Goal: Task Accomplishment & Management: Use online tool/utility

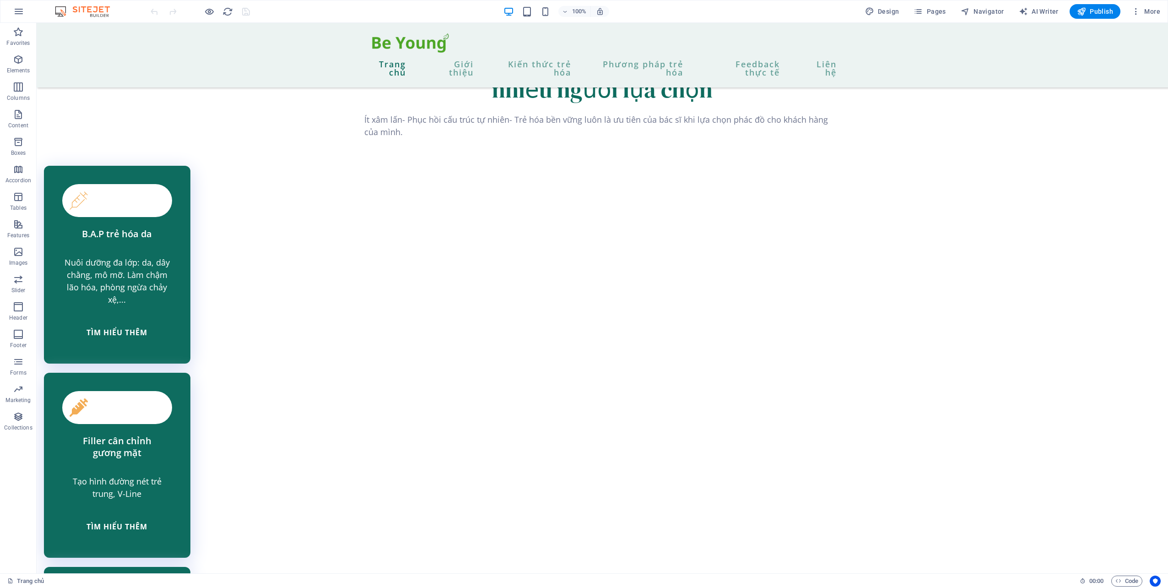
scroll to position [2006, 0]
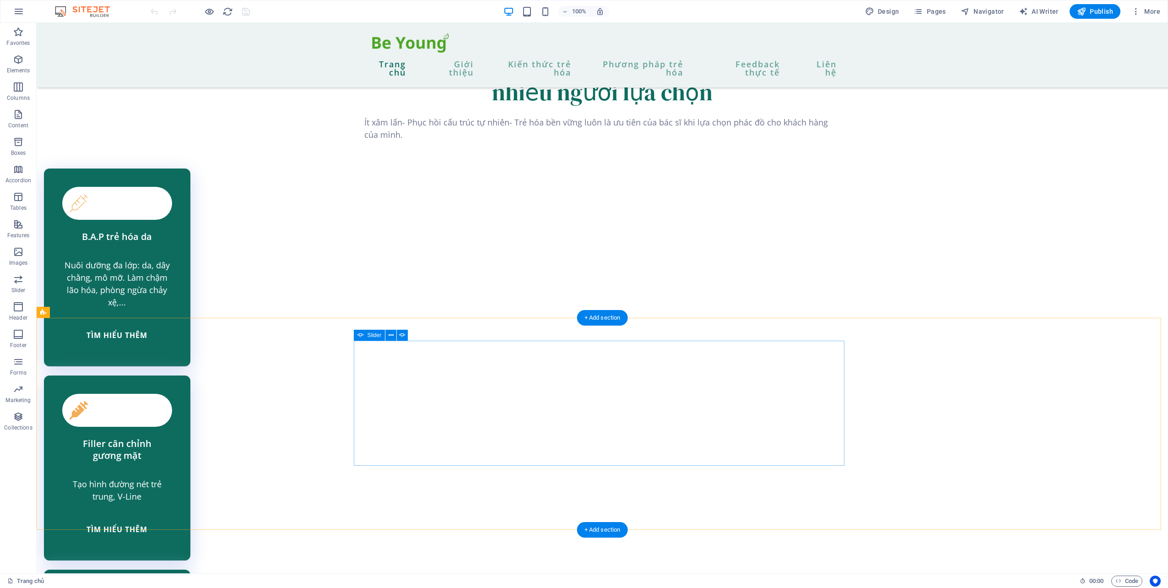
select select "ms"
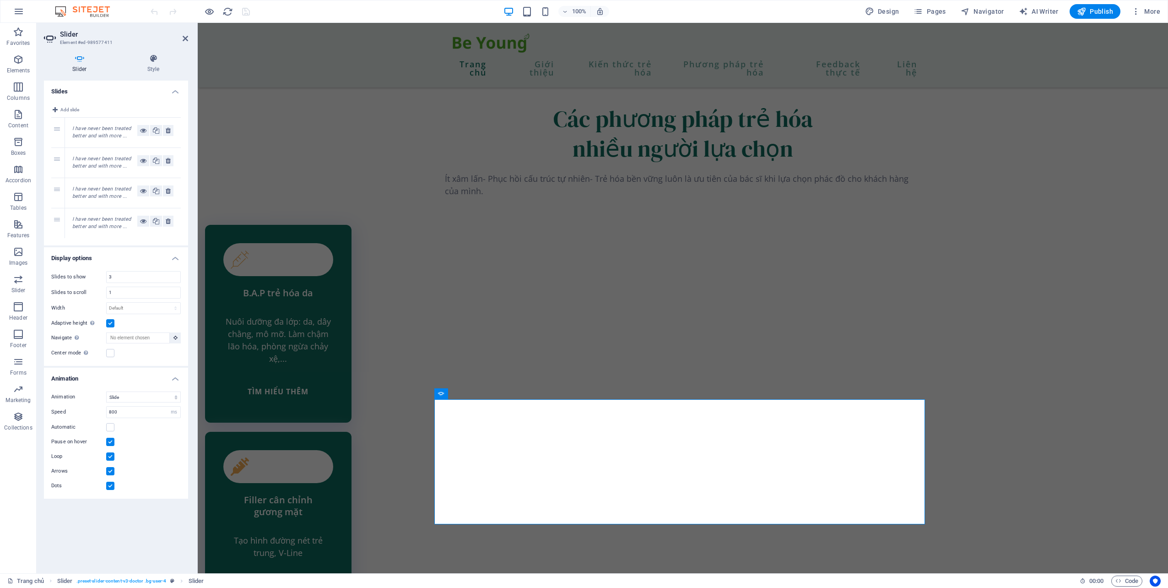
scroll to position [1894, 0]
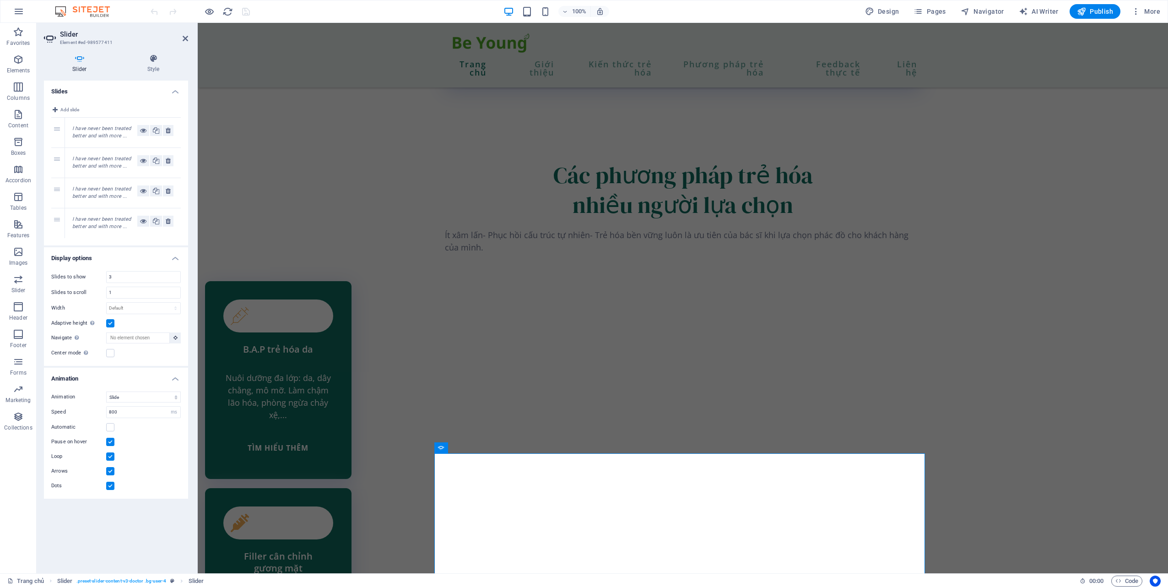
click at [112, 128] on em "I have never been treated better and with more ..." at bounding box center [101, 132] width 59 height 14
click at [111, 138] on em "I have never been treated better and with more ..." at bounding box center [101, 132] width 59 height 14
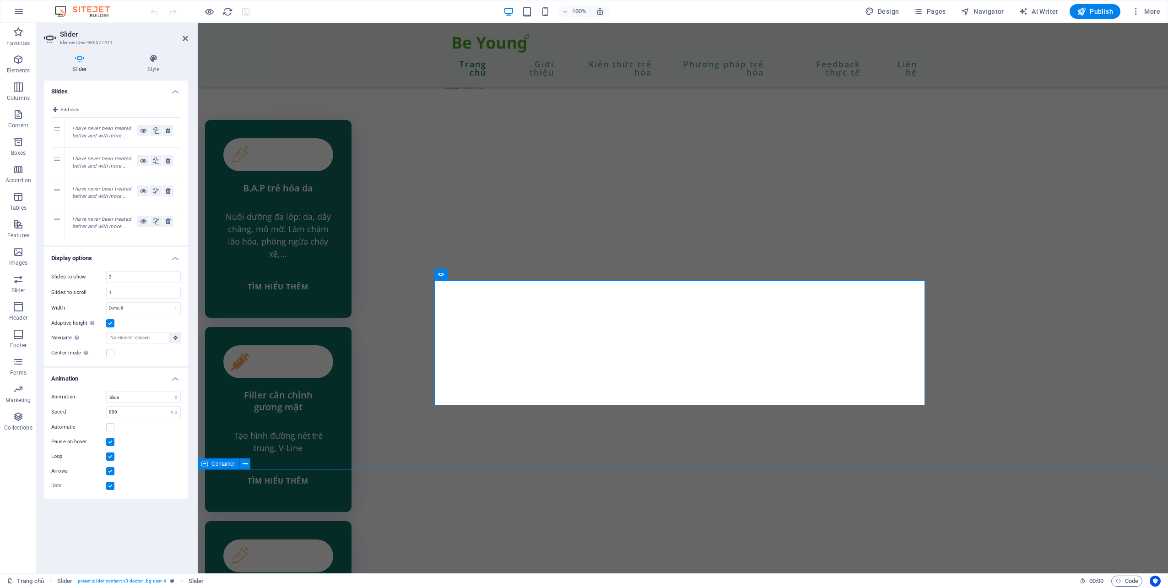
scroll to position [2077, 0]
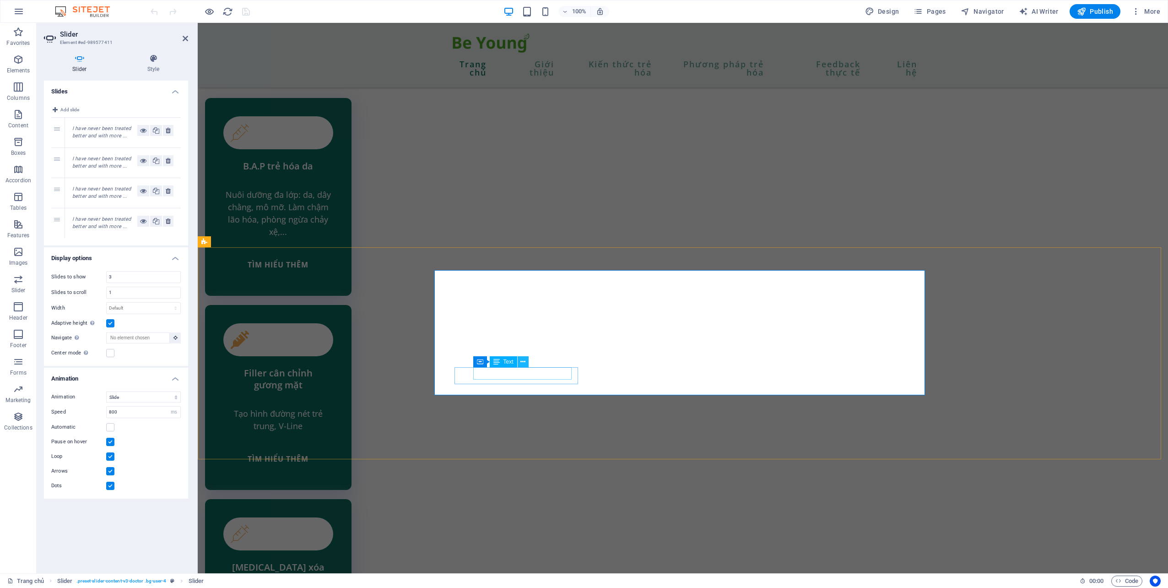
click at [521, 362] on icon at bounding box center [522, 362] width 5 height 10
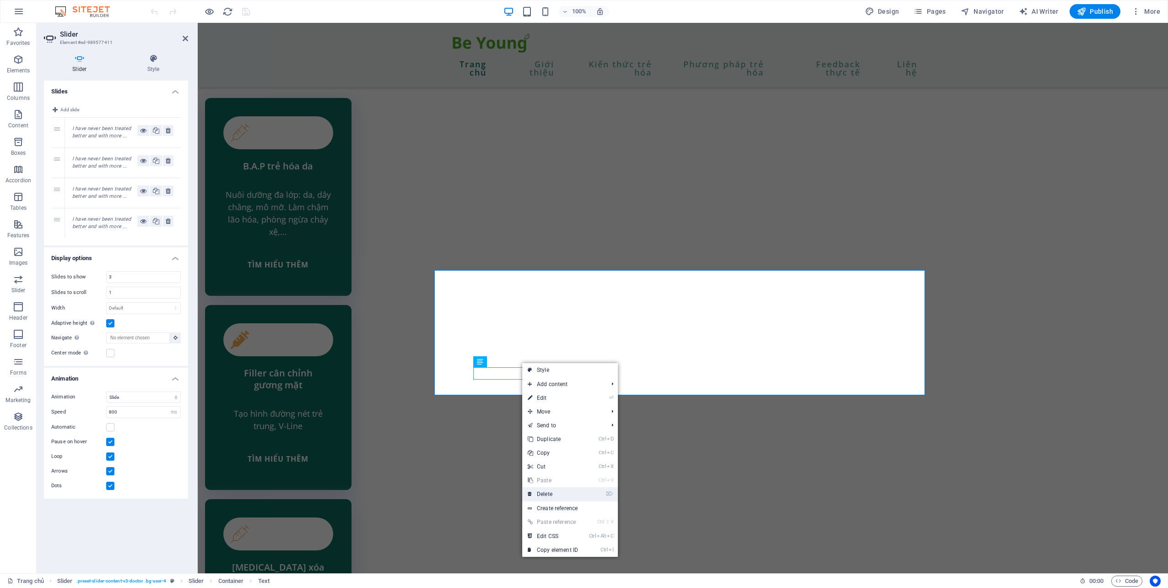
click at [552, 496] on link "⌦ Delete" at bounding box center [552, 494] width 61 height 14
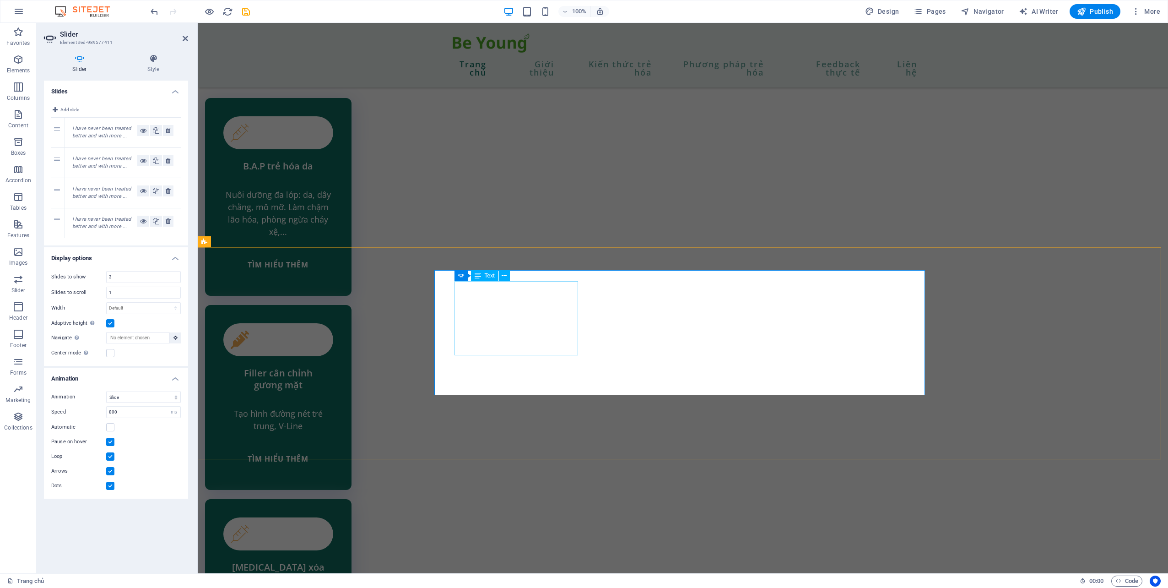
click at [505, 276] on icon at bounding box center [504, 276] width 5 height 10
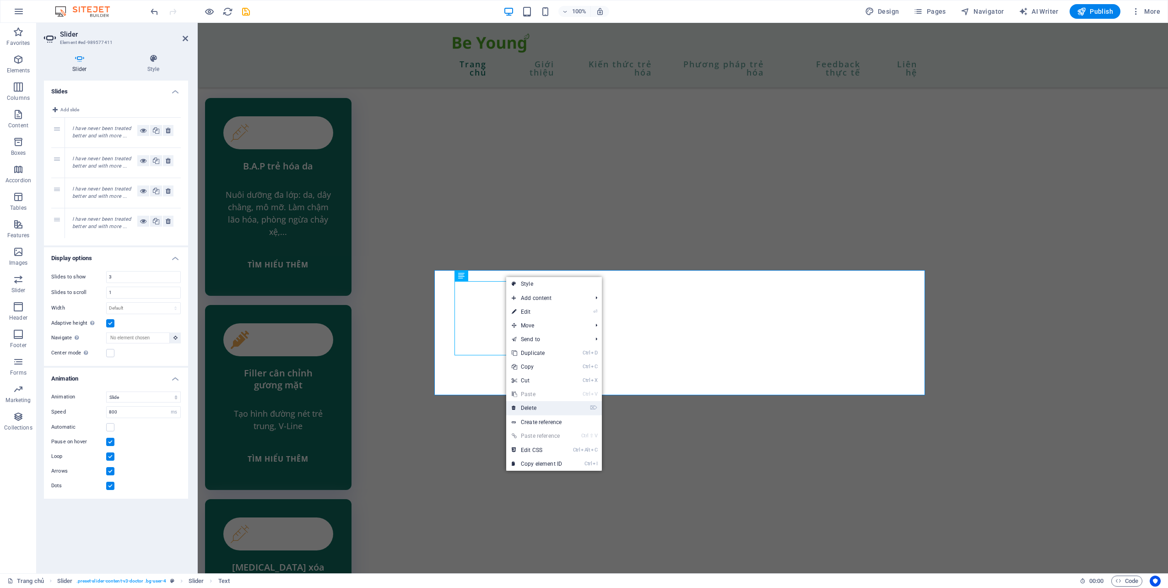
click at [562, 411] on link "⌦ Delete" at bounding box center [536, 408] width 61 height 14
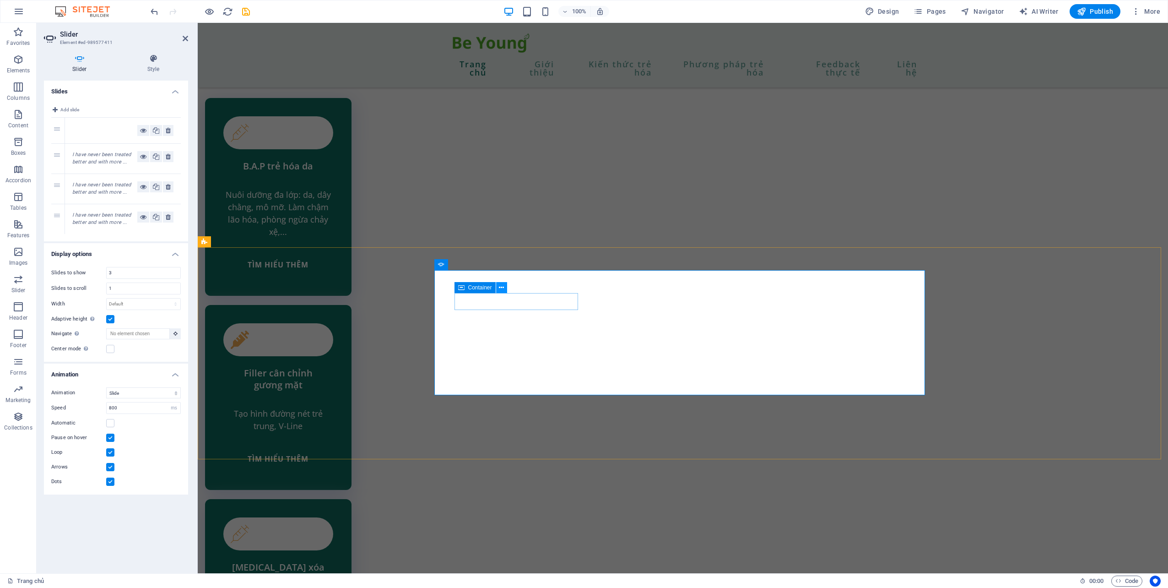
click at [501, 289] on icon at bounding box center [501, 288] width 5 height 10
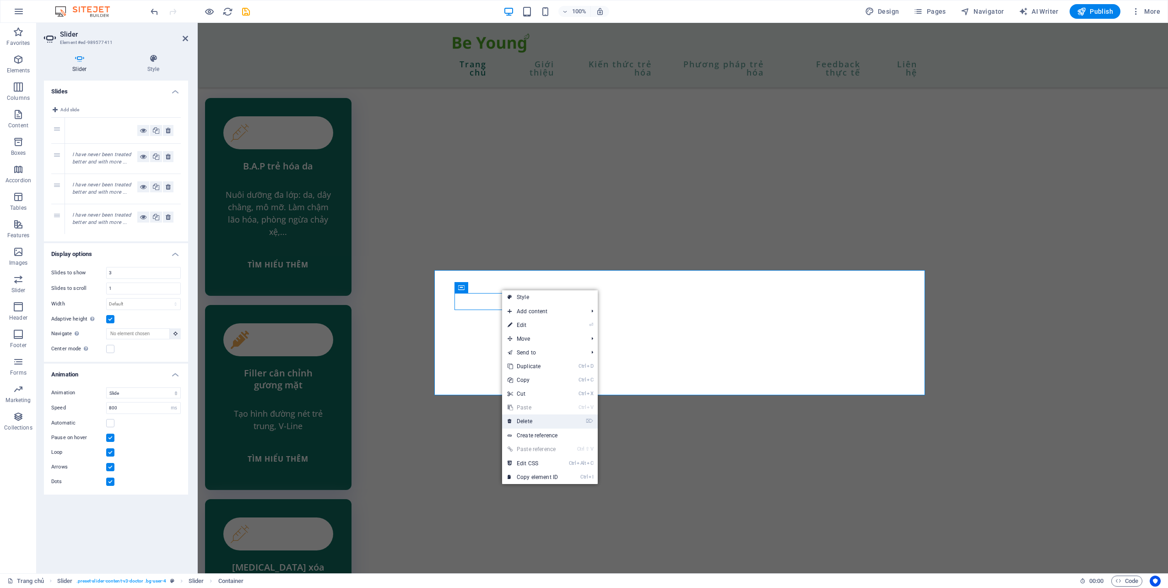
click at [532, 426] on link "⌦ Delete" at bounding box center [532, 421] width 61 height 14
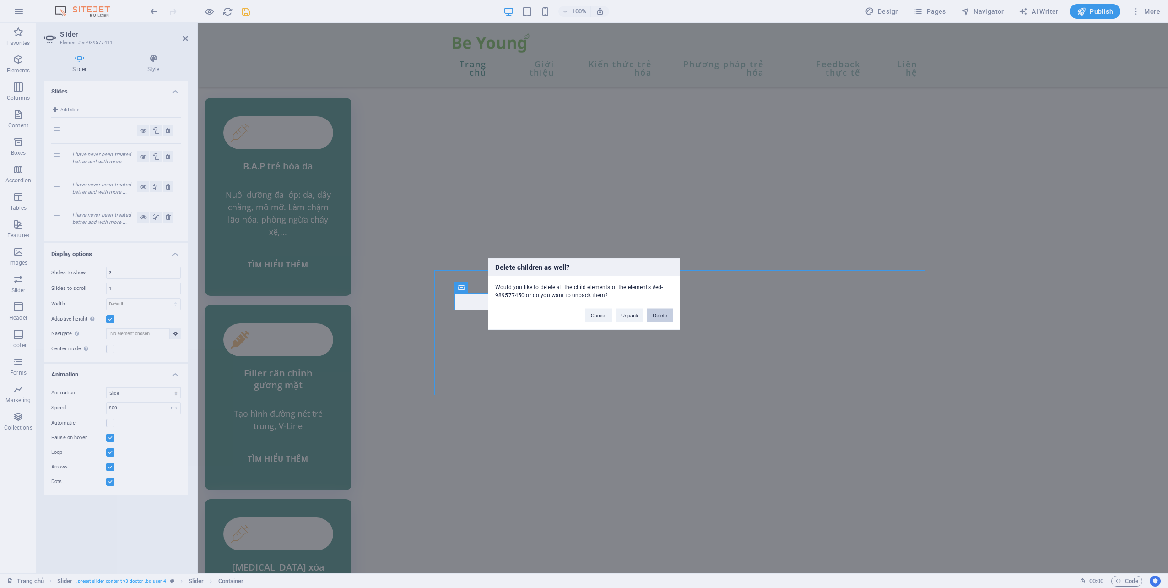
click at [660, 316] on button "Delete" at bounding box center [660, 316] width 26 height 14
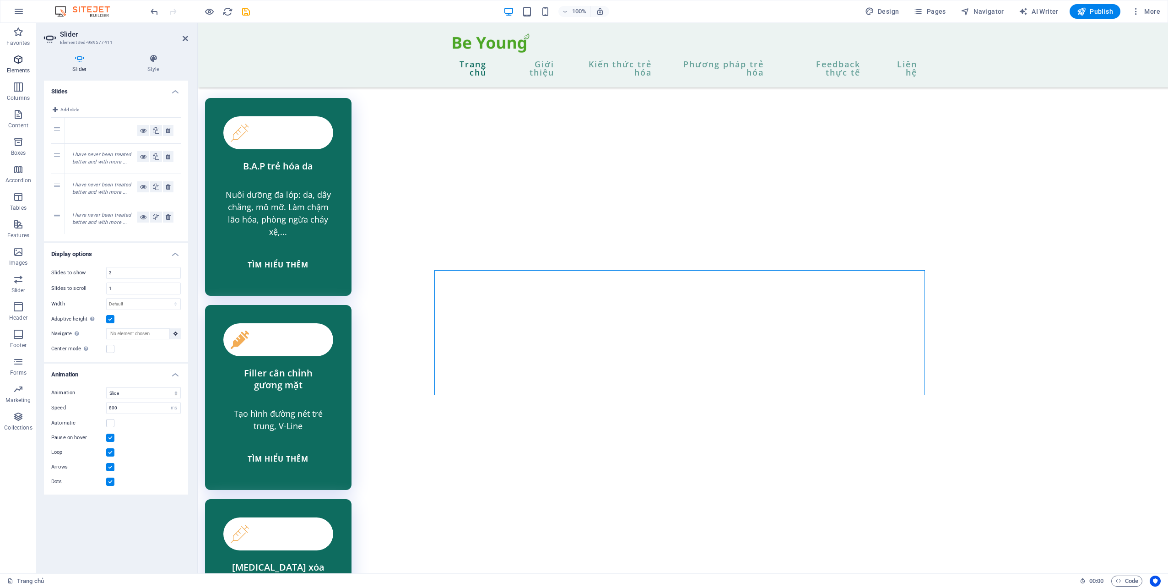
click at [16, 58] on icon "button" at bounding box center [18, 59] width 11 height 11
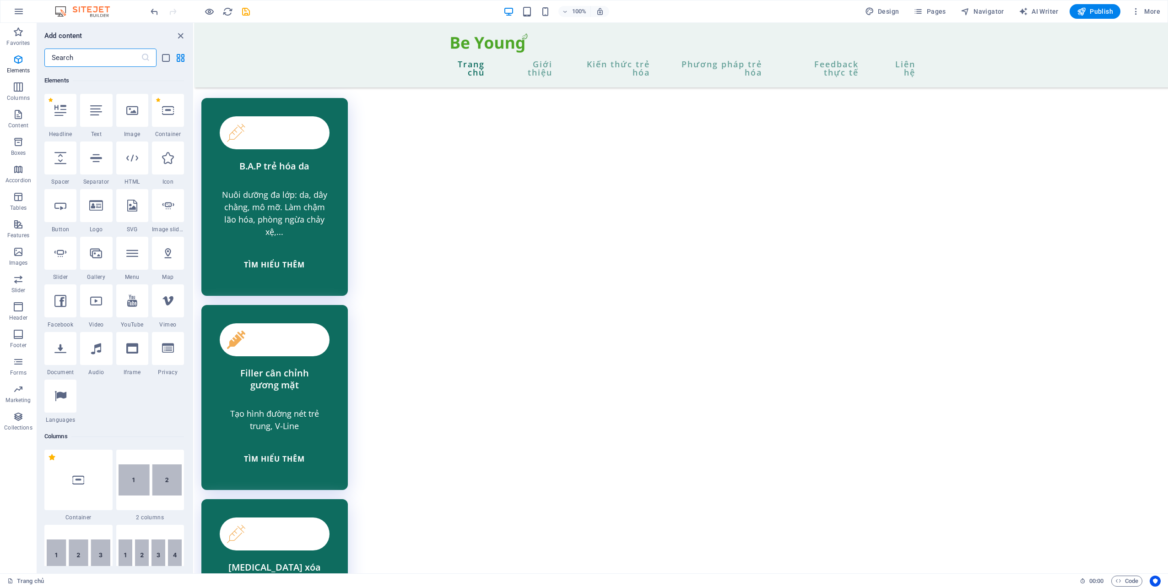
scroll to position [98, 0]
click at [127, 112] on icon at bounding box center [132, 109] width 12 height 12
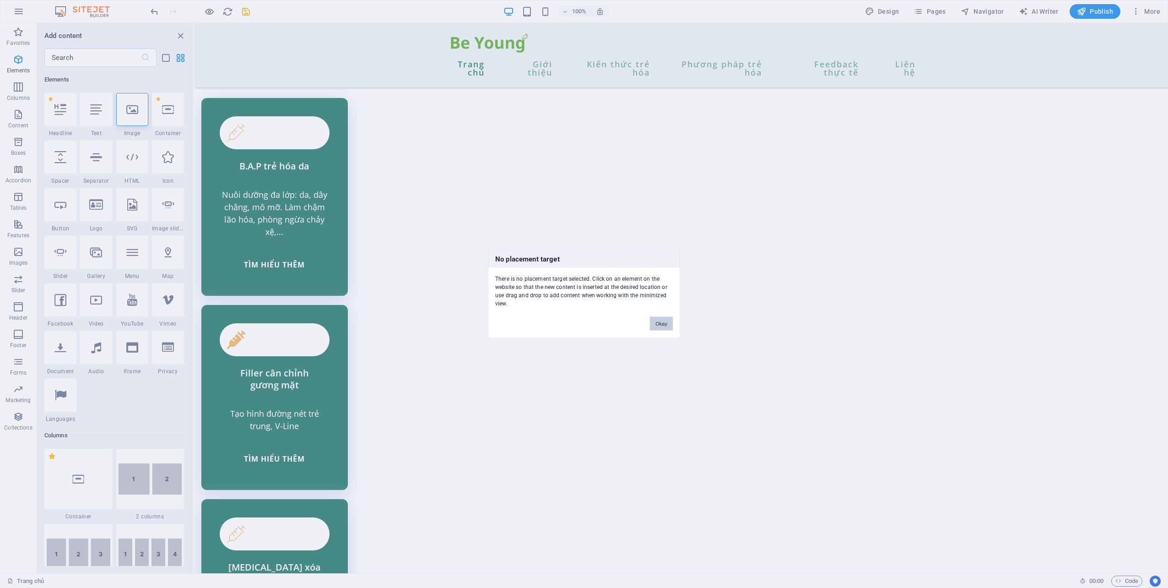
click at [661, 324] on button "Okay" at bounding box center [661, 324] width 23 height 14
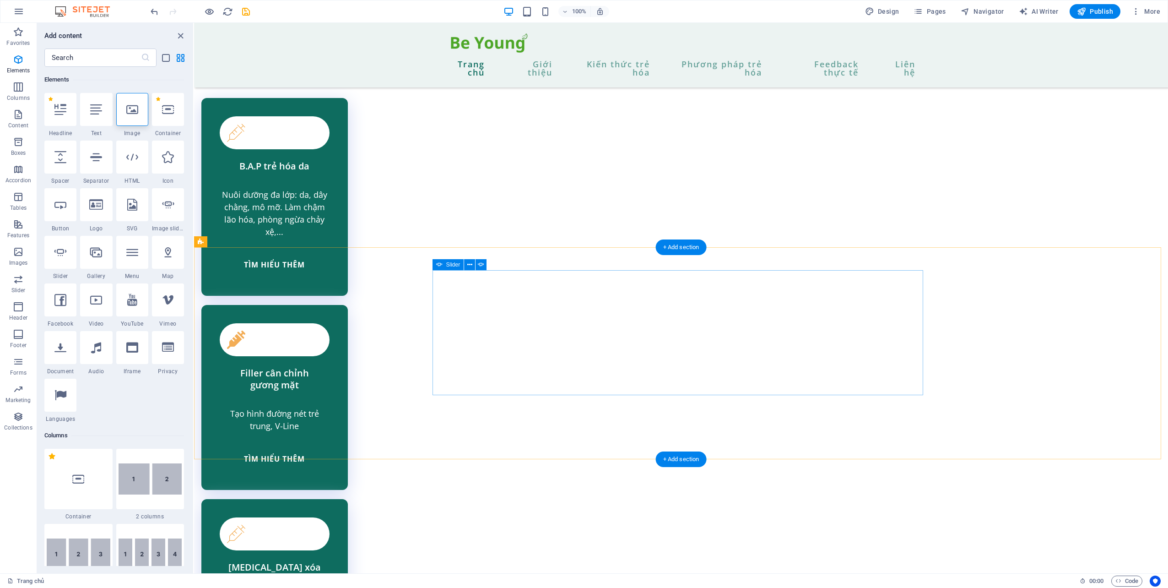
click at [140, 111] on div at bounding box center [132, 109] width 32 height 33
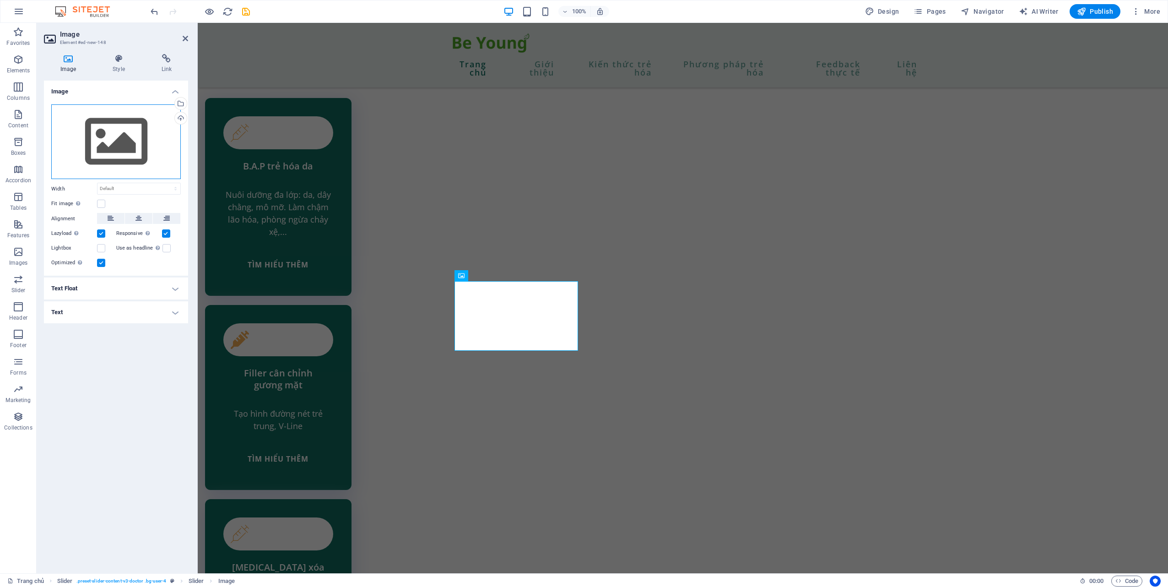
click at [126, 129] on div "Drag files here, click to choose files or select files from Files or our free s…" at bounding box center [116, 141] width 130 height 75
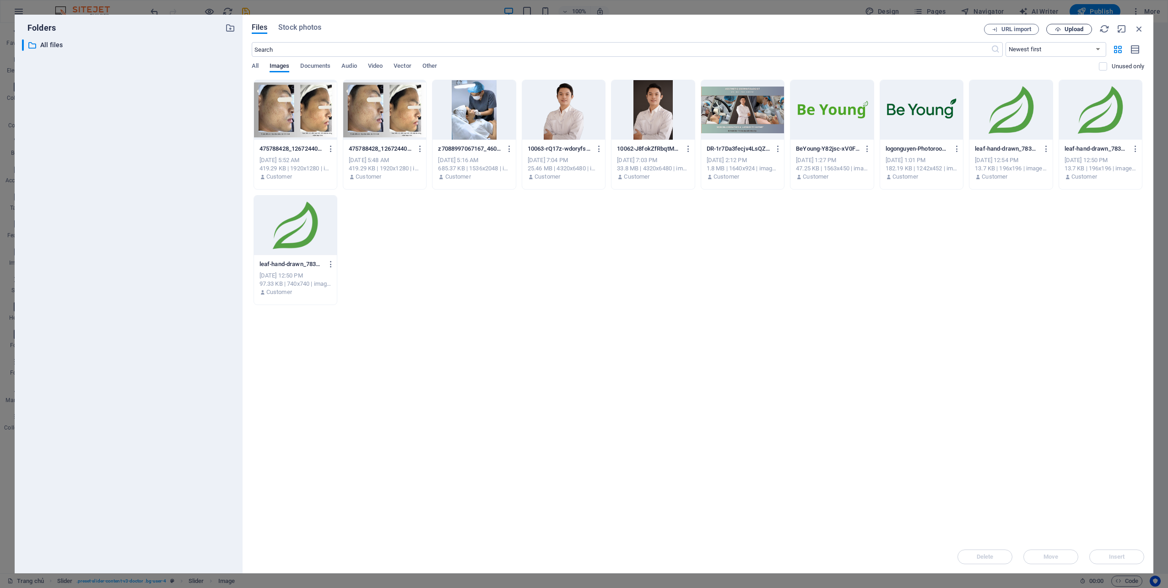
click at [1068, 31] on span "Upload" at bounding box center [1074, 29] width 19 height 5
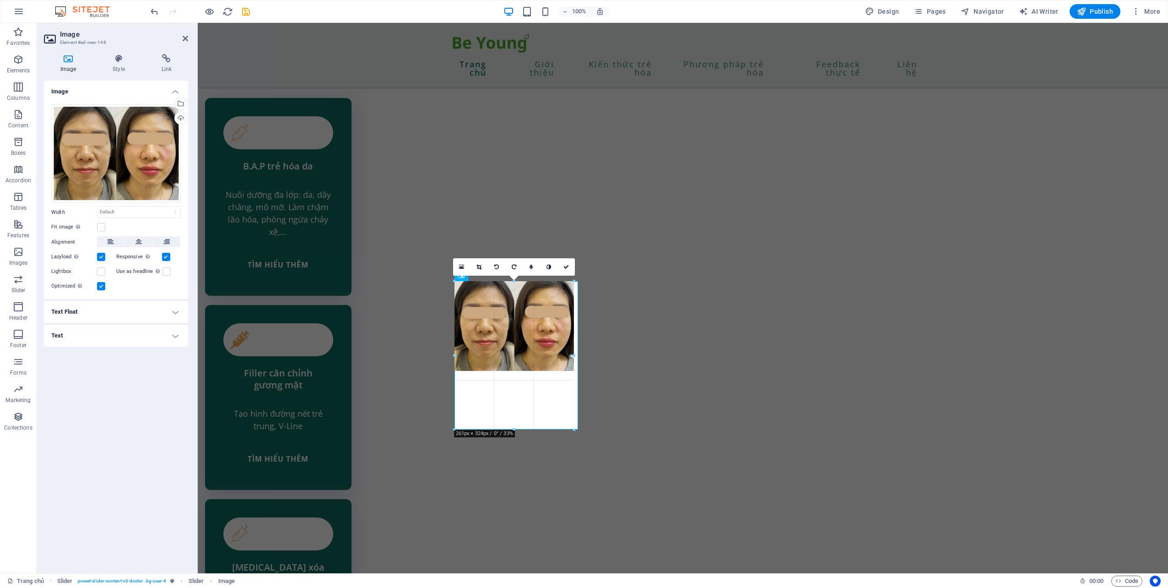
drag, startPoint x: 577, startPoint y: 374, endPoint x: 371, endPoint y: 353, distance: 207.1
type input "261"
select select "px"
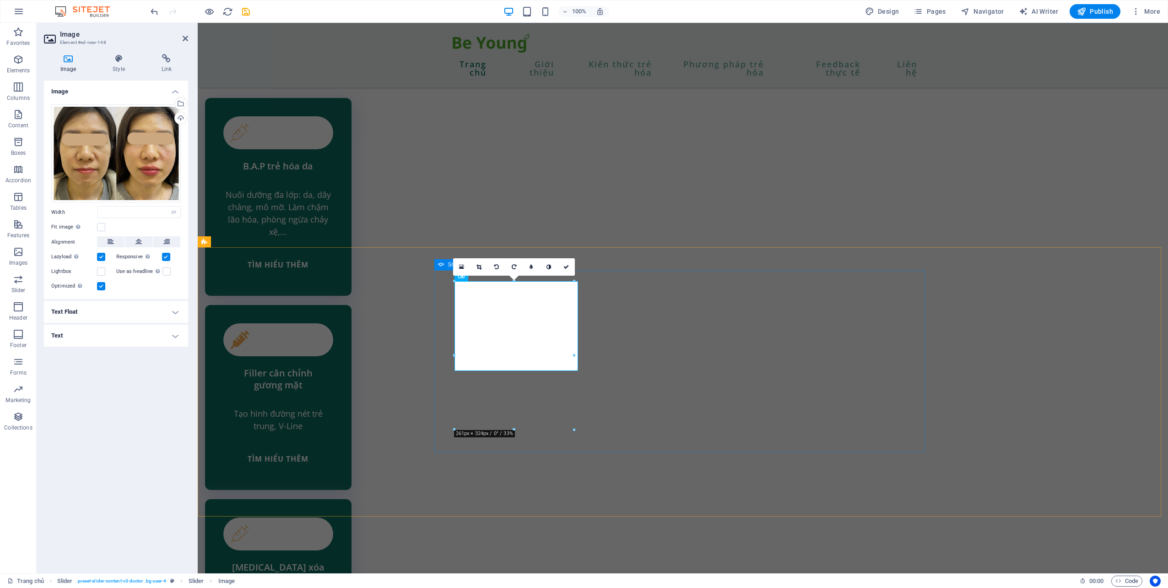
select select "DISABLED_OPTION_VALUE"
click at [129, 67] on h4 "Style" at bounding box center [120, 63] width 49 height 19
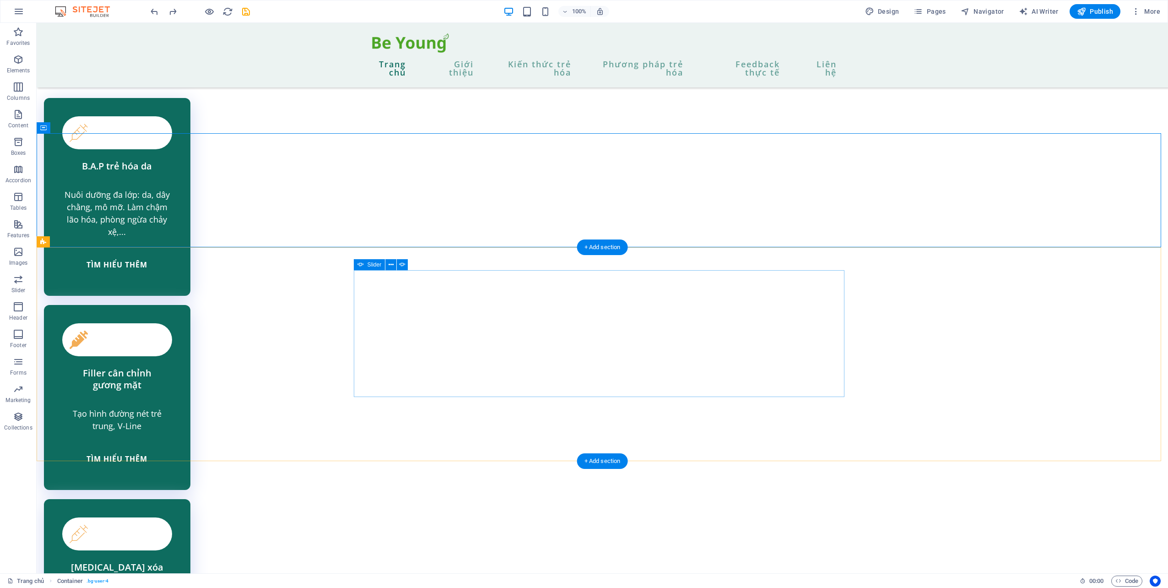
select select "ms"
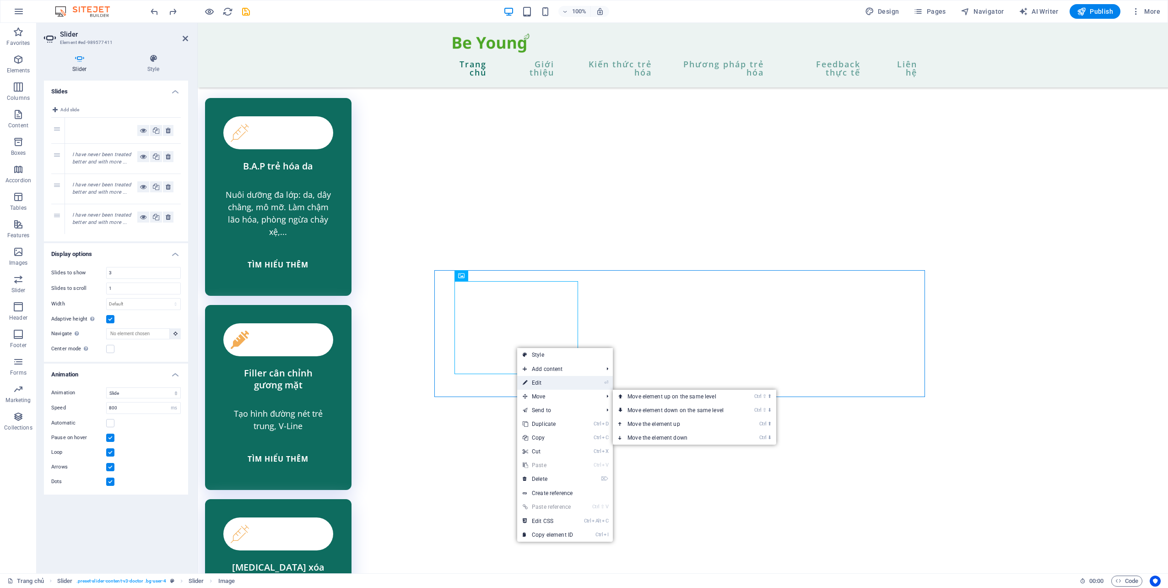
click at [574, 383] on link "⏎ Edit" at bounding box center [547, 383] width 61 height 14
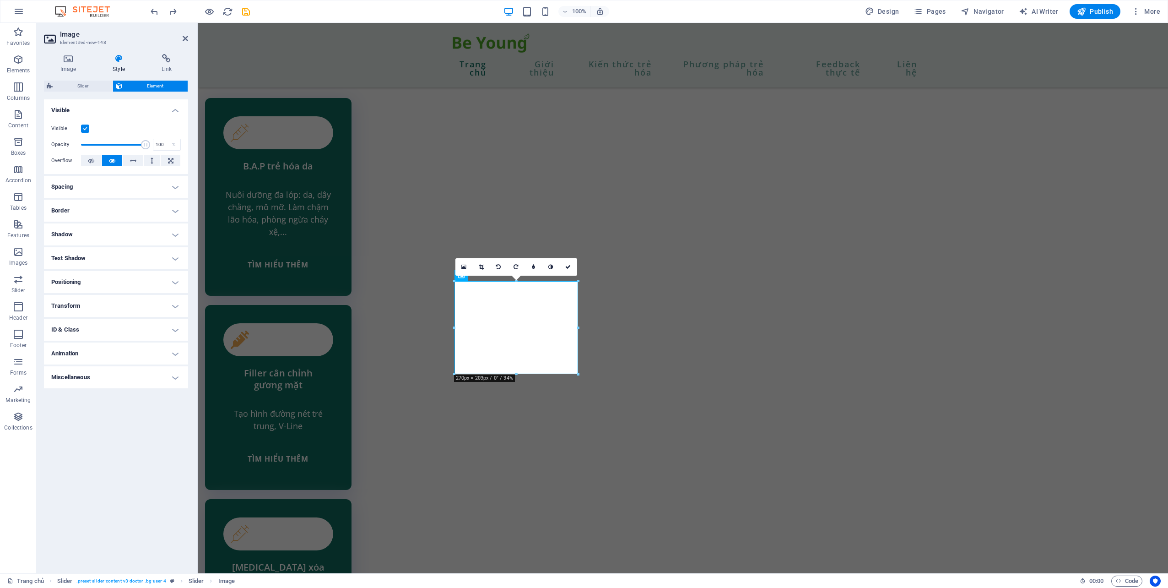
click at [116, 59] on icon at bounding box center [118, 58] width 45 height 9
click at [70, 57] on icon at bounding box center [68, 58] width 49 height 9
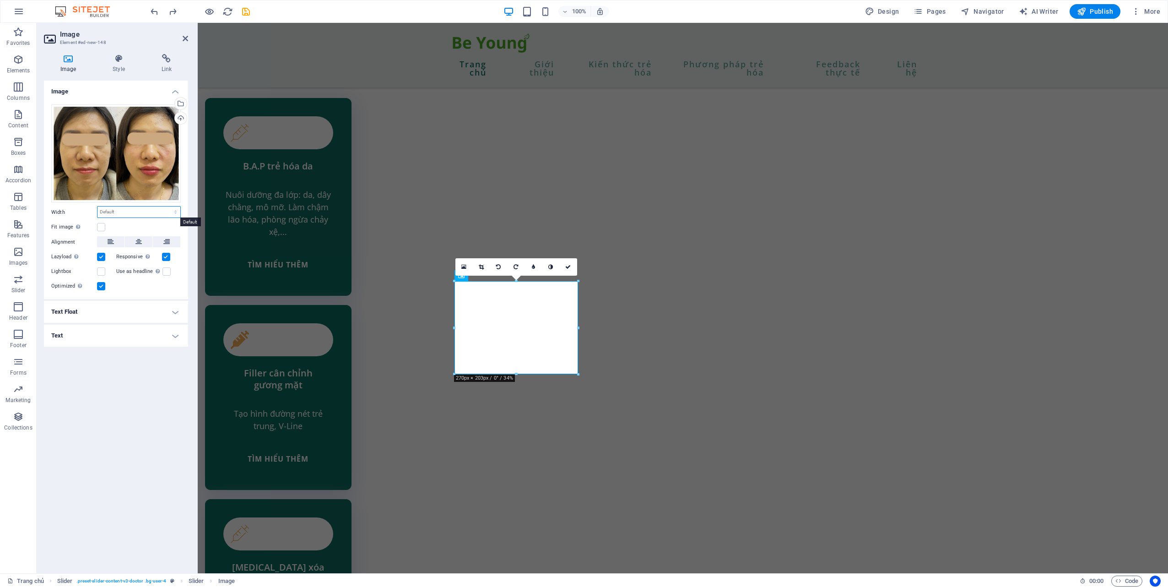
click at [143, 212] on select "Default auto px rem % em vh vw" at bounding box center [139, 211] width 83 height 11
select select "px"
click at [168, 206] on select "Default auto px rem % em vh vw" at bounding box center [139, 211] width 83 height 11
click at [154, 220] on div "Drag files here, click to choose files or select files from Files or our free s…" at bounding box center [116, 198] width 144 height 202
click at [112, 213] on input "270" at bounding box center [139, 211] width 83 height 11
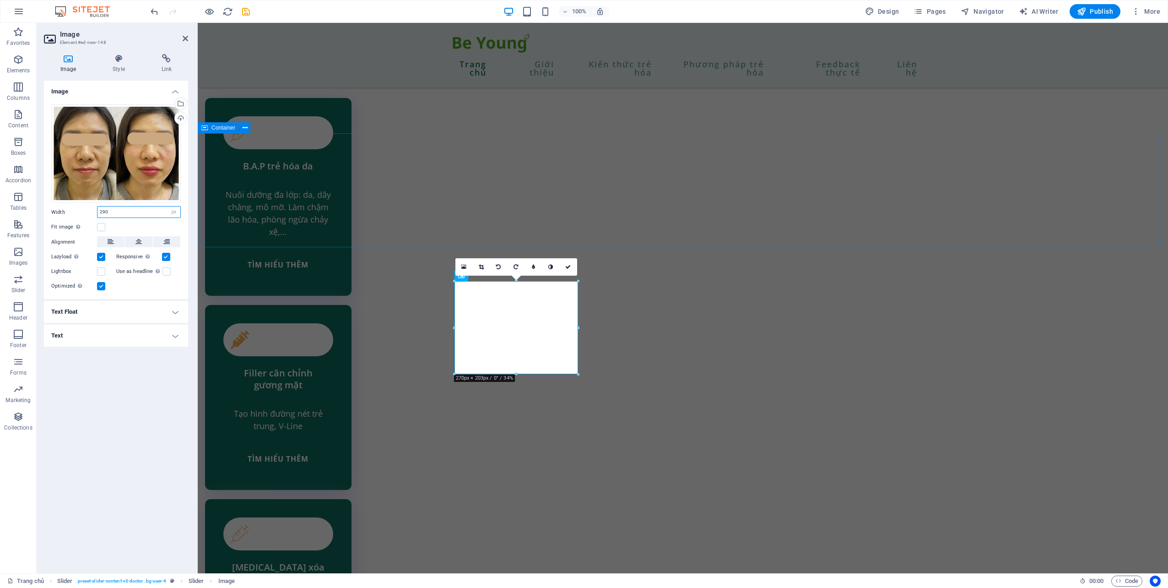
type input "290"
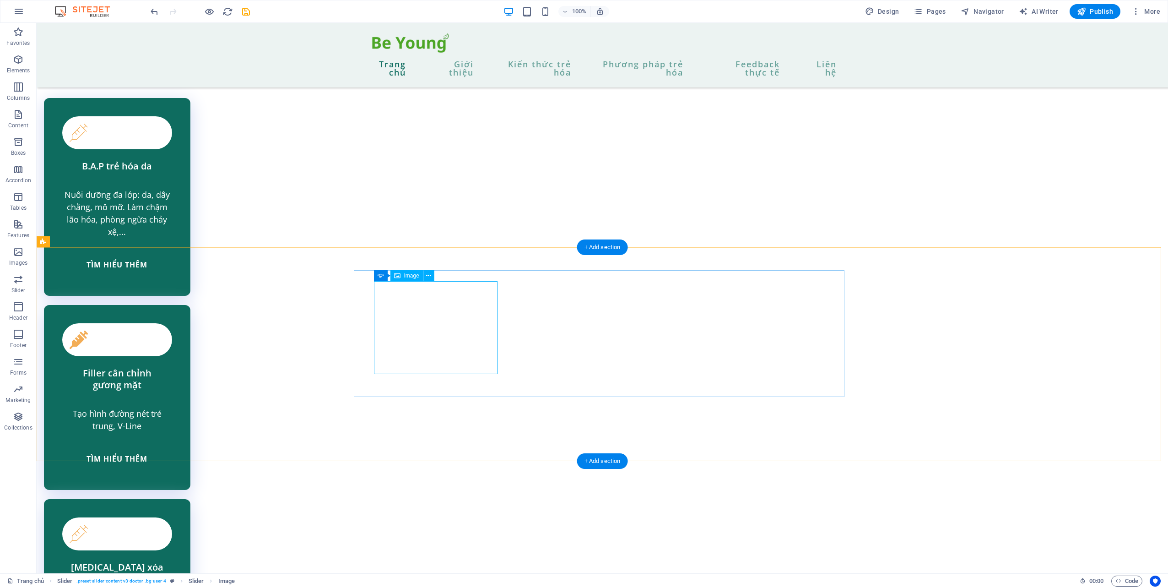
select select "px"
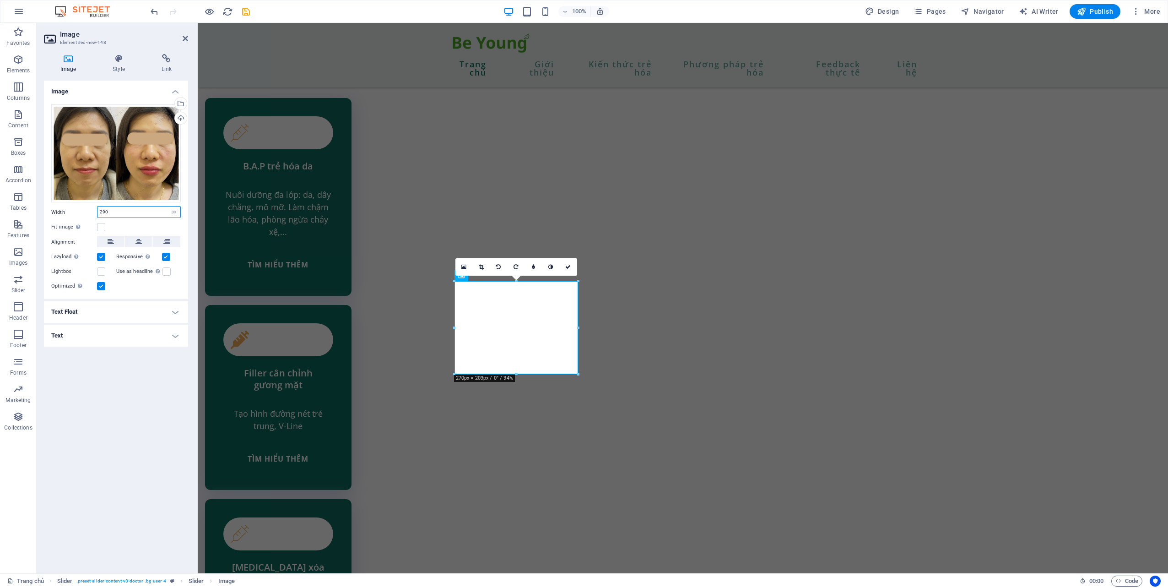
click at [130, 210] on input "290" at bounding box center [139, 211] width 83 height 11
type input "2"
type input "390"
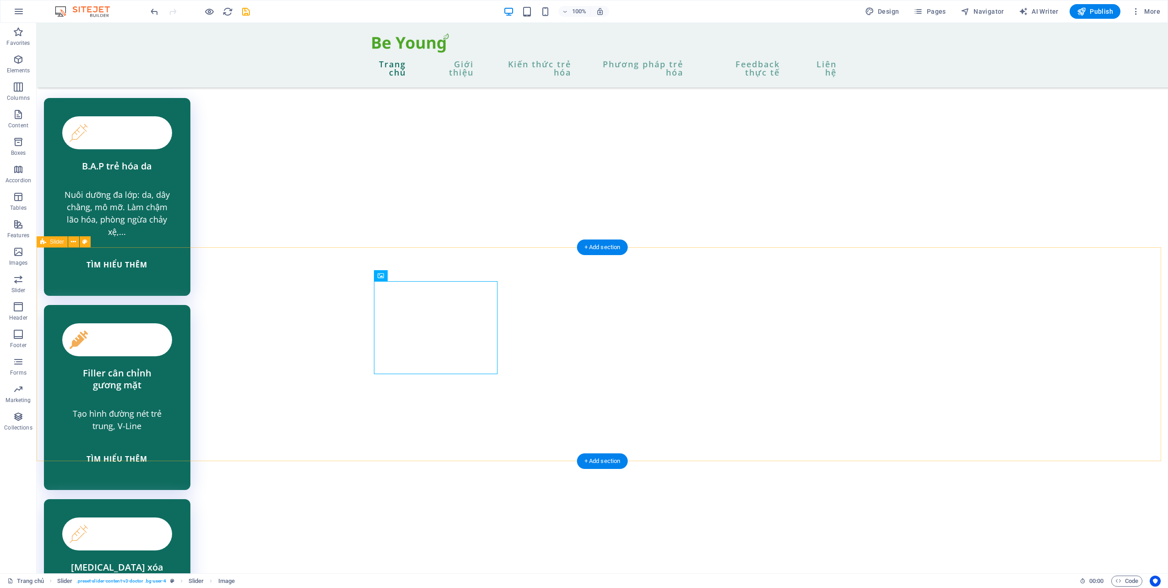
select select "px"
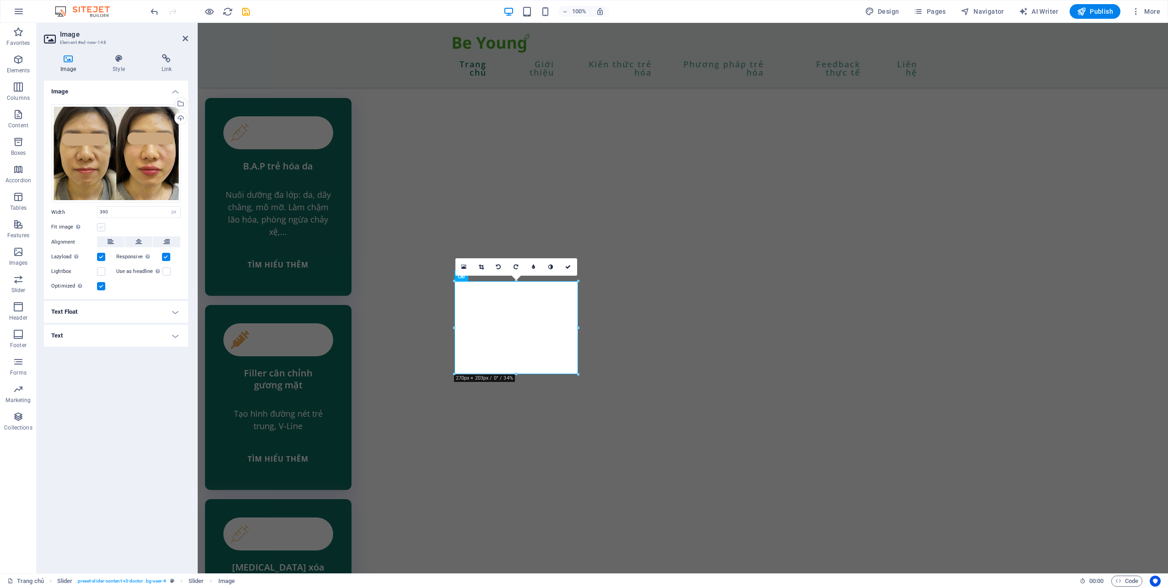
click at [98, 229] on label at bounding box center [101, 227] width 8 height 8
click at [0, 0] on input "Fit image Automatically fit image to a fixed width and height" at bounding box center [0, 0] width 0 height 0
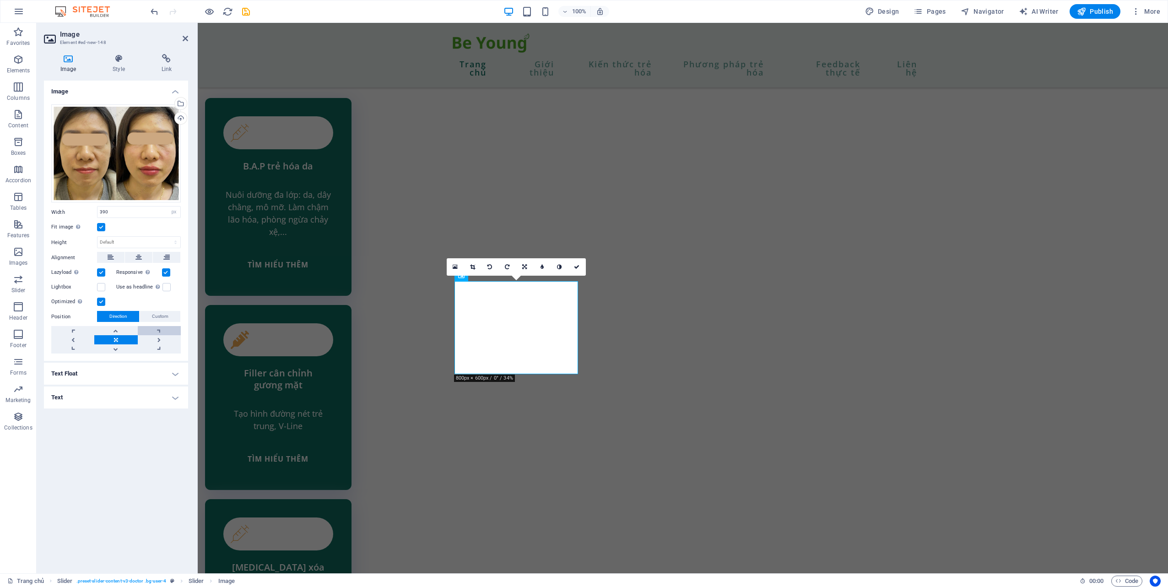
click at [156, 331] on link at bounding box center [159, 330] width 43 height 9
click at [72, 352] on link at bounding box center [72, 348] width 43 height 9
click at [125, 335] on link at bounding box center [115, 330] width 43 height 9
click at [118, 338] on link at bounding box center [115, 339] width 43 height 9
click at [166, 241] on select "Default auto px" at bounding box center [139, 242] width 83 height 11
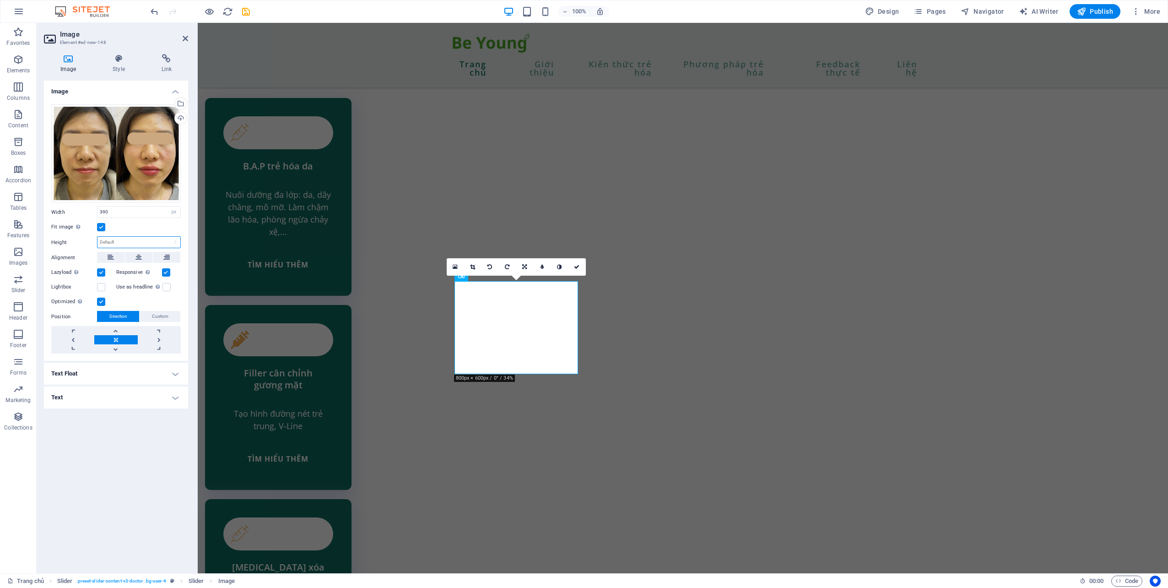
select select "px"
click at [168, 237] on select "Default auto px" at bounding box center [139, 242] width 83 height 11
type input "203"
click at [475, 263] on link at bounding box center [472, 266] width 17 height 17
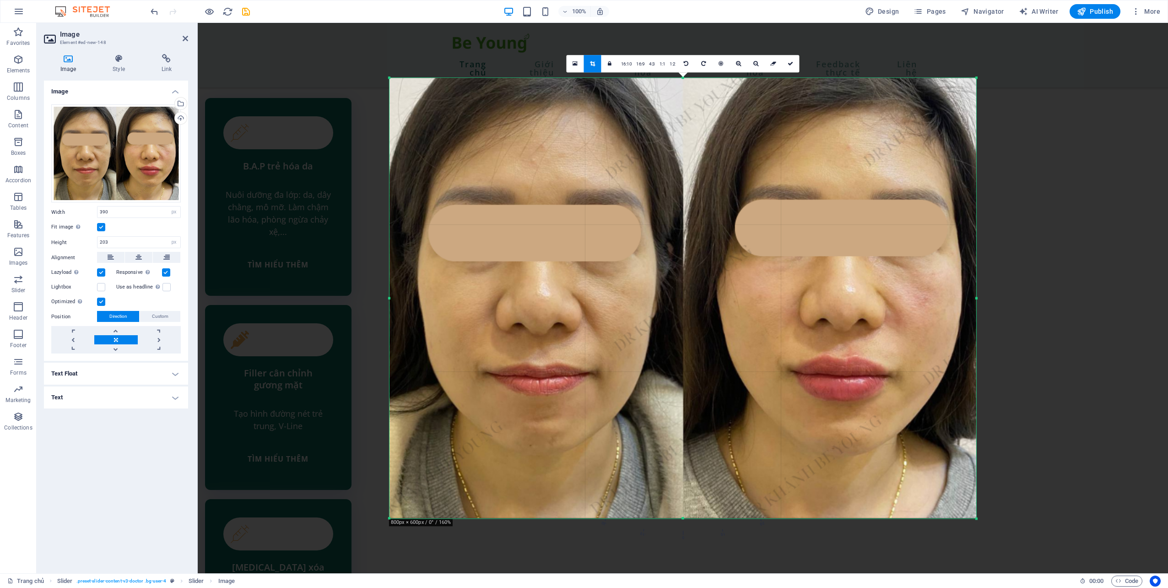
click at [793, 63] on icon at bounding box center [790, 63] width 5 height 5
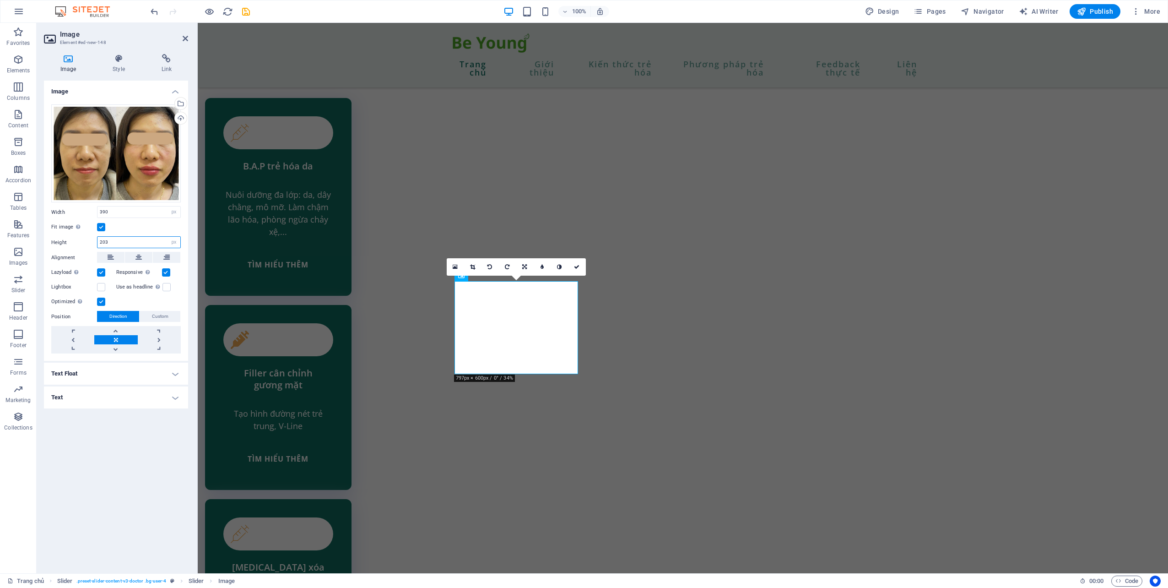
click at [112, 237] on input "203" at bounding box center [139, 242] width 83 height 11
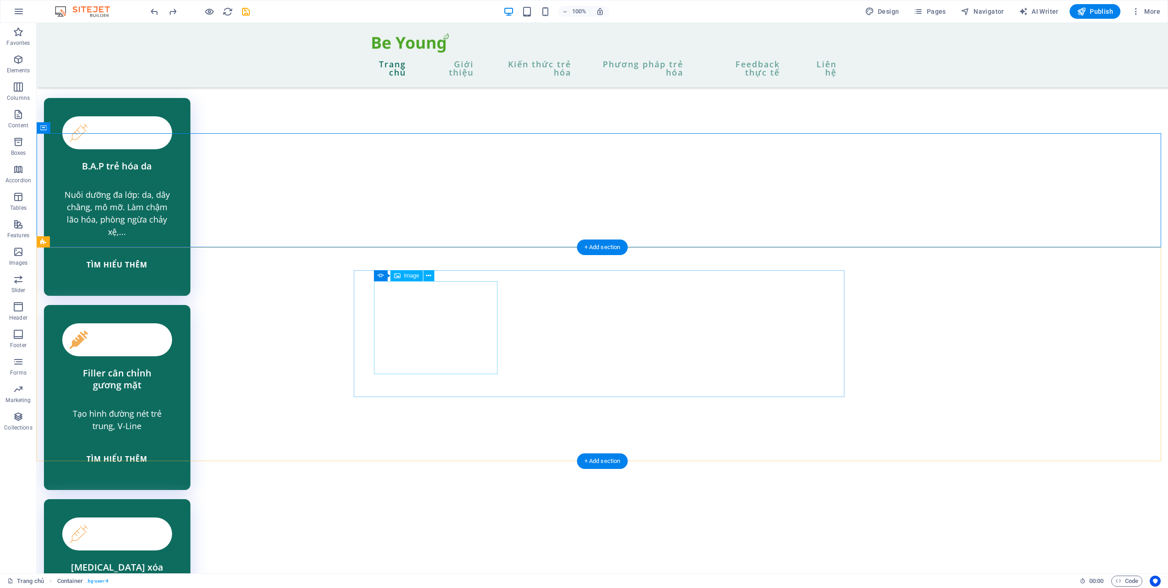
select select "px"
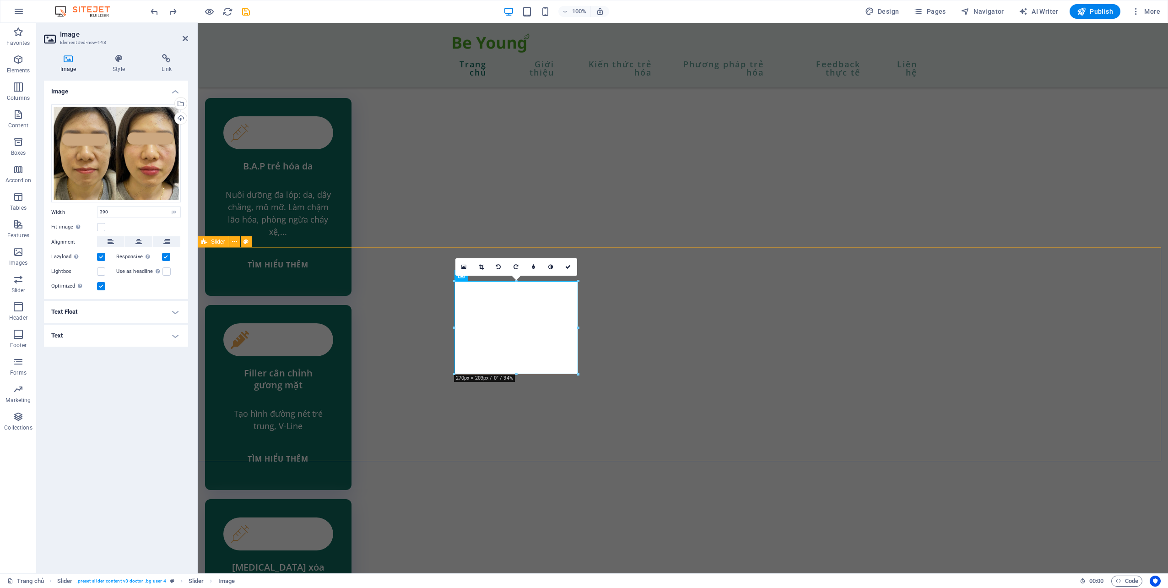
type input "290"
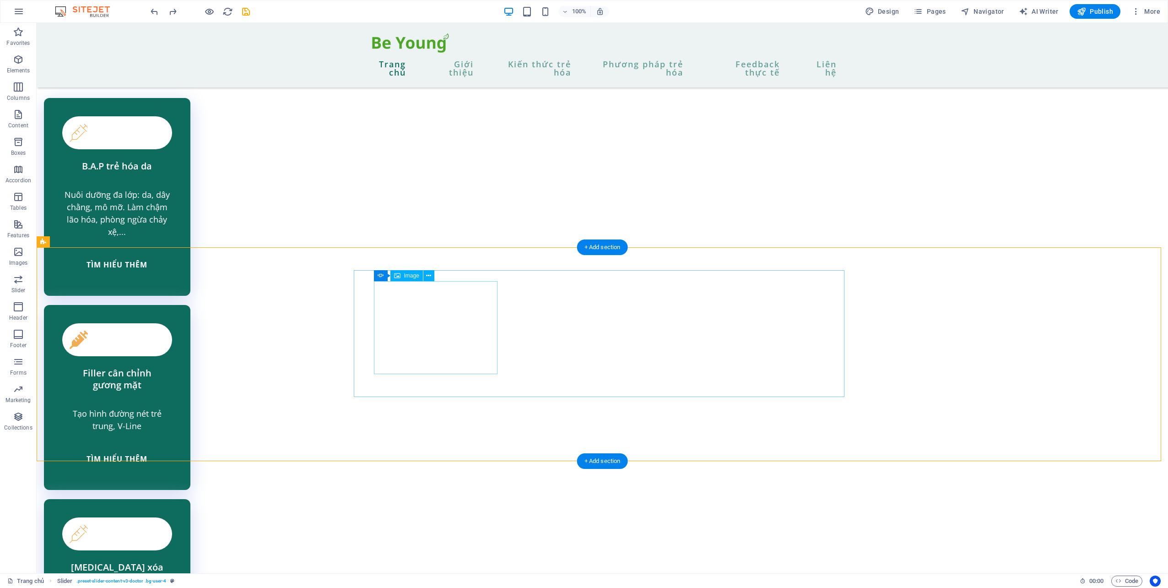
select select "px"
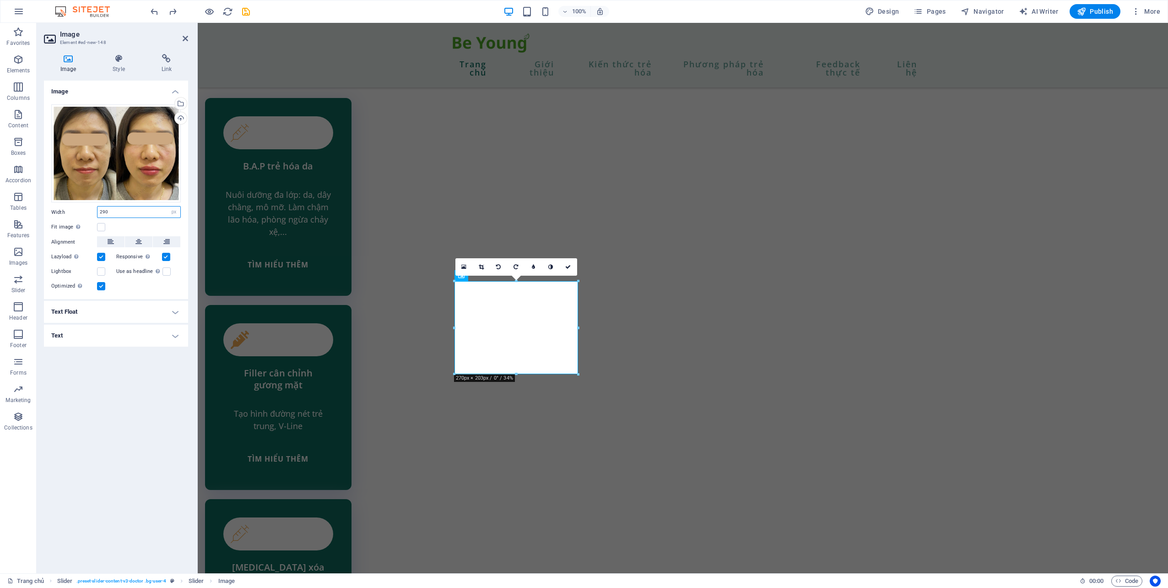
drag, startPoint x: 133, startPoint y: 211, endPoint x: 96, endPoint y: 212, distance: 37.1
click at [95, 211] on div "Width 290 Default auto px rem % em vh vw" at bounding box center [116, 212] width 130 height 12
type input "1000"
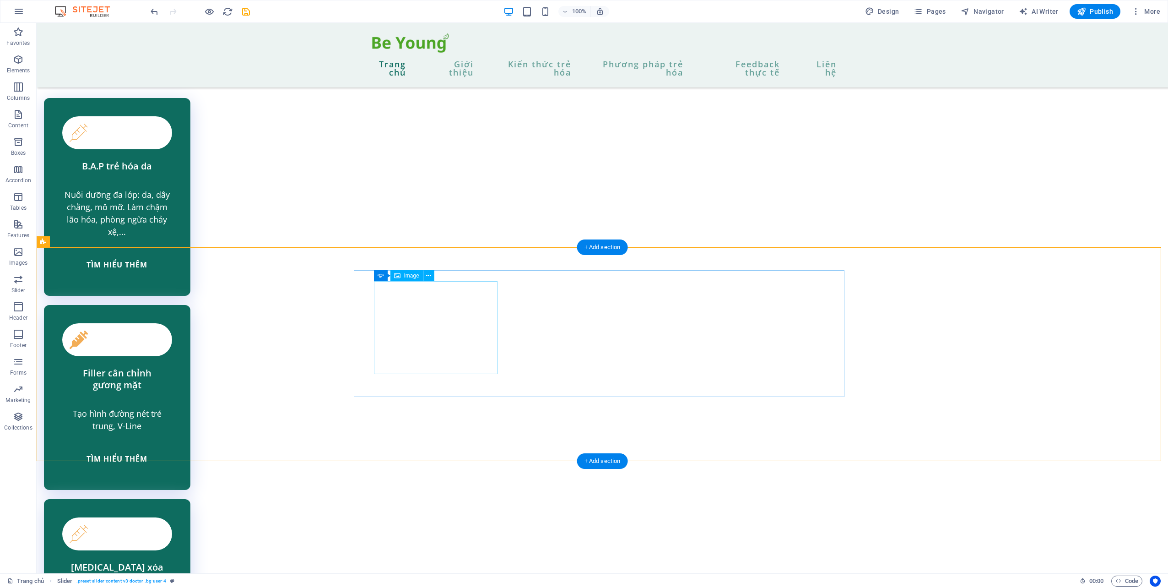
select select "px"
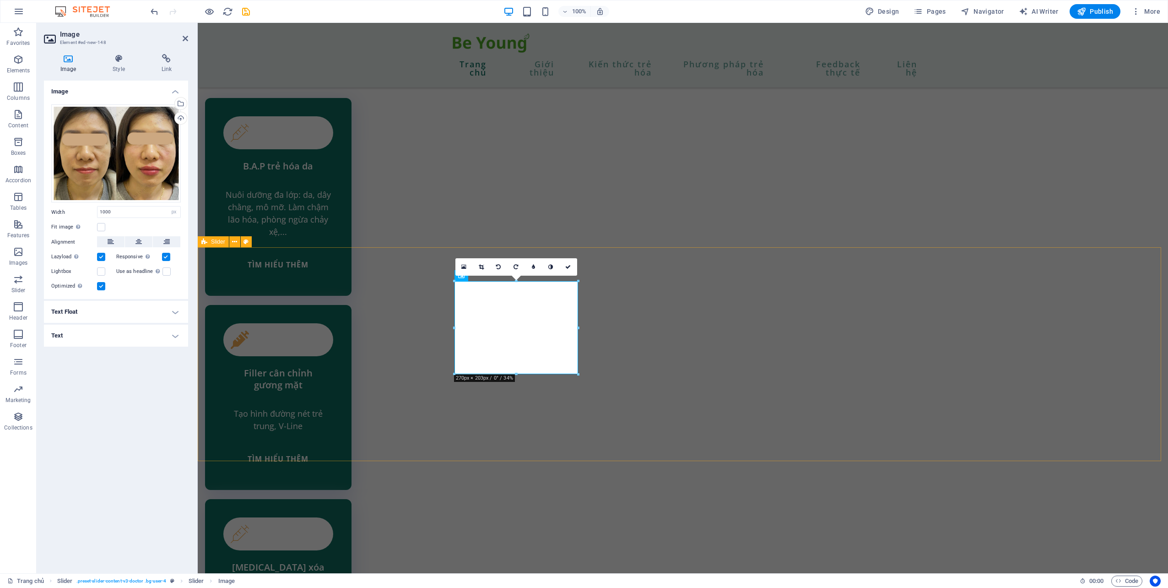
type input "290"
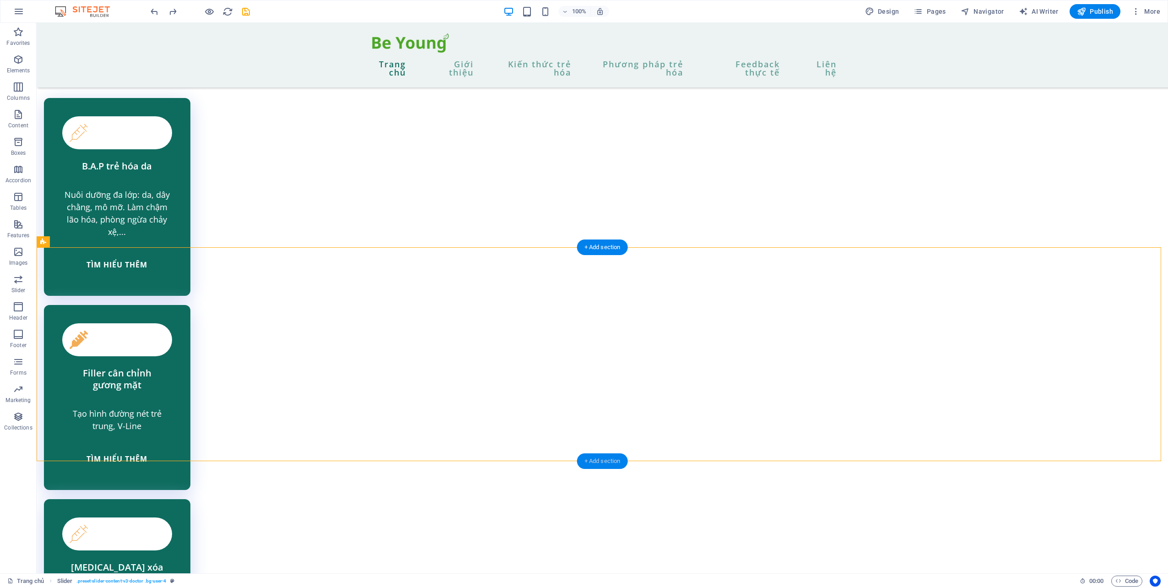
click at [612, 458] on div "+ Add section" at bounding box center [602, 461] width 51 height 16
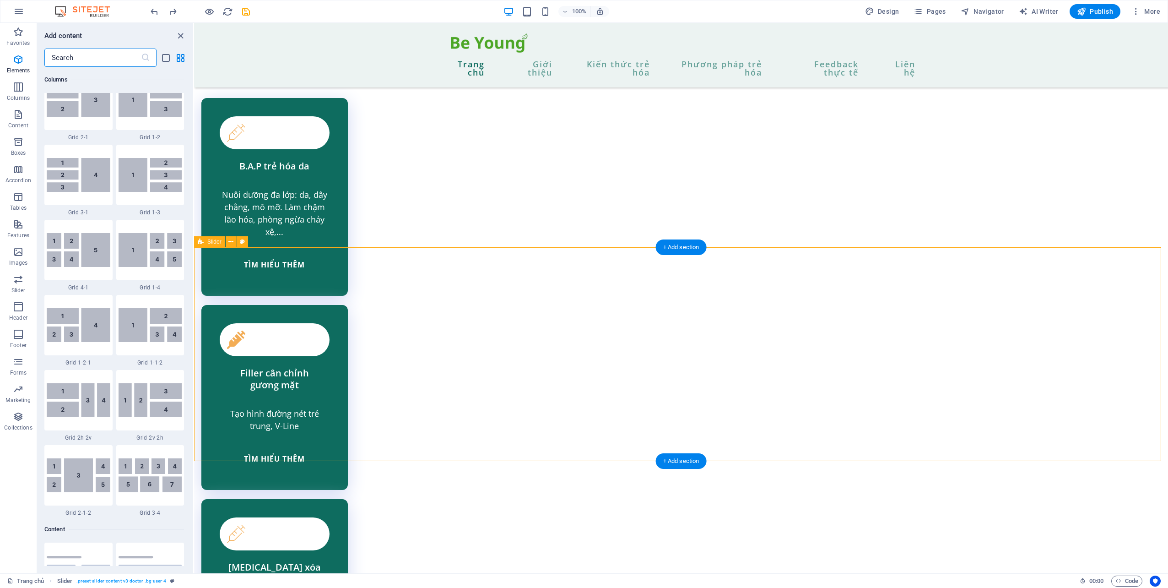
scroll to position [1602, 0]
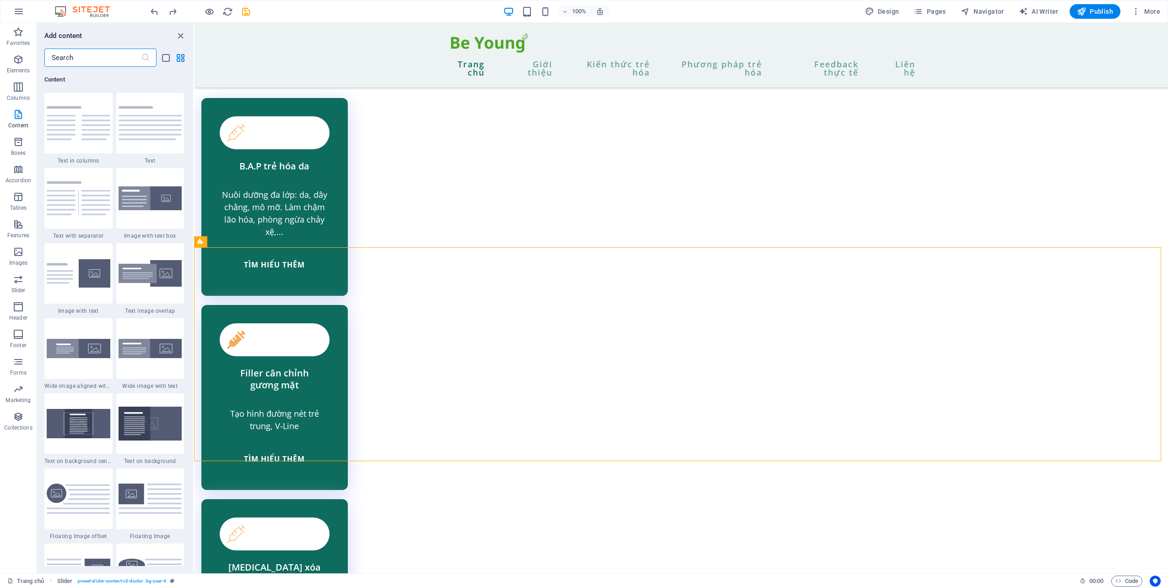
click at [68, 62] on input "text" at bounding box center [92, 58] width 97 height 18
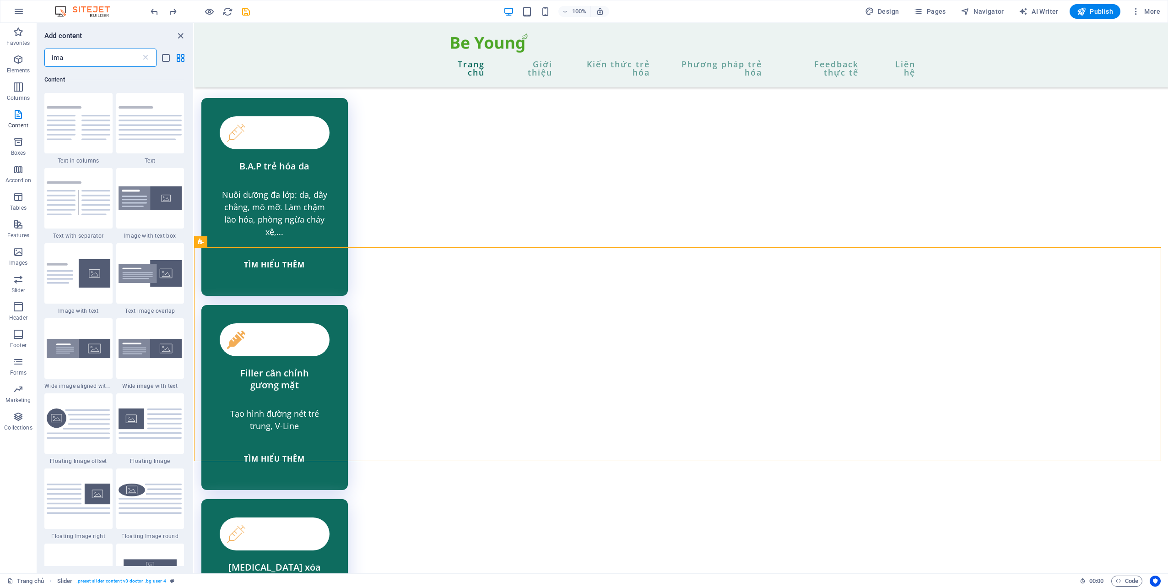
scroll to position [0, 0]
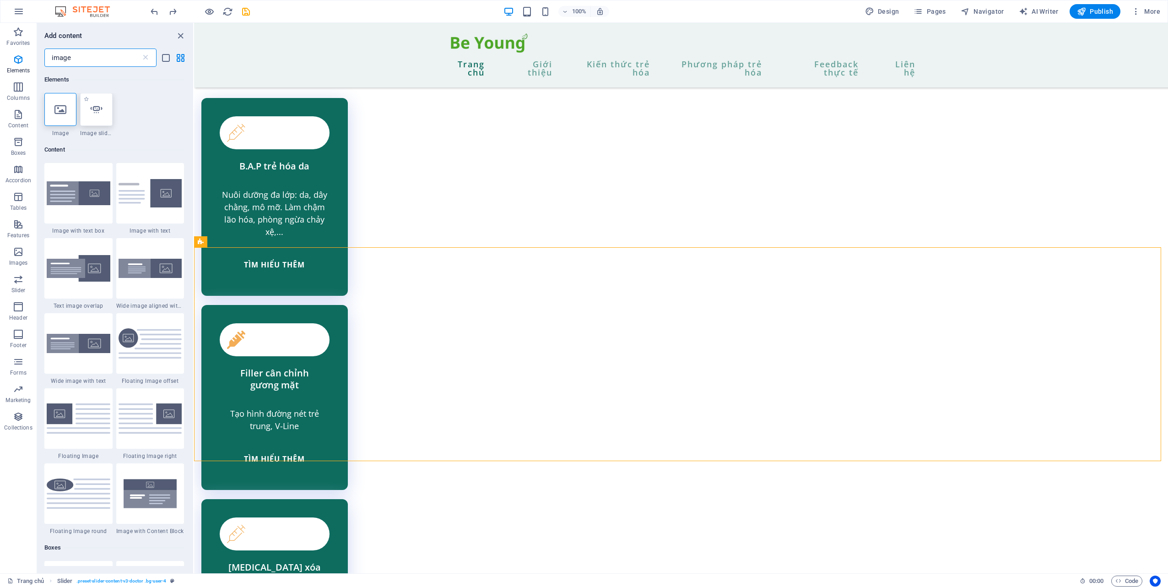
type input "image"
click at [100, 112] on icon at bounding box center [96, 109] width 12 height 12
select select "ms"
select select "s"
select select "progressive"
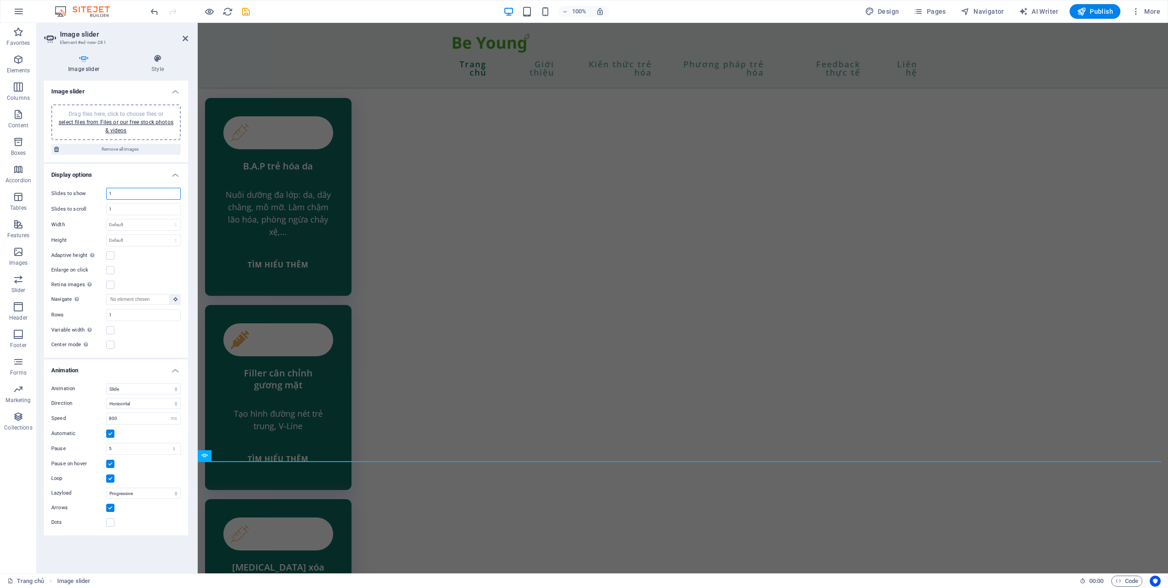
click at [152, 196] on input "1" at bounding box center [144, 193] width 74 height 11
type input "1"
type input "4"
type input "3"
click at [146, 214] on input "1" at bounding box center [144, 209] width 74 height 11
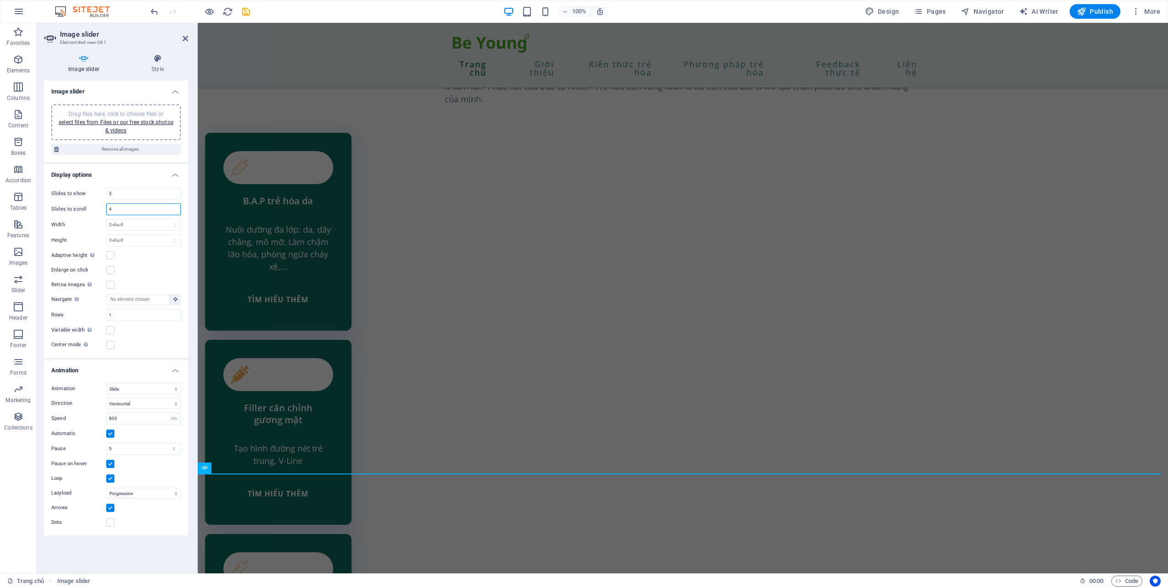
scroll to position [2021, 0]
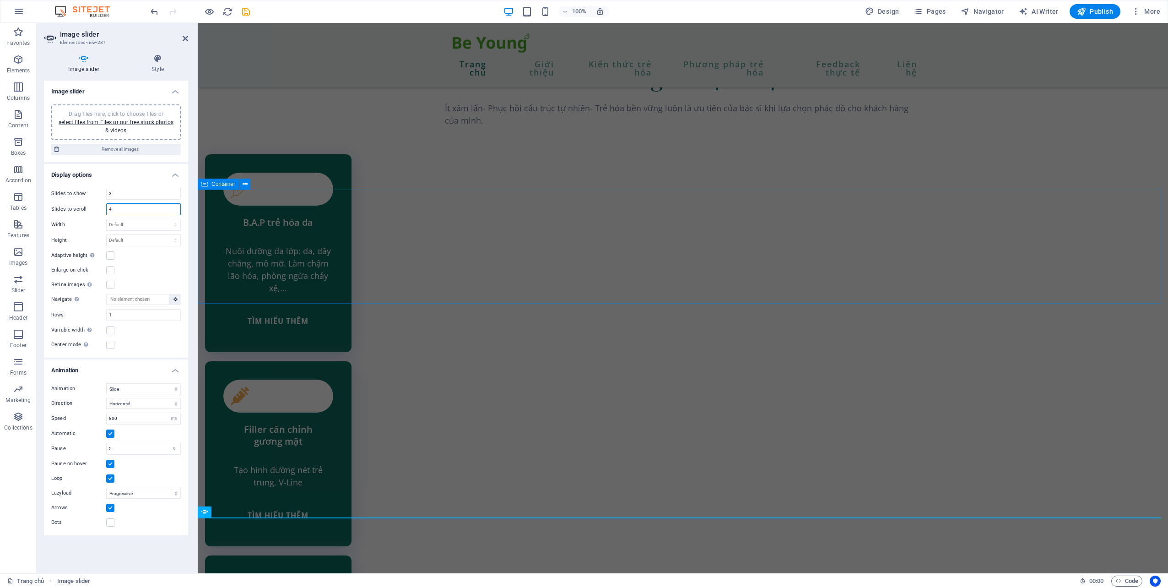
type input "4"
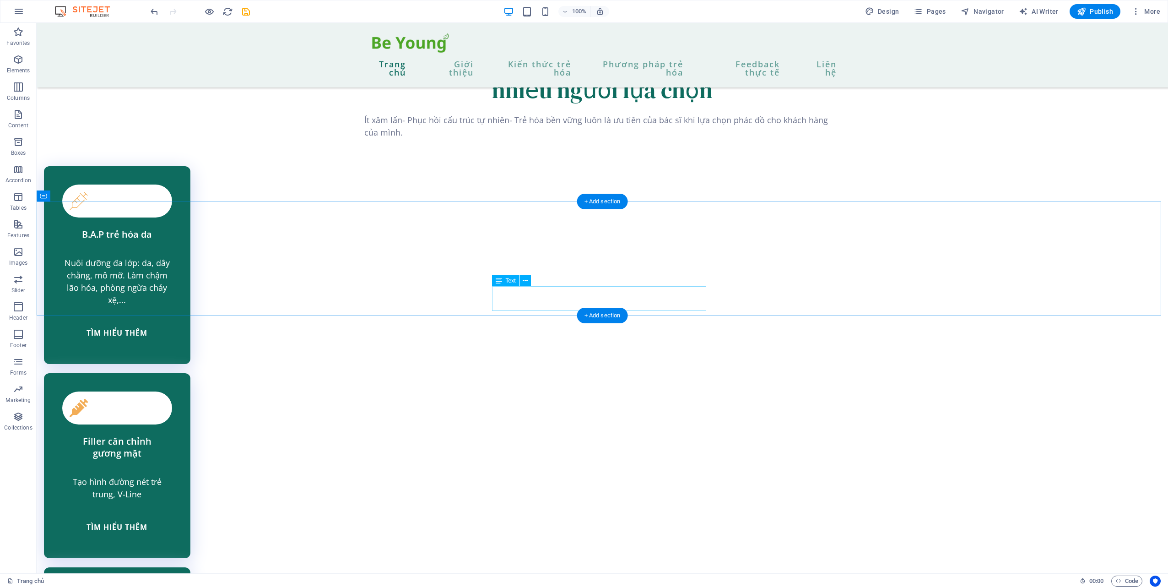
scroll to position [2066, 0]
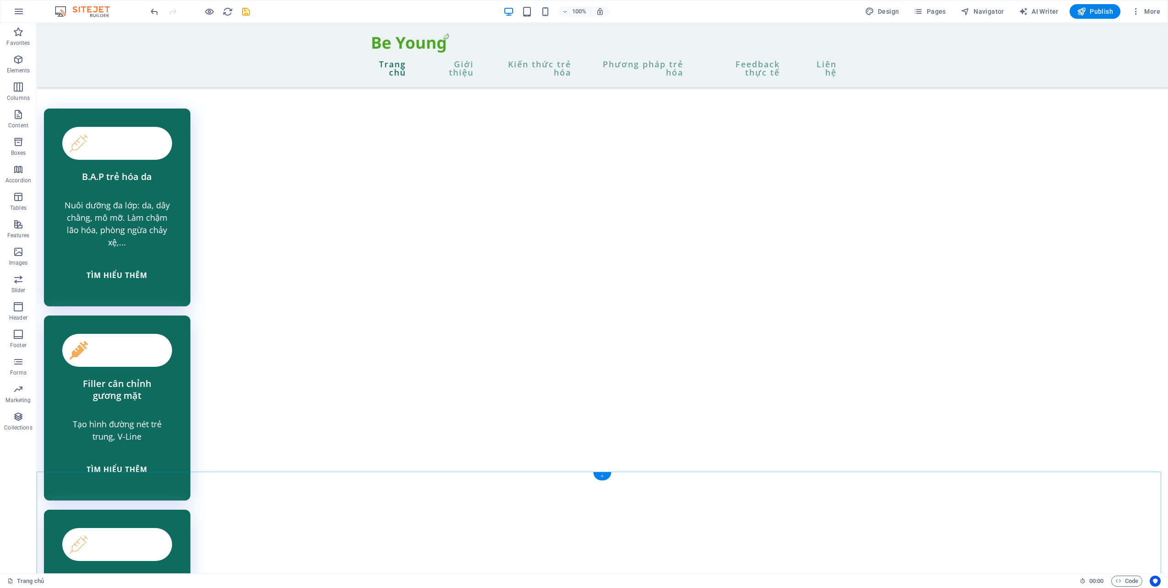
click at [603, 477] on div "+" at bounding box center [602, 476] width 18 height 8
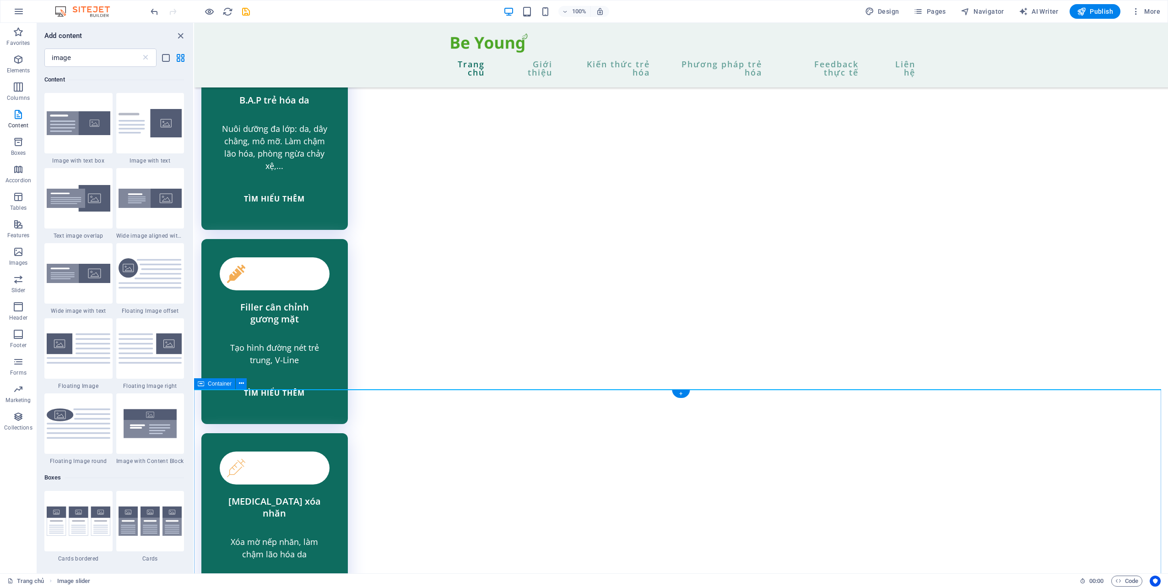
scroll to position [2158, 0]
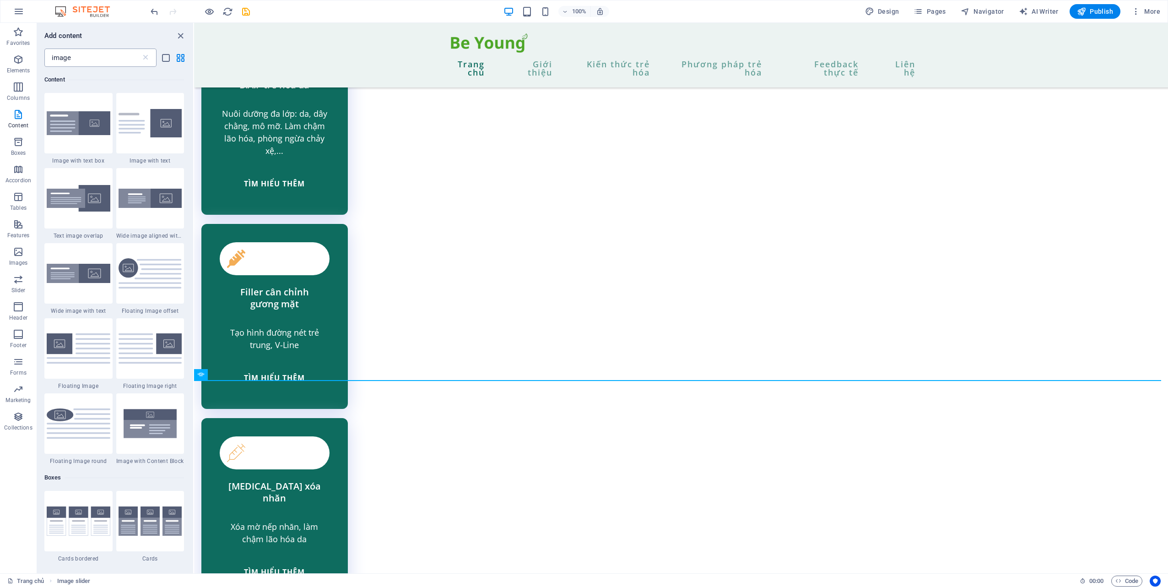
click at [71, 56] on input "image" at bounding box center [92, 58] width 97 height 18
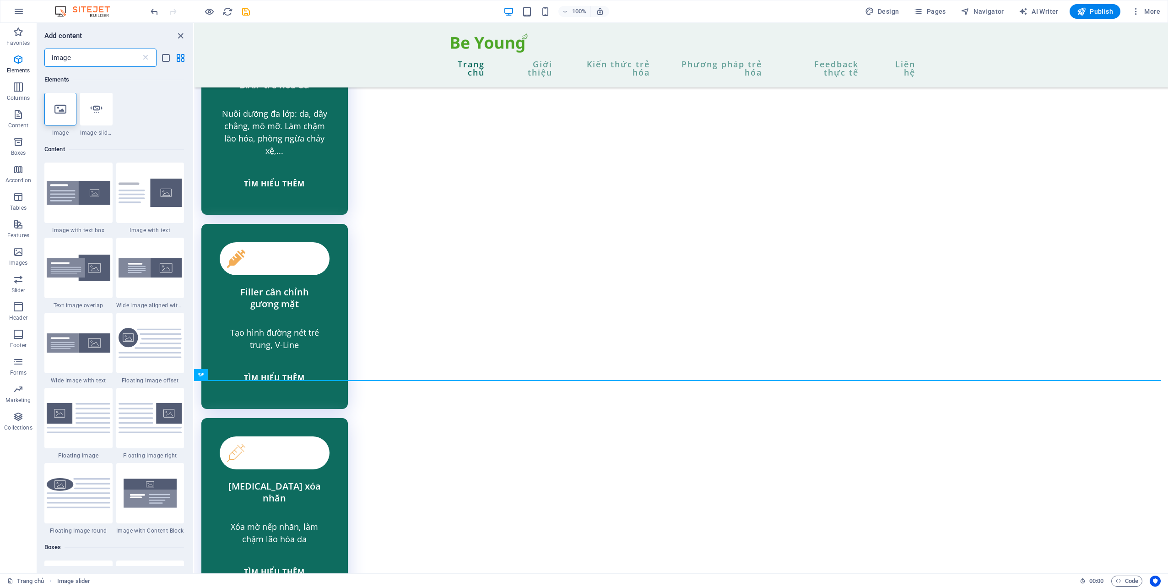
scroll to position [0, 0]
type input "image"
click at [684, 383] on div "+" at bounding box center [681, 384] width 18 height 8
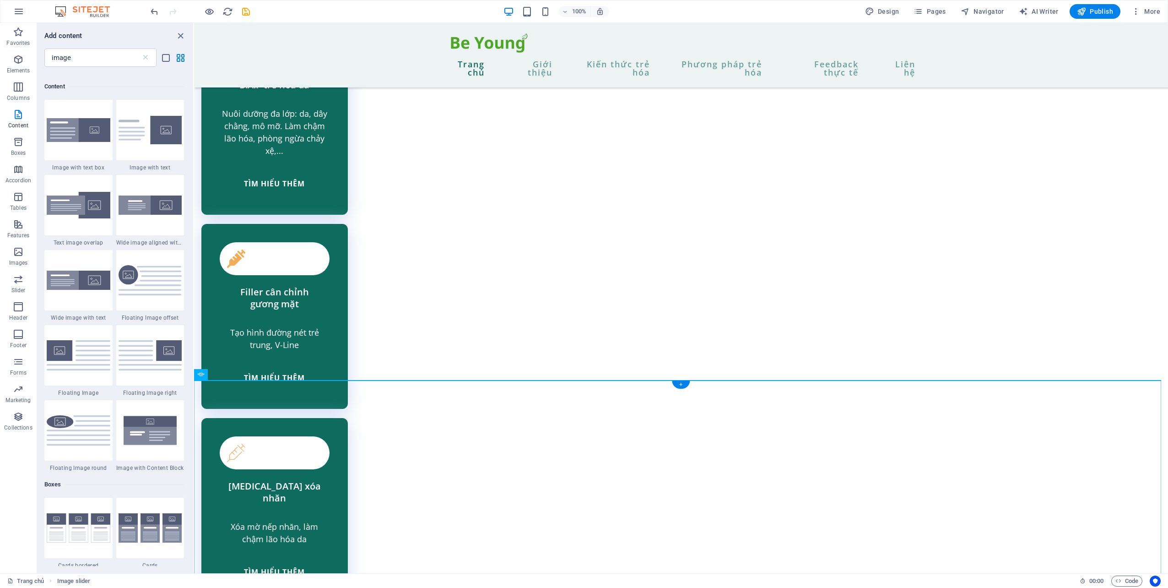
scroll to position [70, 0]
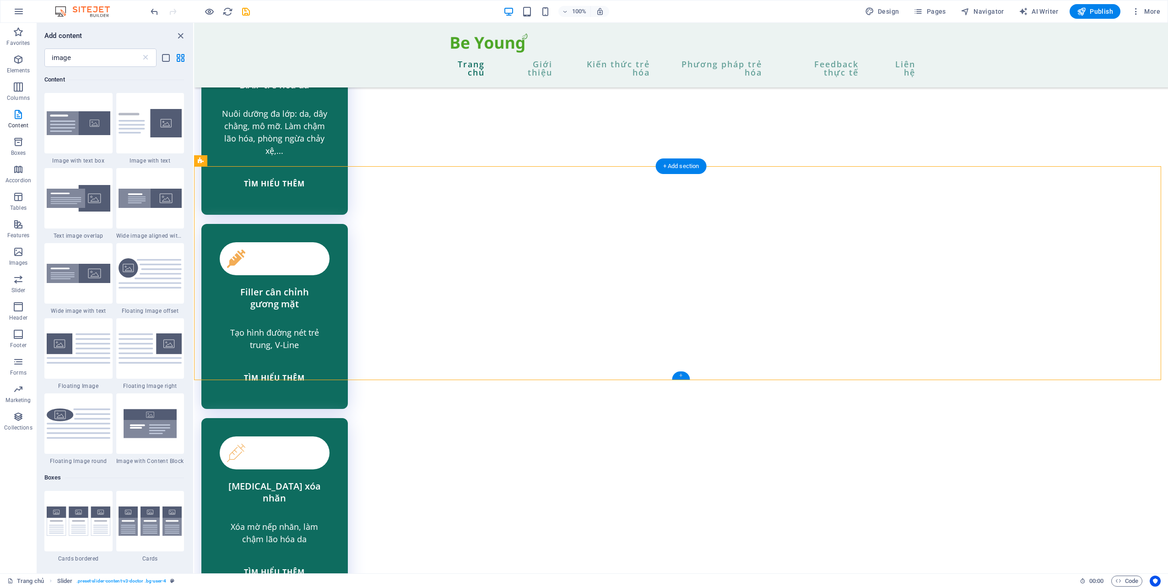
click at [676, 374] on div "+" at bounding box center [681, 375] width 18 height 8
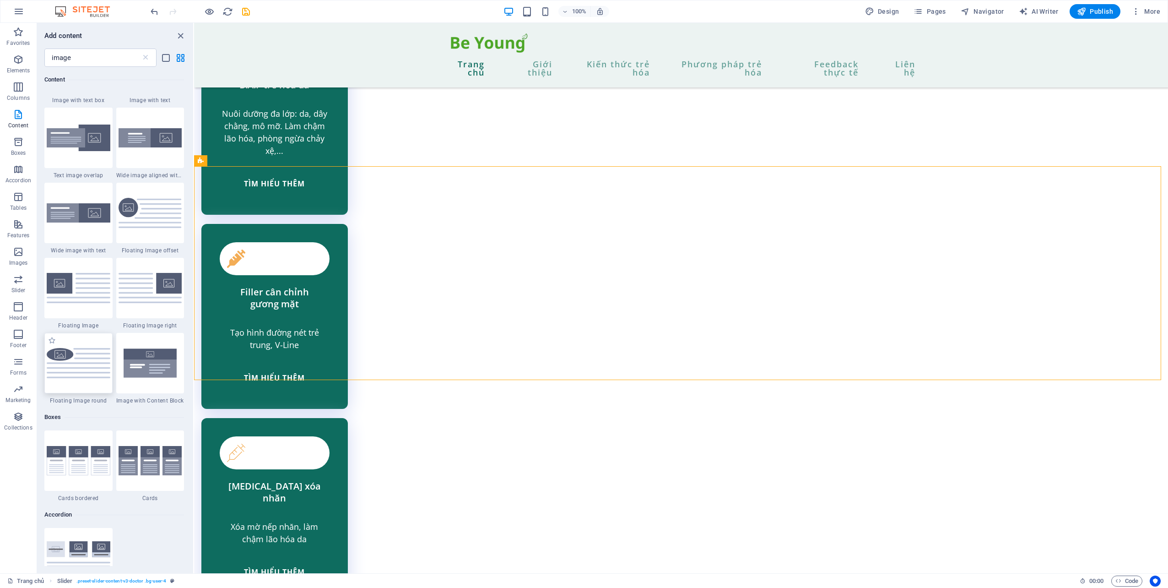
scroll to position [116, 0]
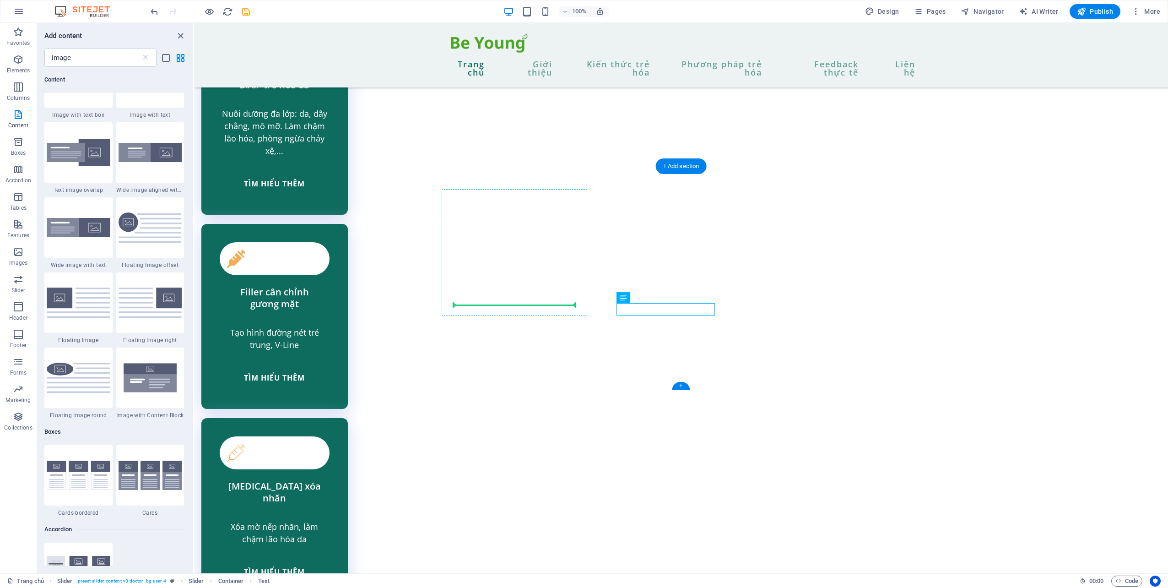
drag, startPoint x: 658, startPoint y: 314, endPoint x: 514, endPoint y: 306, distance: 144.0
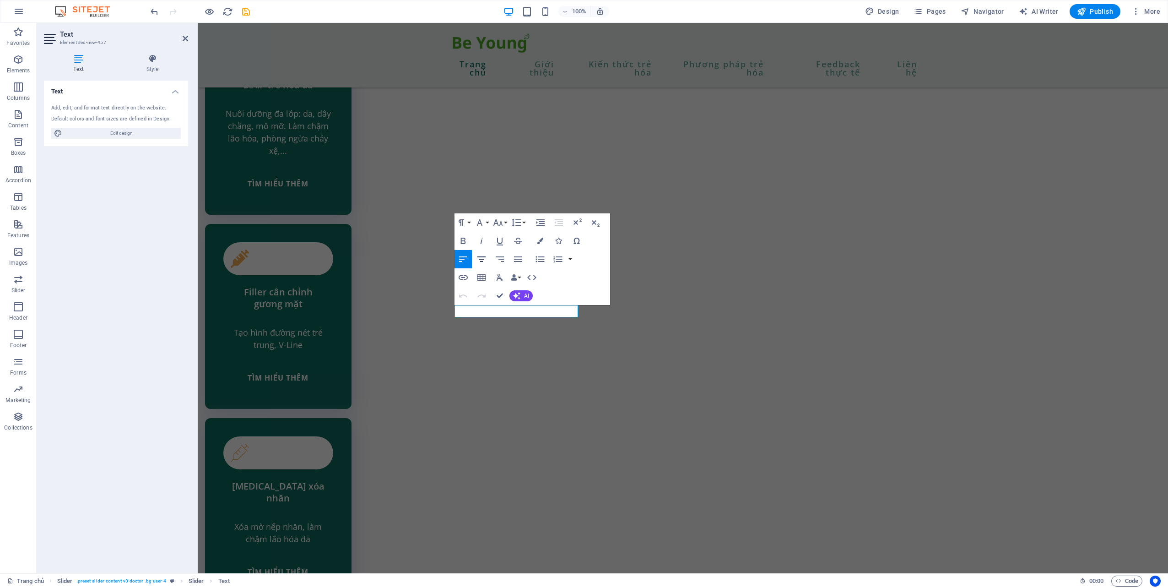
click at [484, 258] on icon "button" at bounding box center [481, 259] width 11 height 11
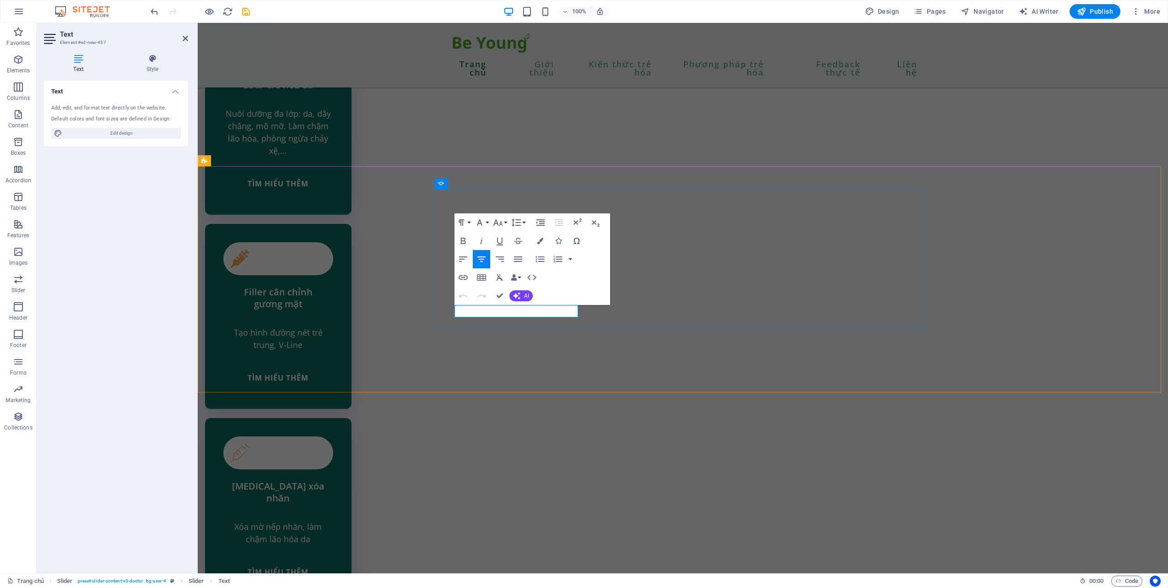
drag, startPoint x: 566, startPoint y: 308, endPoint x: 670, endPoint y: 327, distance: 105.2
drag, startPoint x: 733, startPoint y: 378, endPoint x: 922, endPoint y: 435, distance: 198.0
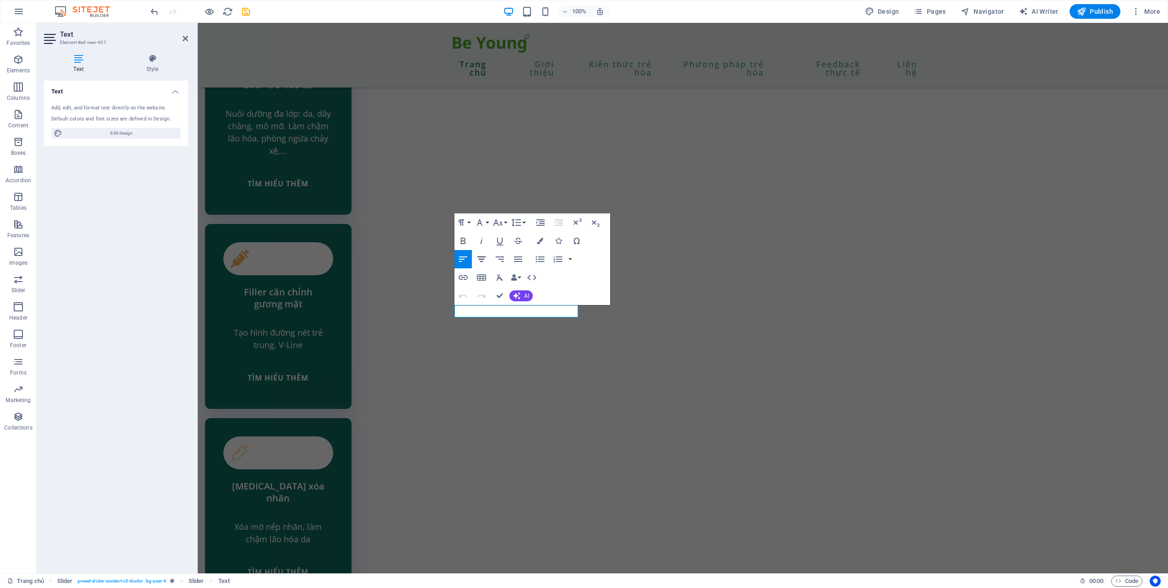
click at [485, 255] on icon "button" at bounding box center [481, 259] width 11 height 11
drag, startPoint x: 517, startPoint y: 411, endPoint x: 554, endPoint y: 412, distance: 37.1
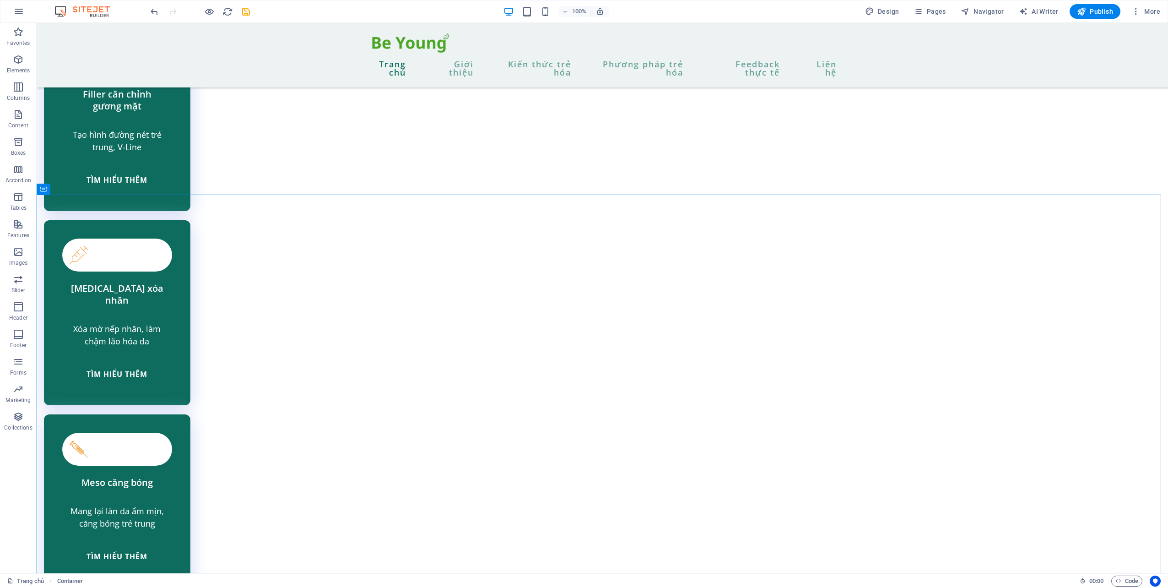
scroll to position [2347, 0]
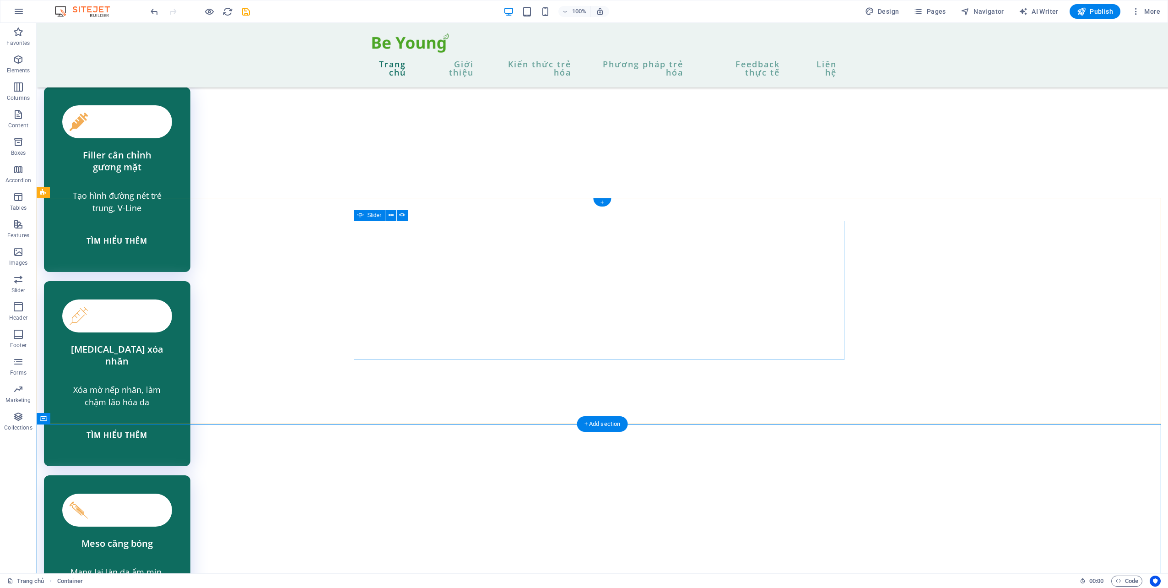
scroll to position [2119, 0]
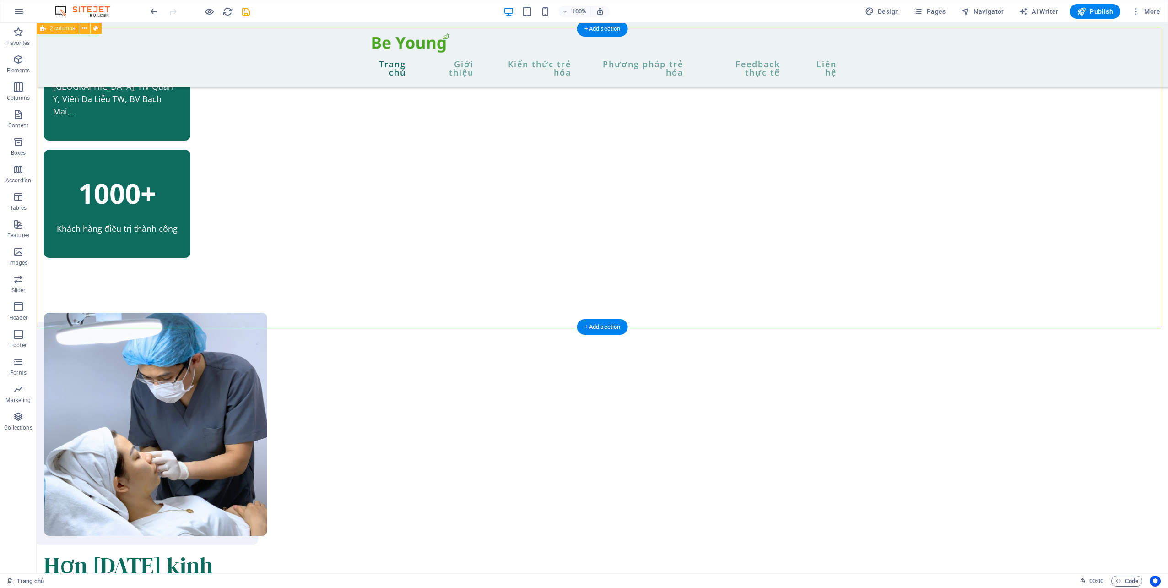
scroll to position [595, 0]
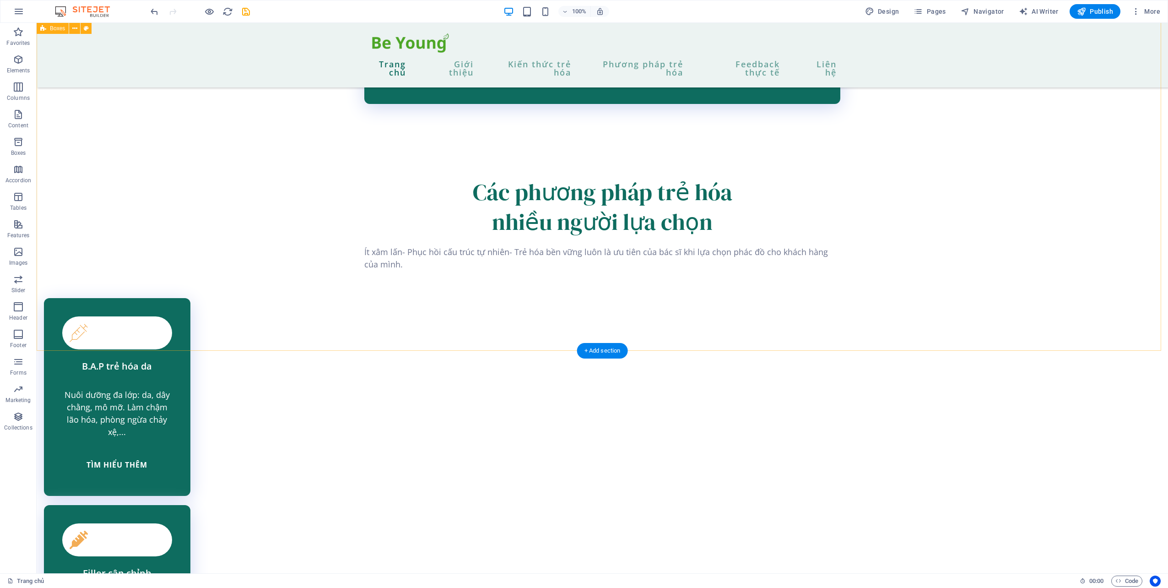
scroll to position [1785, 0]
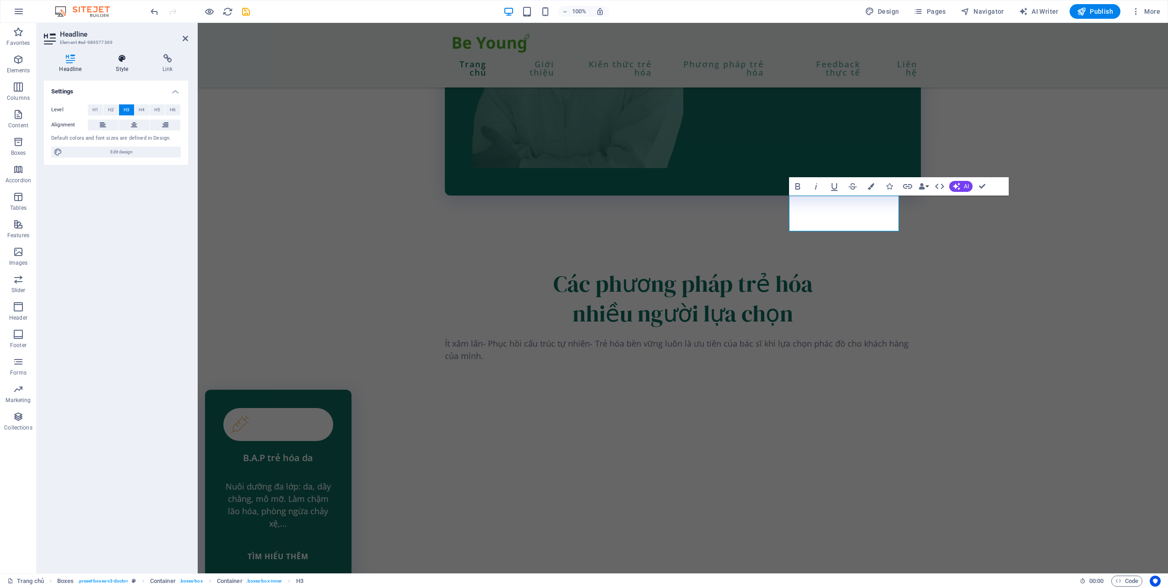
click at [117, 63] on h4 "Style" at bounding box center [124, 63] width 47 height 19
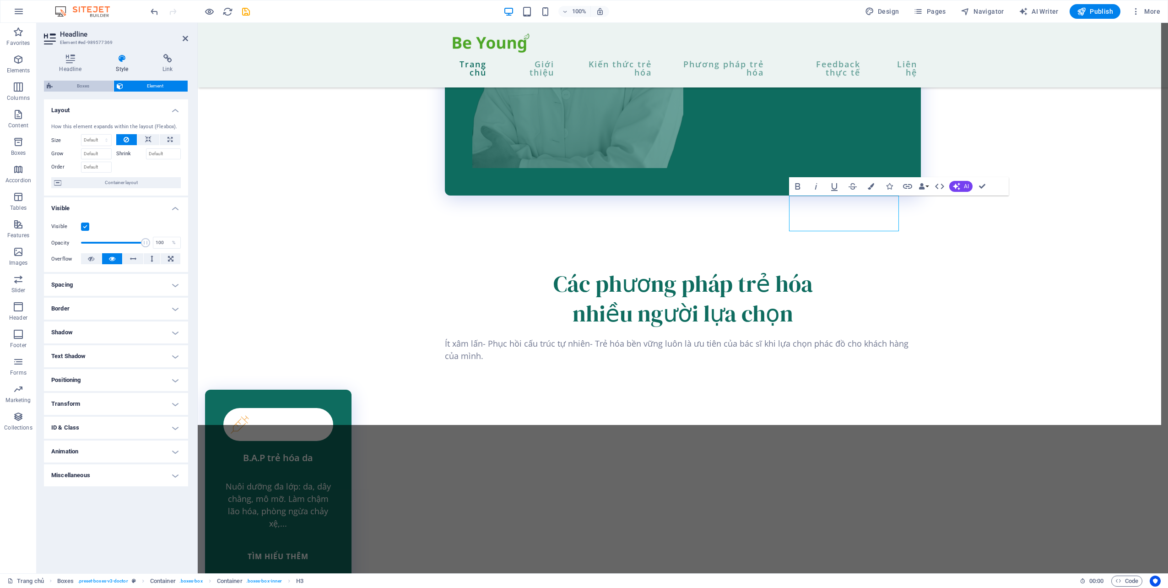
click at [89, 86] on span "Boxes" at bounding box center [82, 86] width 55 height 11
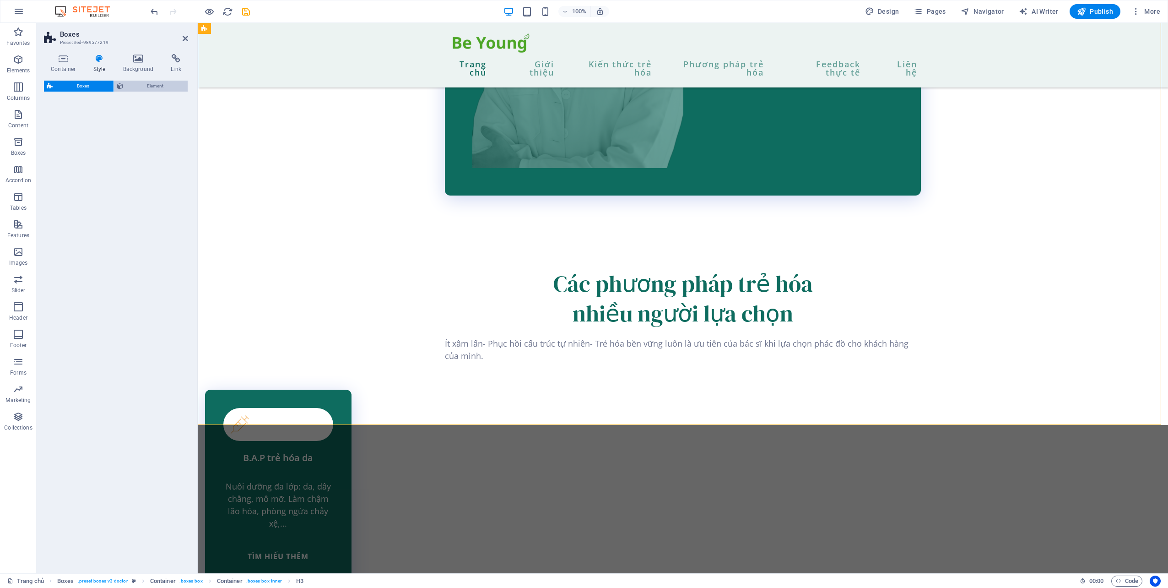
select select "px"
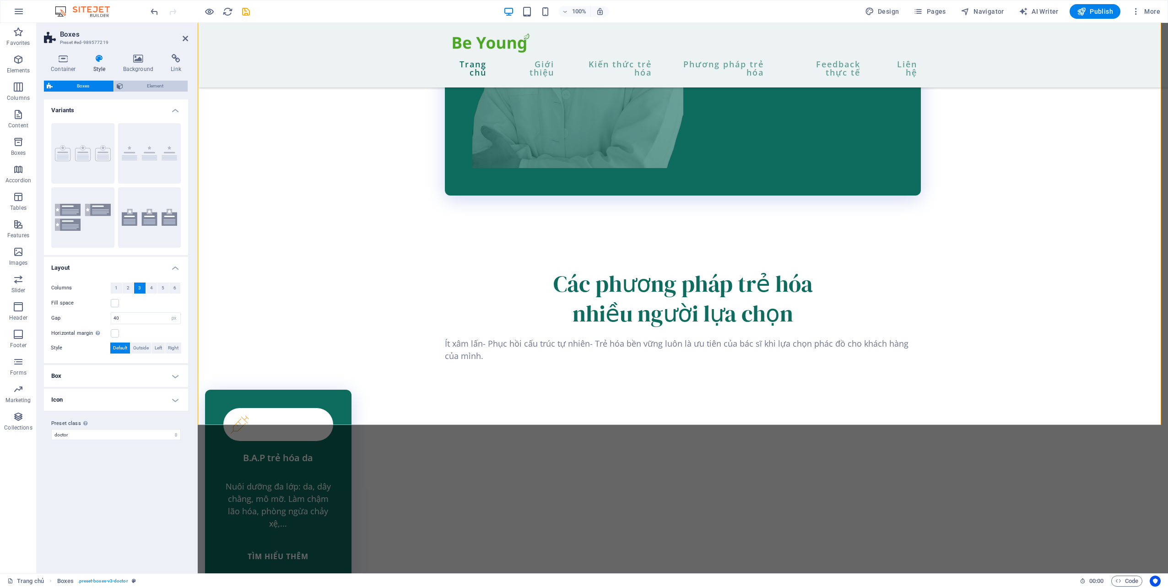
click at [154, 87] on span "Element" at bounding box center [156, 86] width 60 height 11
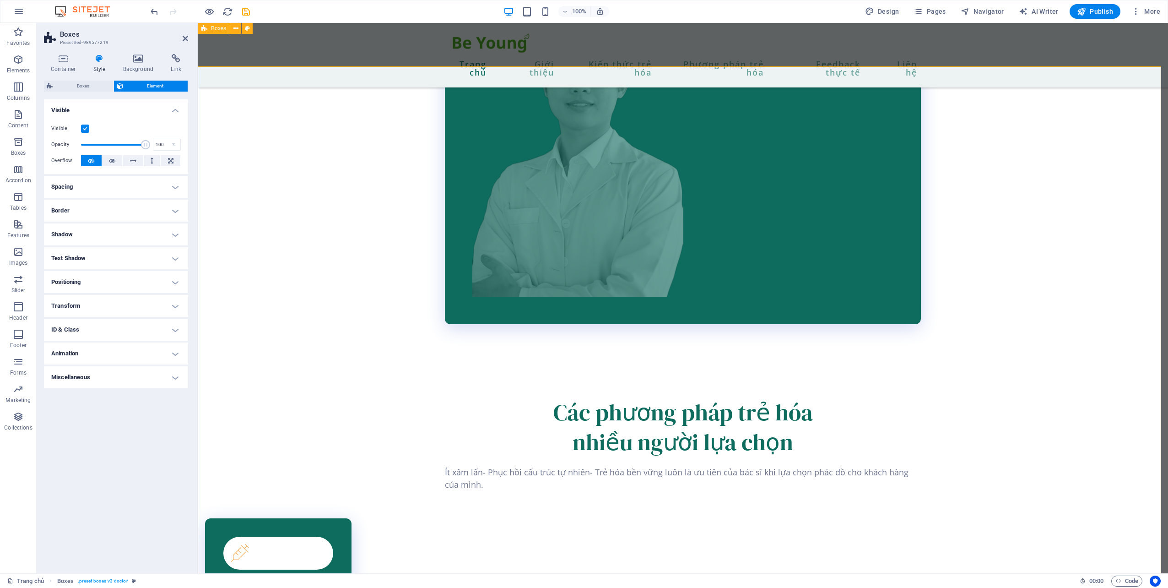
scroll to position [1602, 0]
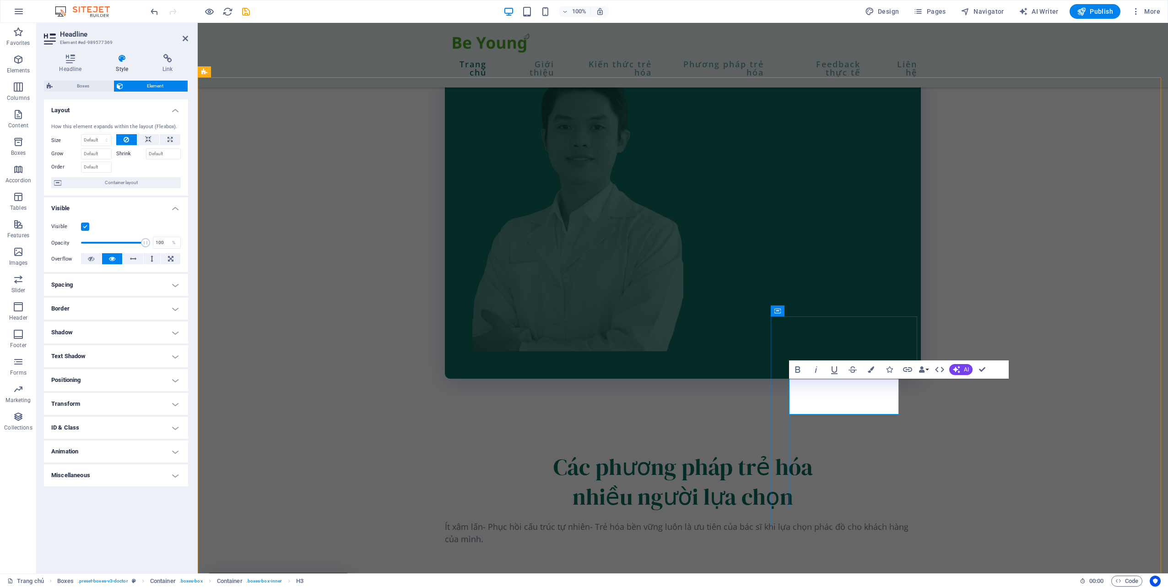
click at [107, 142] on select "Default auto px % 1/1 1/2 1/3 1/4 1/5 1/6 1/7 1/8 1/9 1/10" at bounding box center [96, 140] width 30 height 11
select select "px"
click at [98, 135] on select "Default auto px % 1/1 1/2 1/3 1/4 1/5 1/6 1/7 1/8 1/9 1/10" at bounding box center [96, 140] width 30 height 11
click at [86, 137] on input "200" at bounding box center [96, 140] width 30 height 11
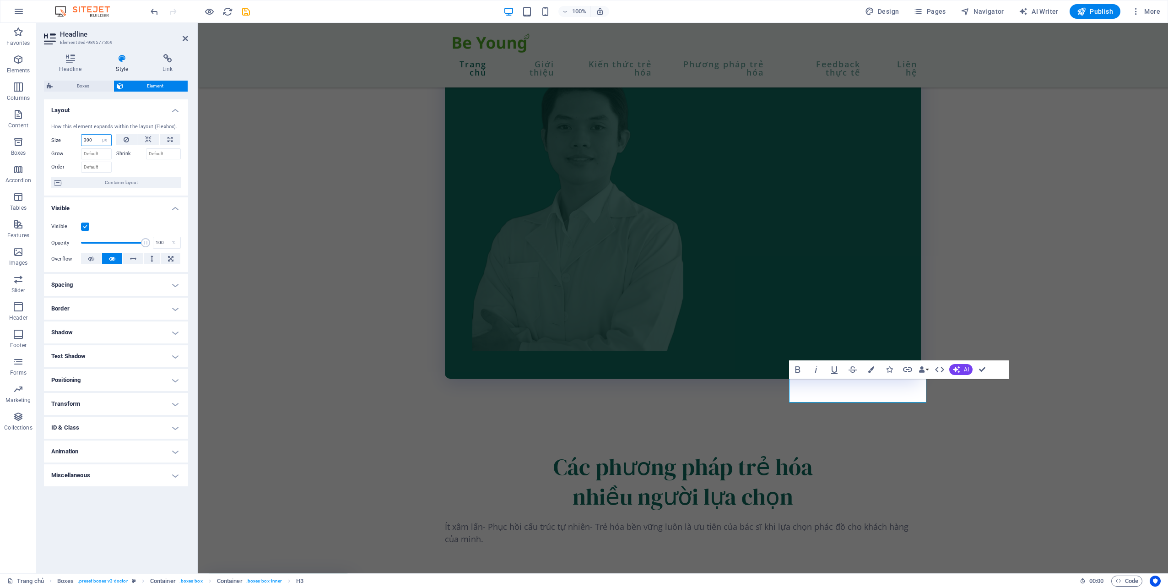
click at [93, 136] on input "300" at bounding box center [96, 140] width 30 height 11
type input "3"
type input "250"
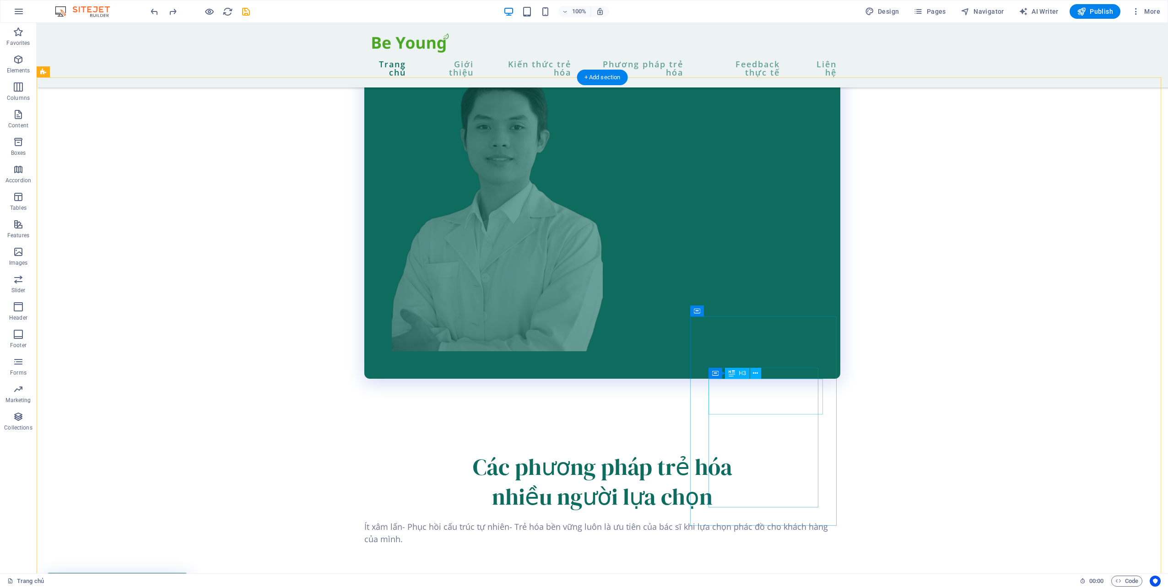
select select "px"
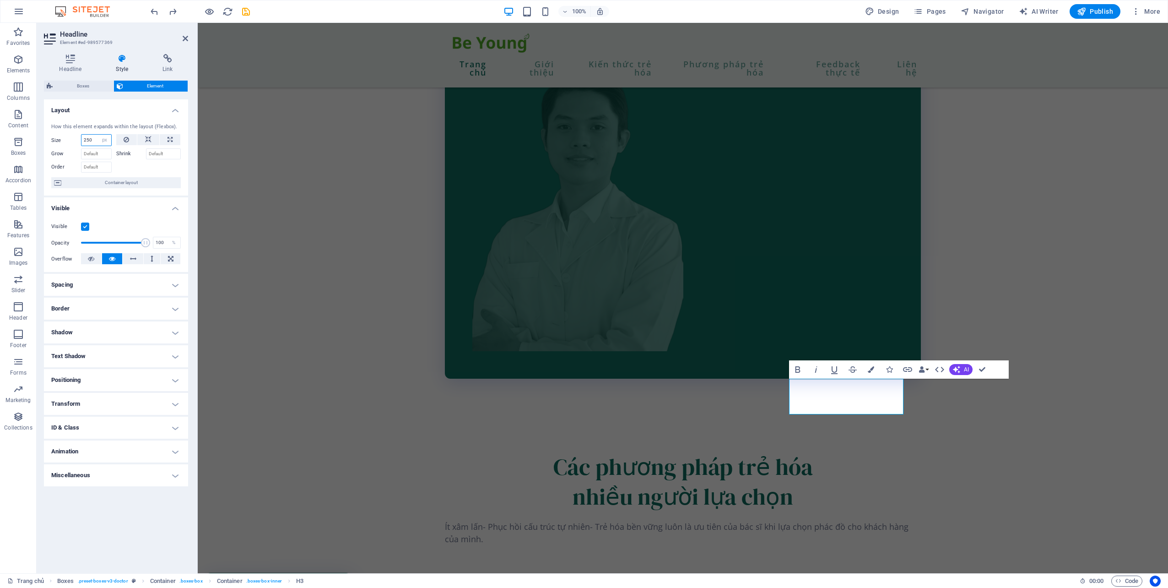
click at [89, 138] on input "250" at bounding box center [96, 140] width 30 height 11
type input "260"
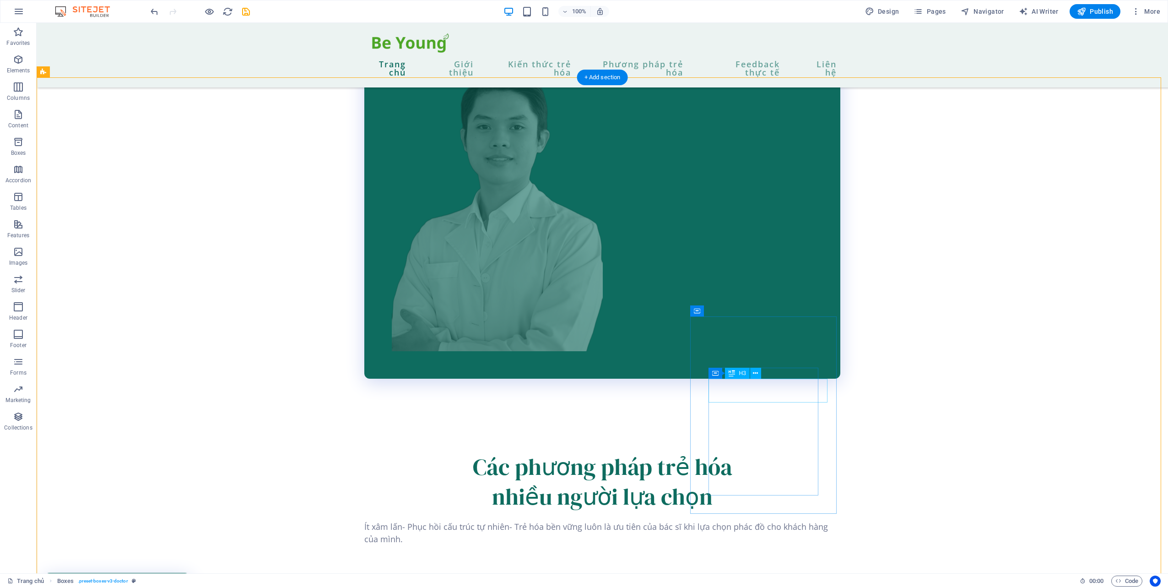
select select "px"
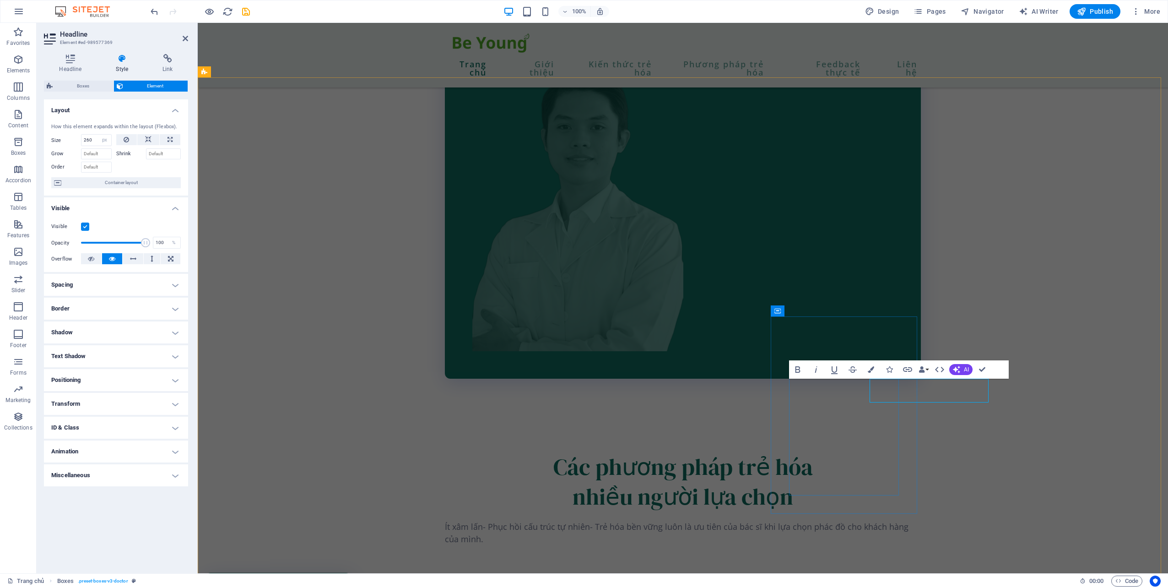
click at [92, 141] on input "260" at bounding box center [96, 140] width 30 height 11
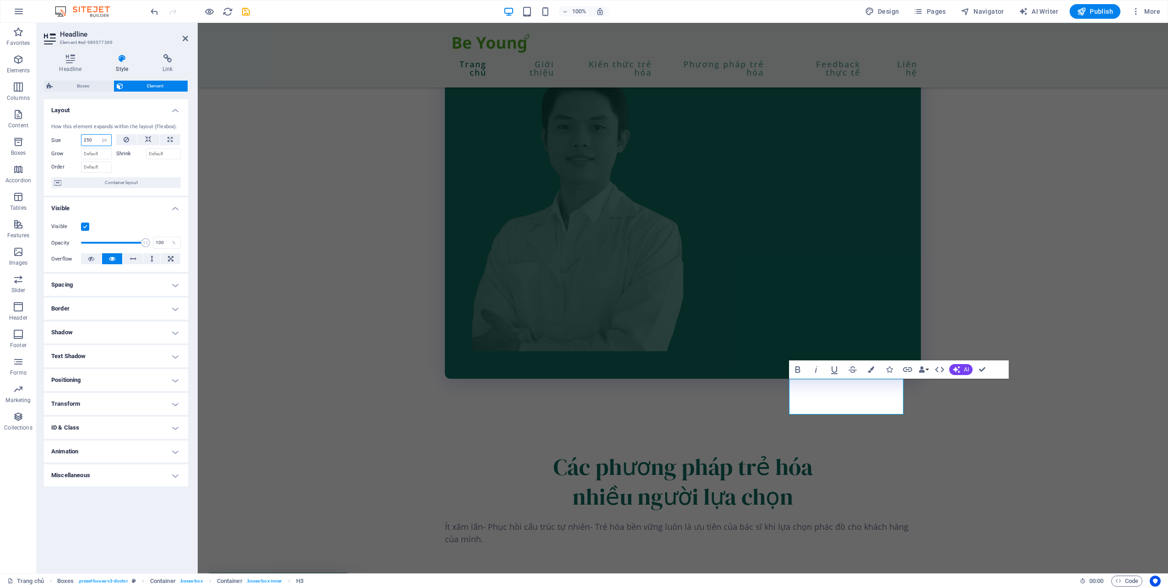
click at [88, 142] on input "250" at bounding box center [96, 140] width 30 height 11
click at [89, 138] on input "240" at bounding box center [96, 140] width 30 height 11
click at [90, 141] on input "230" at bounding box center [96, 140] width 30 height 11
type input "210"
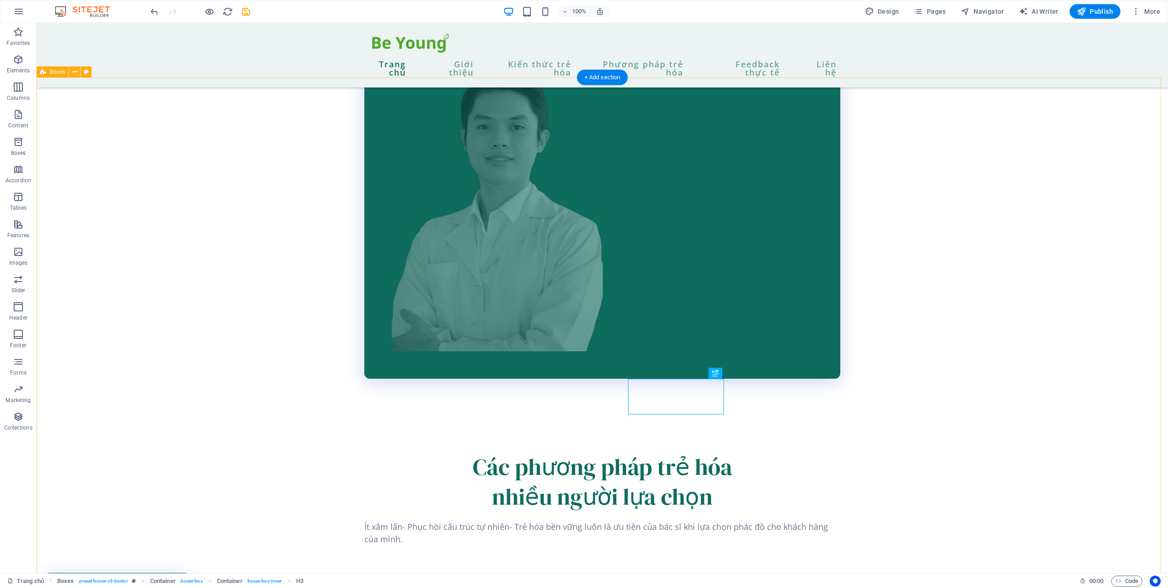
drag, startPoint x: 1063, startPoint y: 392, endPoint x: 1051, endPoint y: 401, distance: 14.7
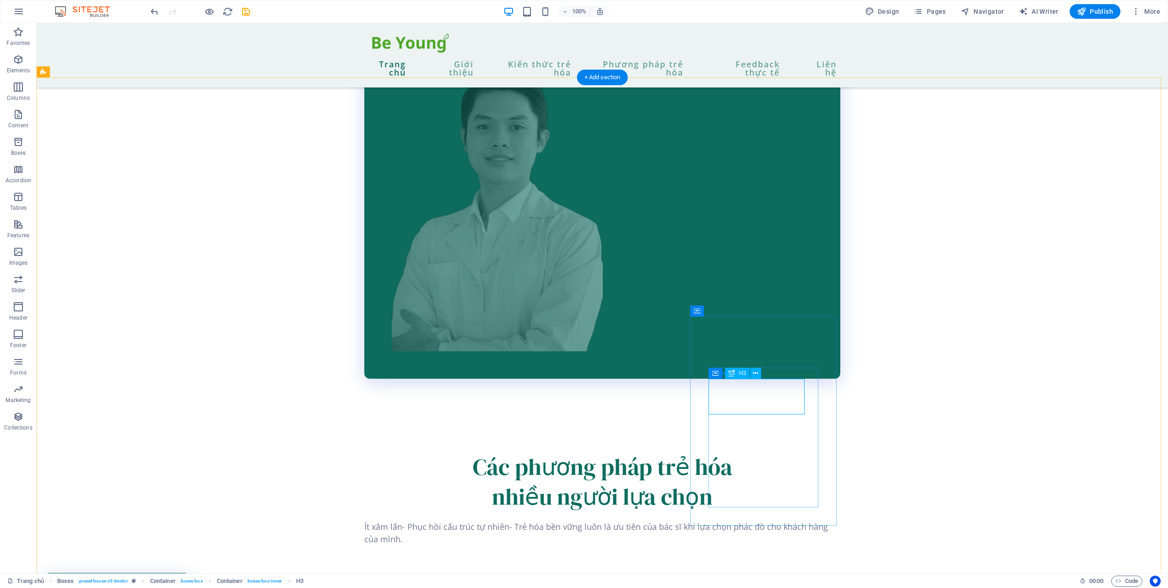
select select "px"
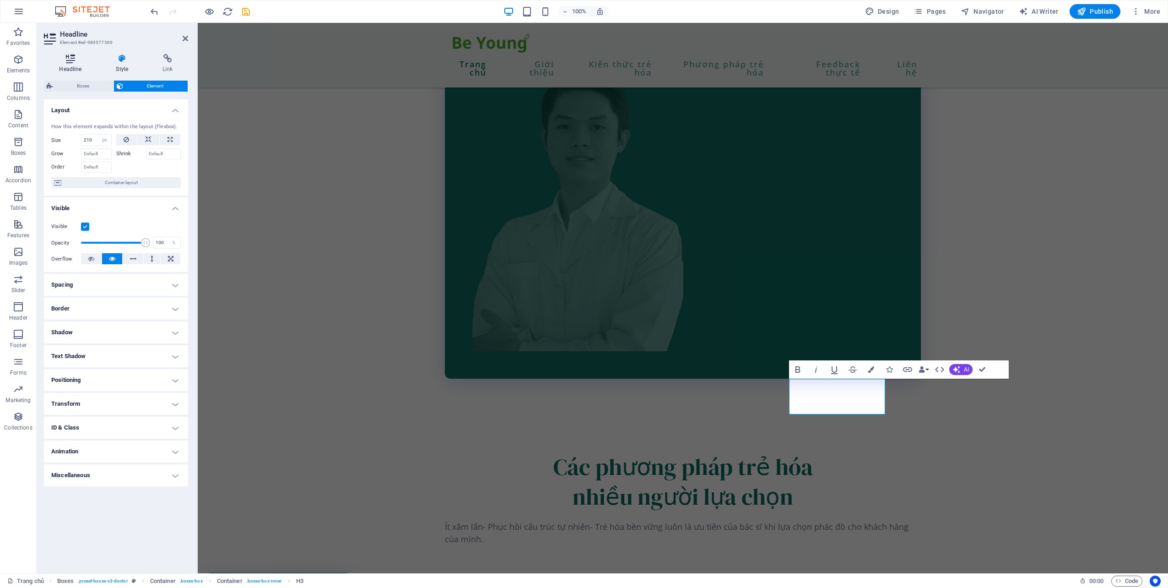
click at [76, 66] on h4 "Headline" at bounding box center [72, 63] width 57 height 19
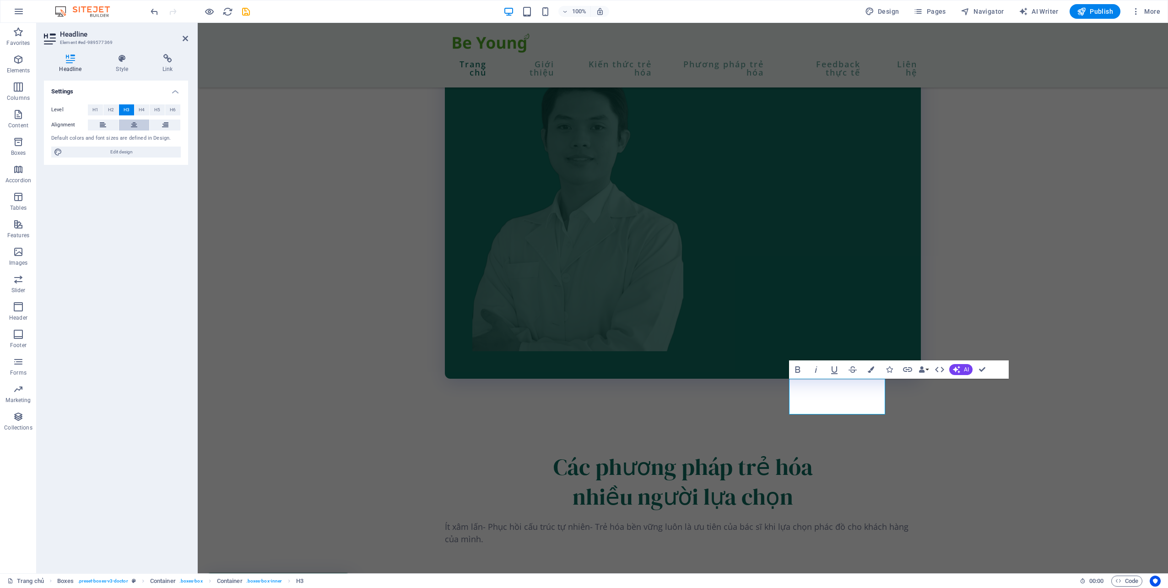
click at [134, 125] on icon at bounding box center [134, 124] width 6 height 11
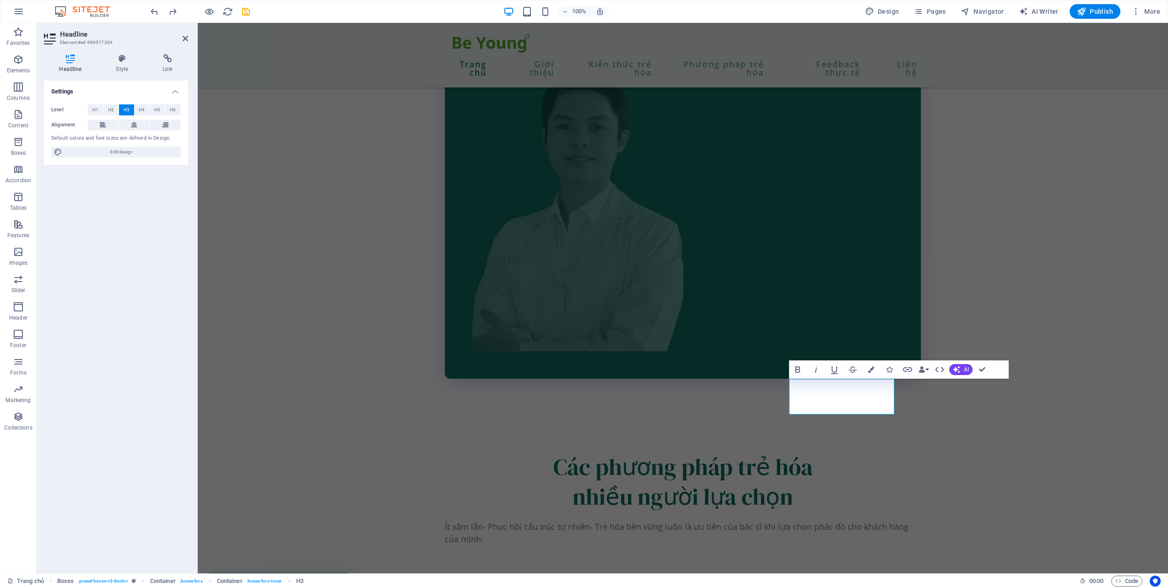
click at [122, 53] on div "Headline Style Link Settings Level H1 H2 H3 H4 H5 H6 Alignment Default colors a…" at bounding box center [116, 310] width 159 height 526
click at [122, 56] on icon at bounding box center [122, 58] width 43 height 9
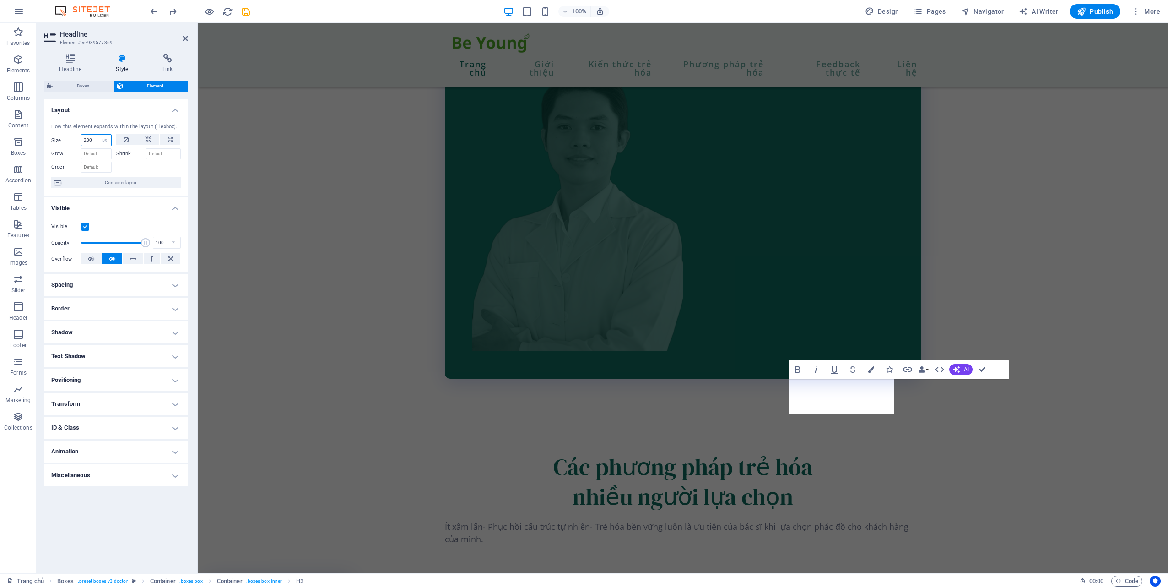
click at [89, 140] on input "230" at bounding box center [96, 140] width 30 height 11
click at [88, 137] on input "250" at bounding box center [96, 140] width 30 height 11
click at [92, 138] on input "260" at bounding box center [96, 140] width 30 height 11
click at [92, 138] on input "255" at bounding box center [96, 140] width 30 height 11
click at [91, 139] on input "251" at bounding box center [96, 140] width 30 height 11
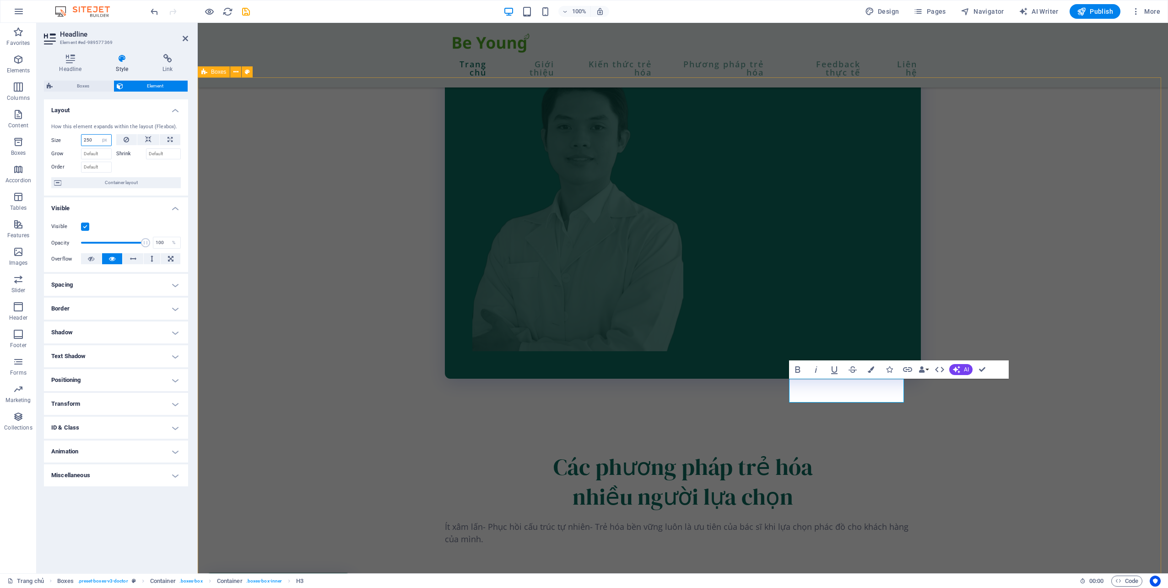
type input "250"
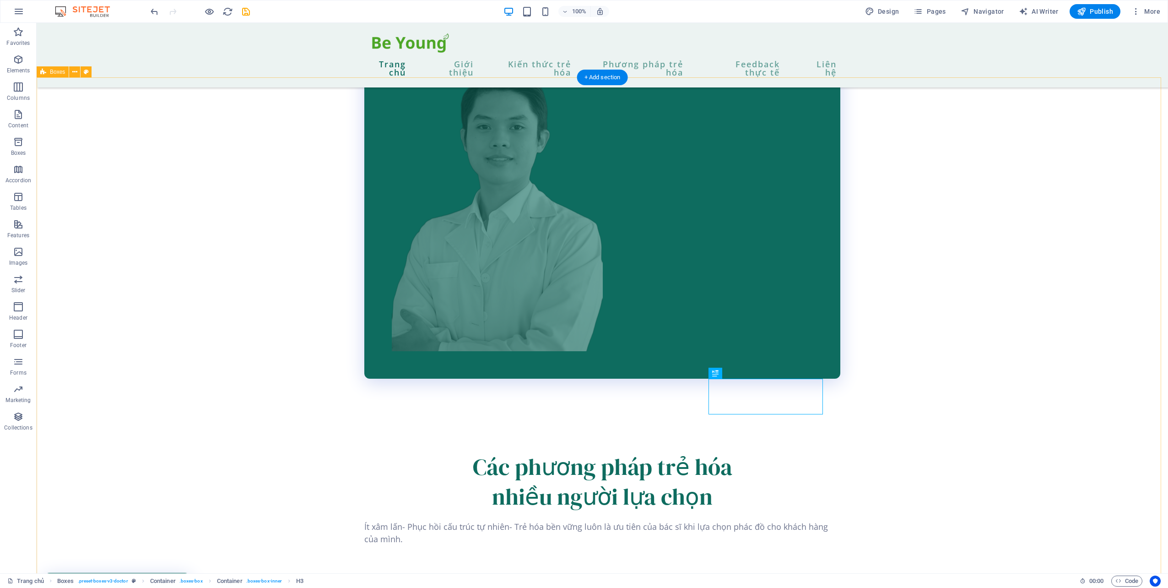
select select "px"
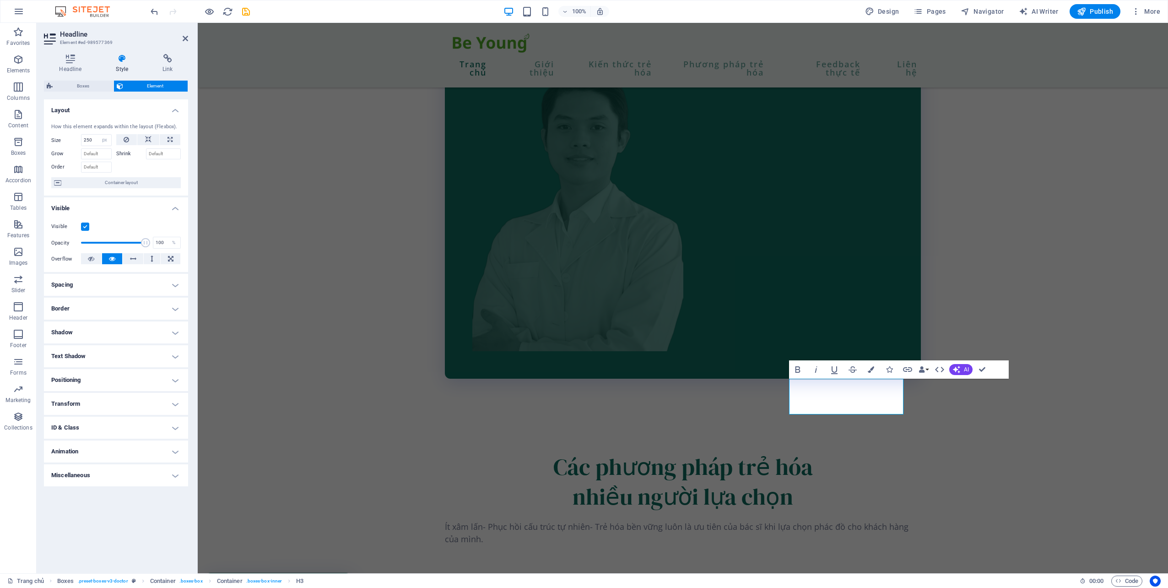
click at [113, 286] on h4 "Spacing" at bounding box center [116, 285] width 144 height 22
click at [175, 289] on h4 "Spacing" at bounding box center [116, 282] width 144 height 16
click at [69, 53] on div "Headline Style Link Settings Level H1 H2 H3 H4 H5 H6 Alignment Default colors a…" at bounding box center [116, 310] width 159 height 526
click at [73, 61] on icon at bounding box center [70, 58] width 53 height 9
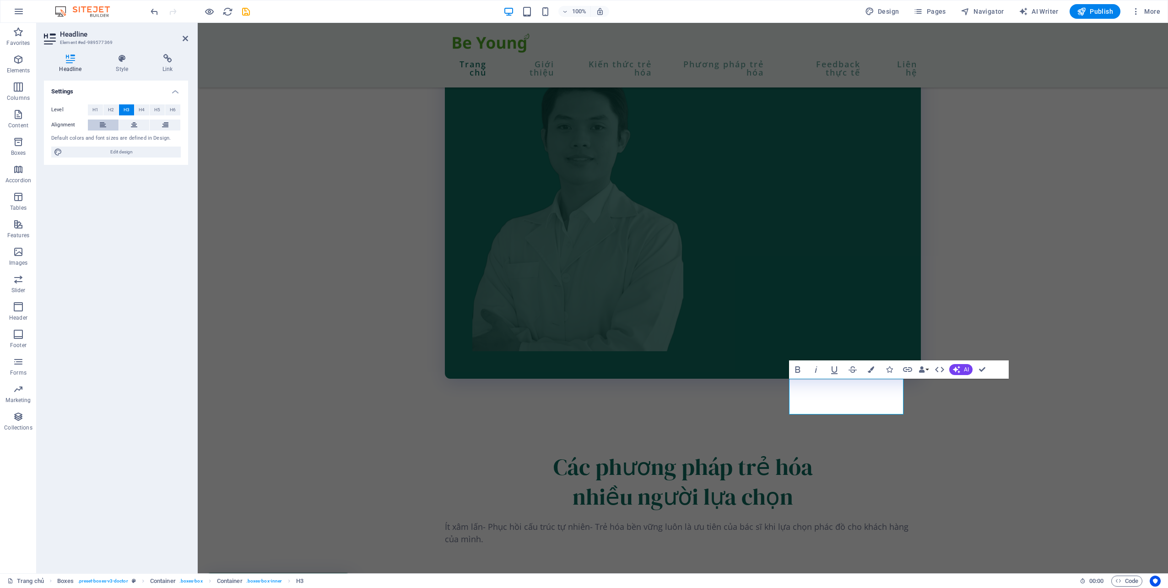
click at [107, 120] on button at bounding box center [103, 124] width 31 height 11
click at [169, 125] on button at bounding box center [165, 124] width 31 height 11
click at [140, 125] on button at bounding box center [134, 124] width 31 height 11
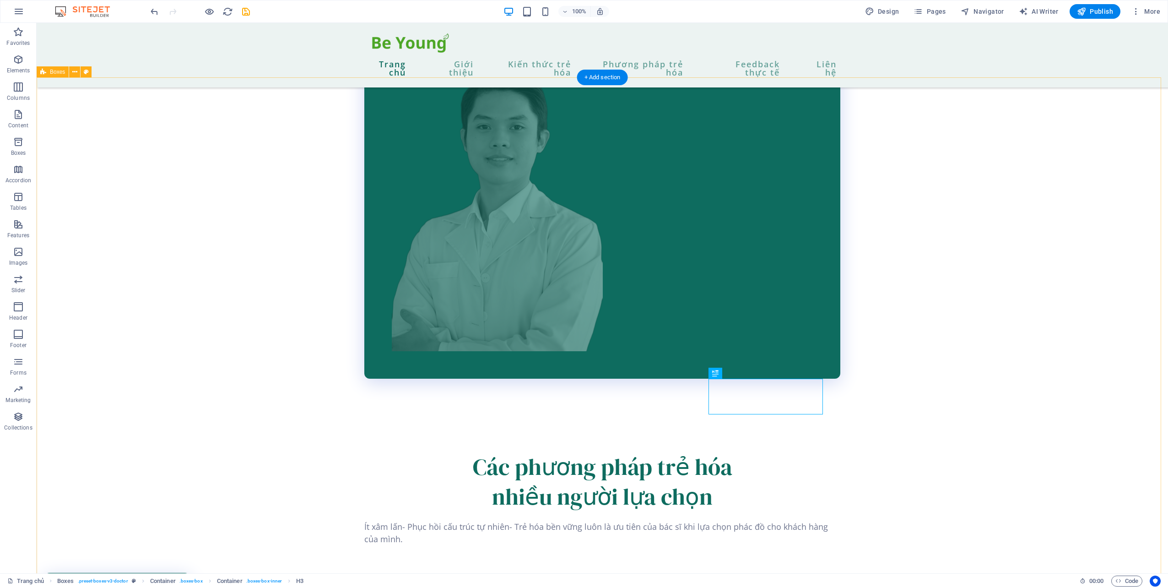
drag, startPoint x: 1039, startPoint y: 315, endPoint x: 1013, endPoint y: 290, distance: 35.9
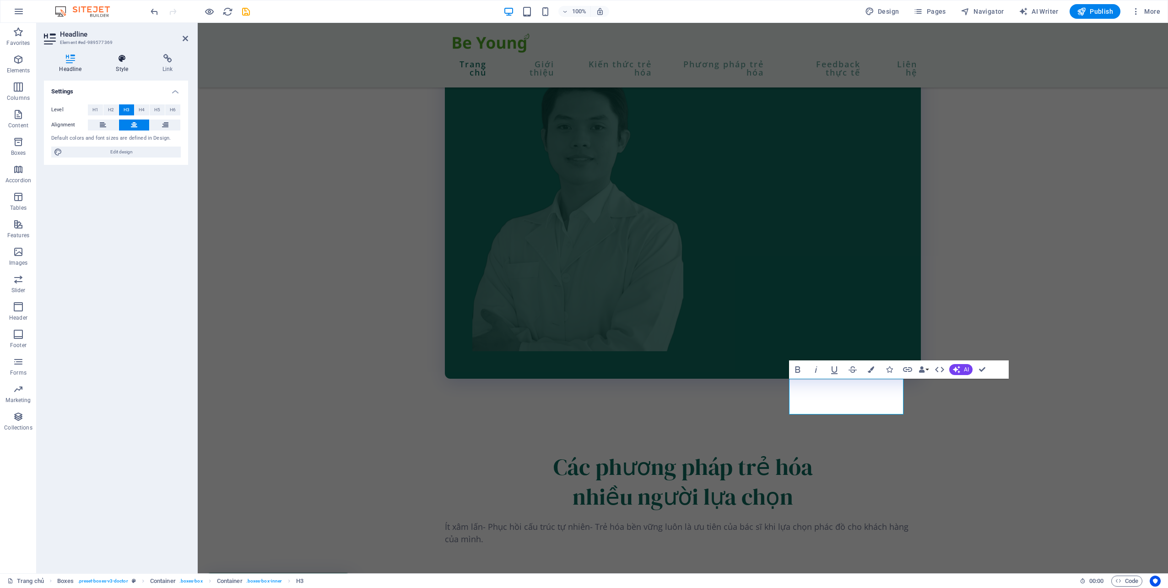
click at [121, 63] on icon at bounding box center [122, 58] width 43 height 9
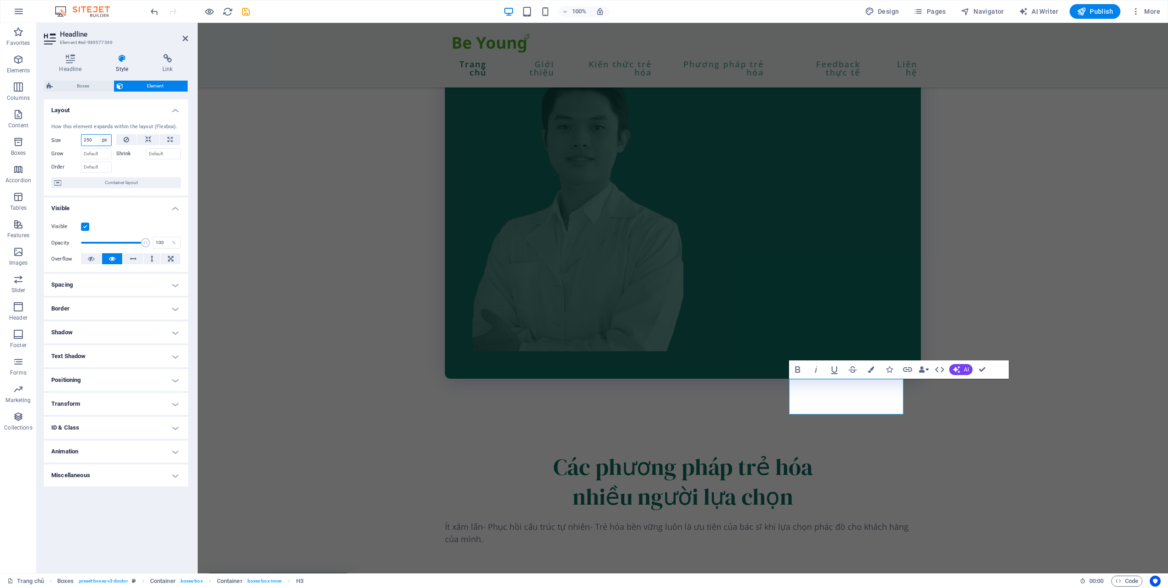
click at [108, 139] on select "Default auto px % 1/1 1/2 1/3 1/4 1/5 1/6 1/7 1/8 1/9 1/10" at bounding box center [104, 140] width 13 height 11
select select "359ltpuhdc8"
click at [98, 135] on select "Default auto px % 1/1 1/2 1/3 1/4 1/5 1/6 1/7 1/8 1/9 1/10" at bounding box center [104, 140] width 13 height 11
select select "DISABLED_OPTION_VALUE"
drag, startPoint x: 383, startPoint y: 272, endPoint x: 404, endPoint y: 279, distance: 21.7
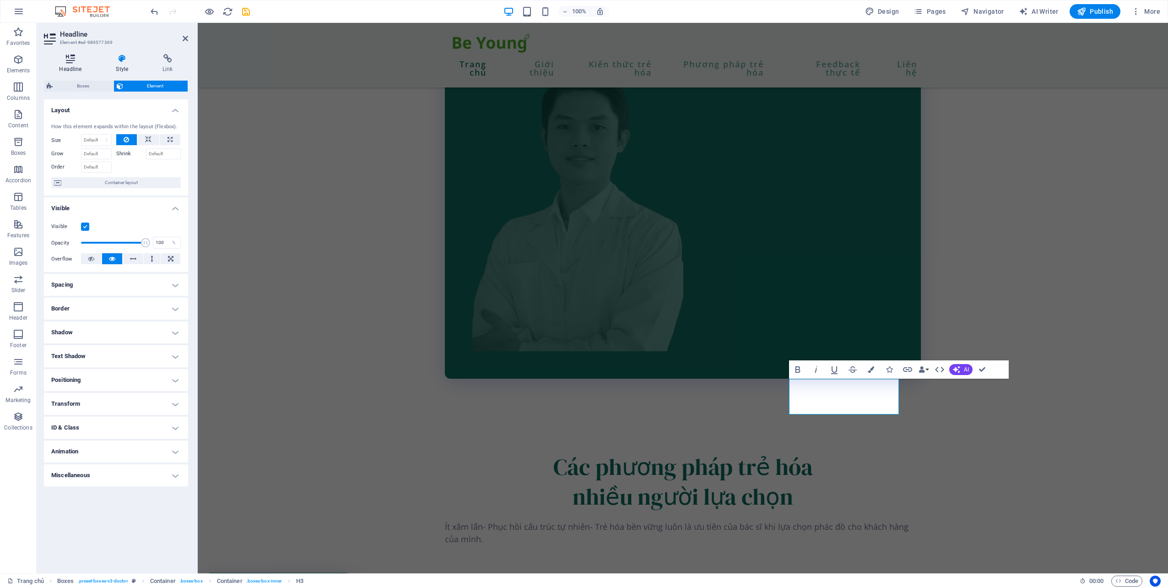
click at [63, 60] on icon at bounding box center [70, 58] width 53 height 9
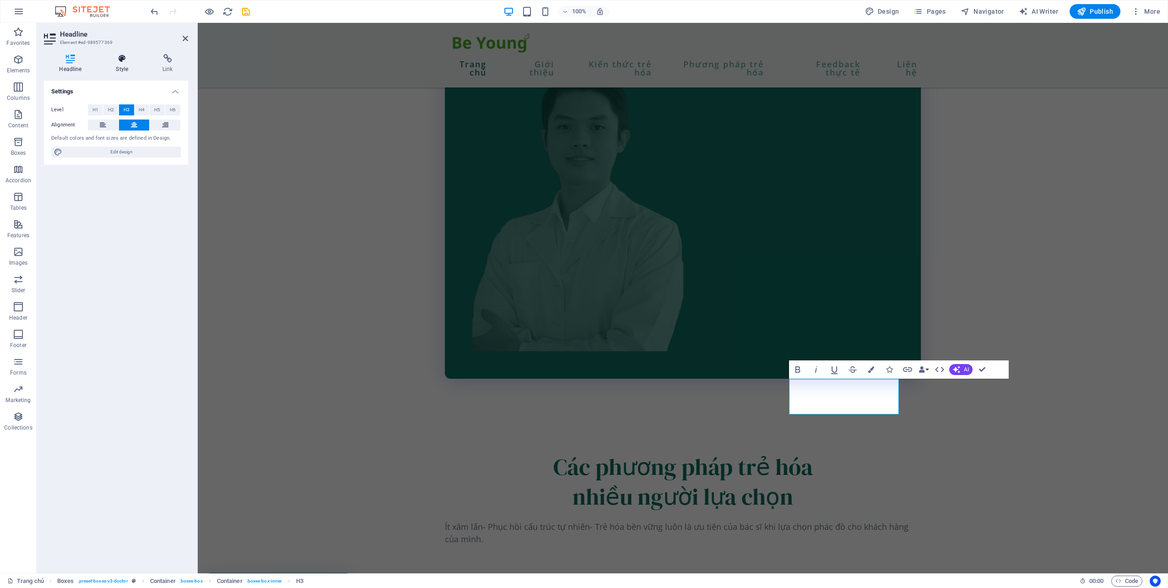
click at [131, 56] on icon at bounding box center [122, 58] width 43 height 9
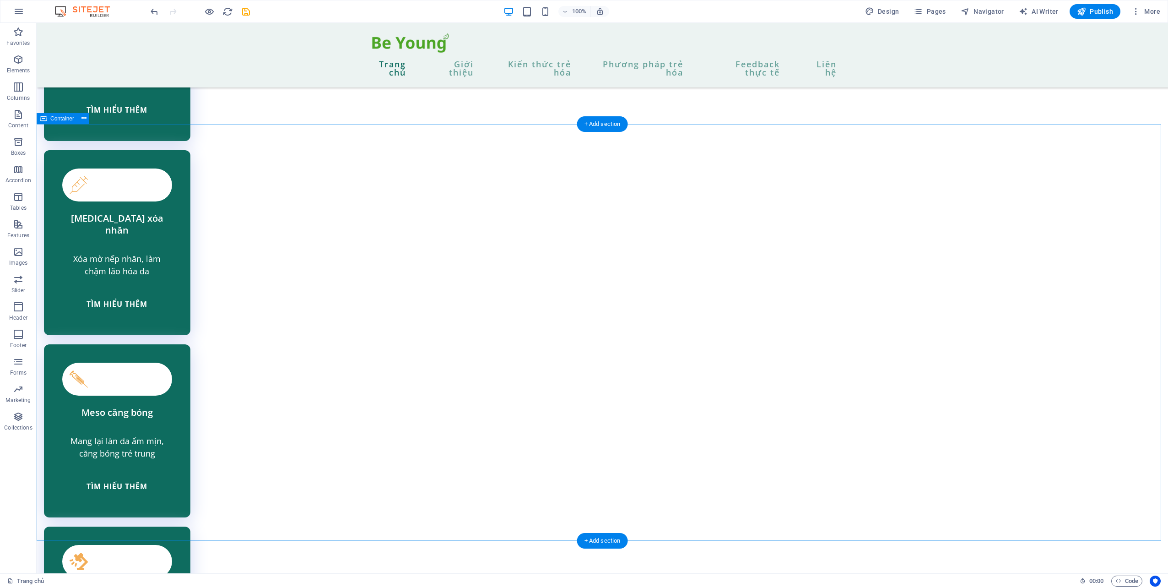
scroll to position [2426, 0]
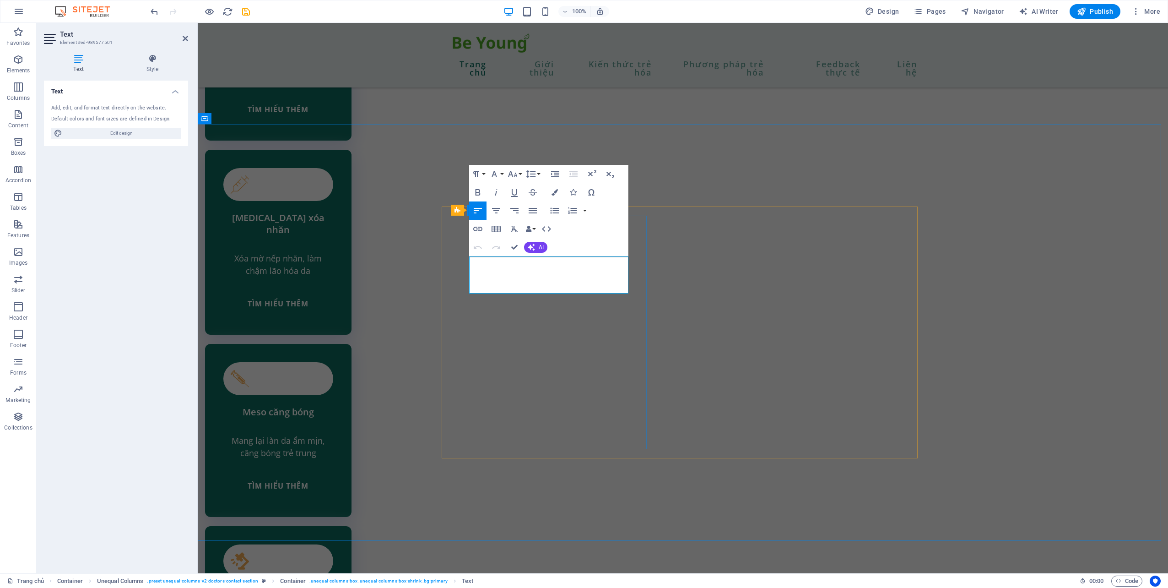
drag, startPoint x: 559, startPoint y: 290, endPoint x: 501, endPoint y: 288, distance: 58.2
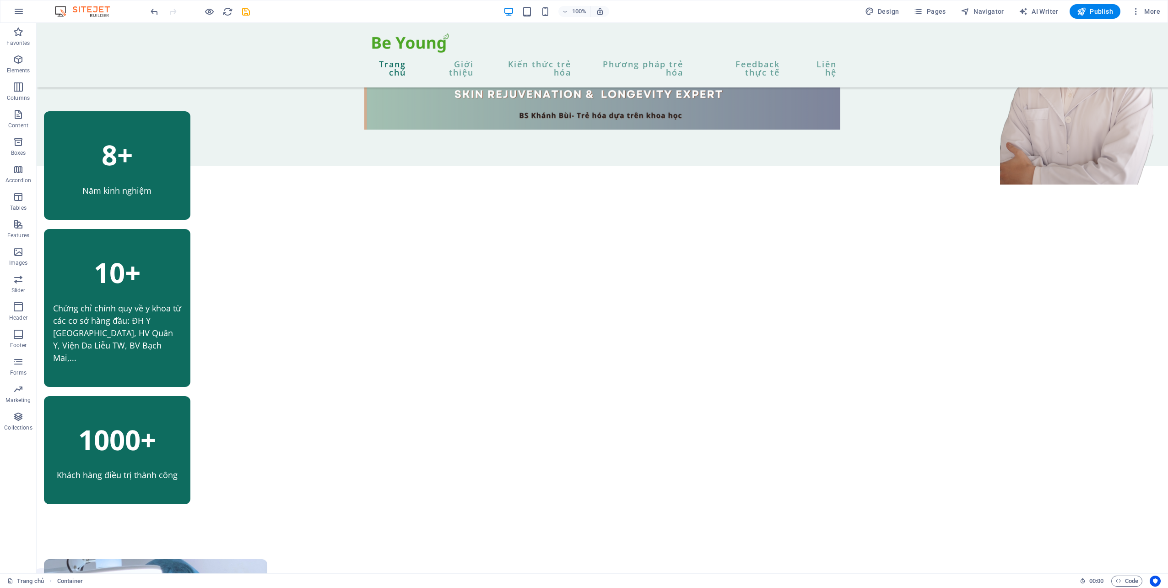
scroll to position [0, 0]
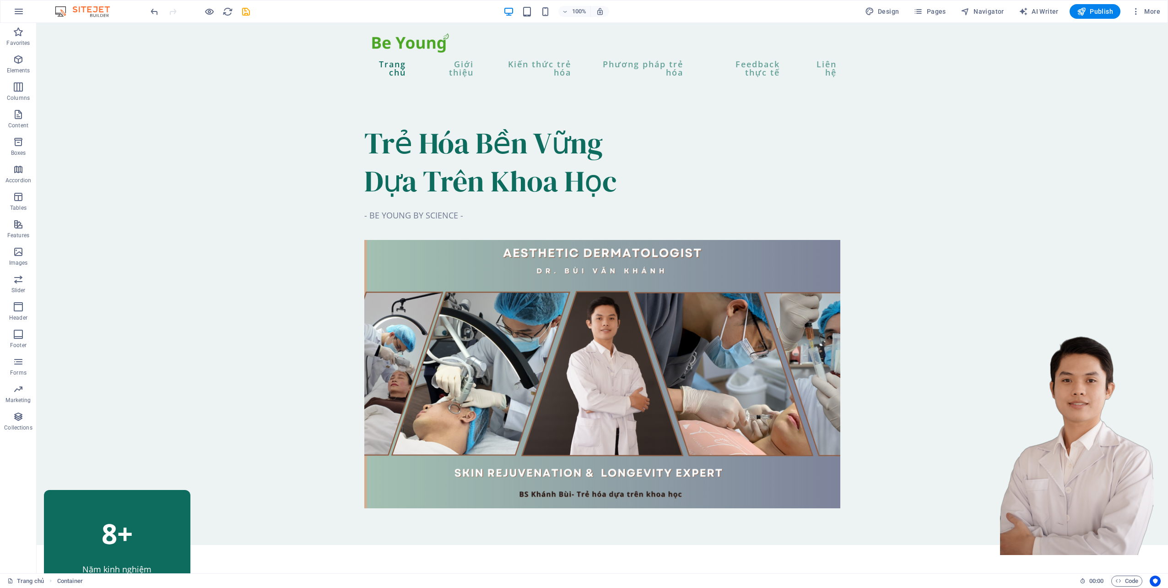
drag, startPoint x: 1168, startPoint y: 538, endPoint x: 1108, endPoint y: 26, distance: 515.2
click at [243, 12] on icon "save" at bounding box center [246, 11] width 11 height 11
checkbox input "false"
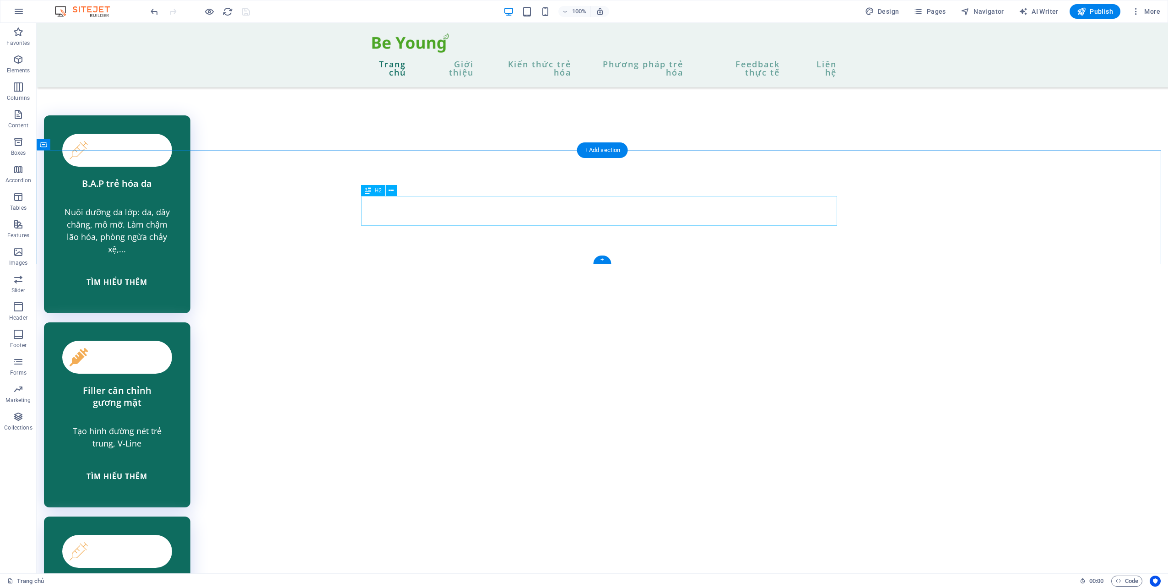
scroll to position [2060, 0]
click at [1094, 9] on span "Publish" at bounding box center [1095, 11] width 36 height 9
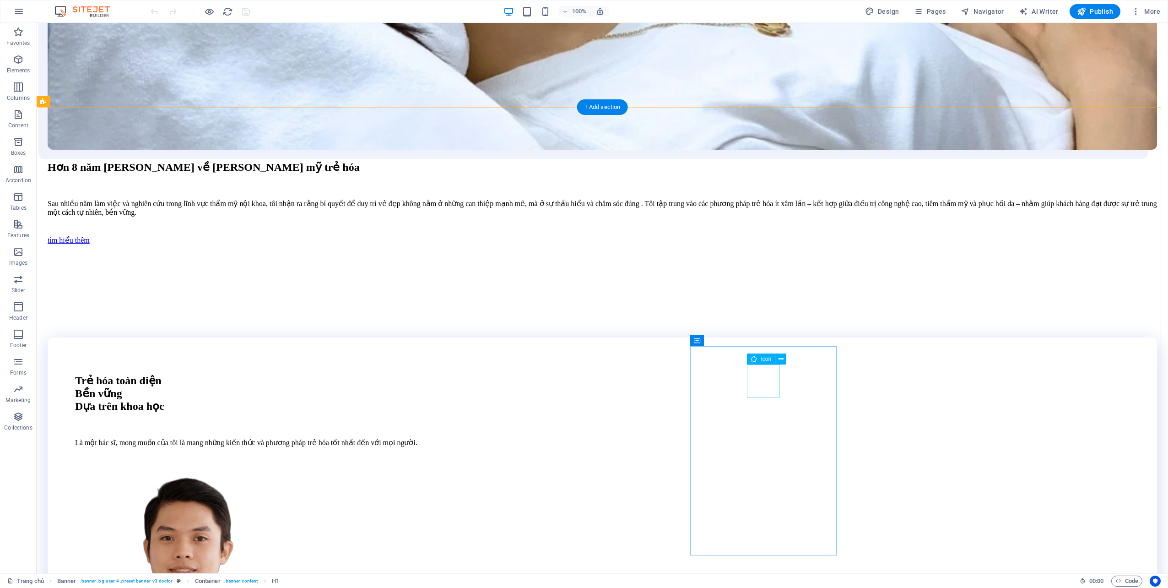
scroll to position [1831, 0]
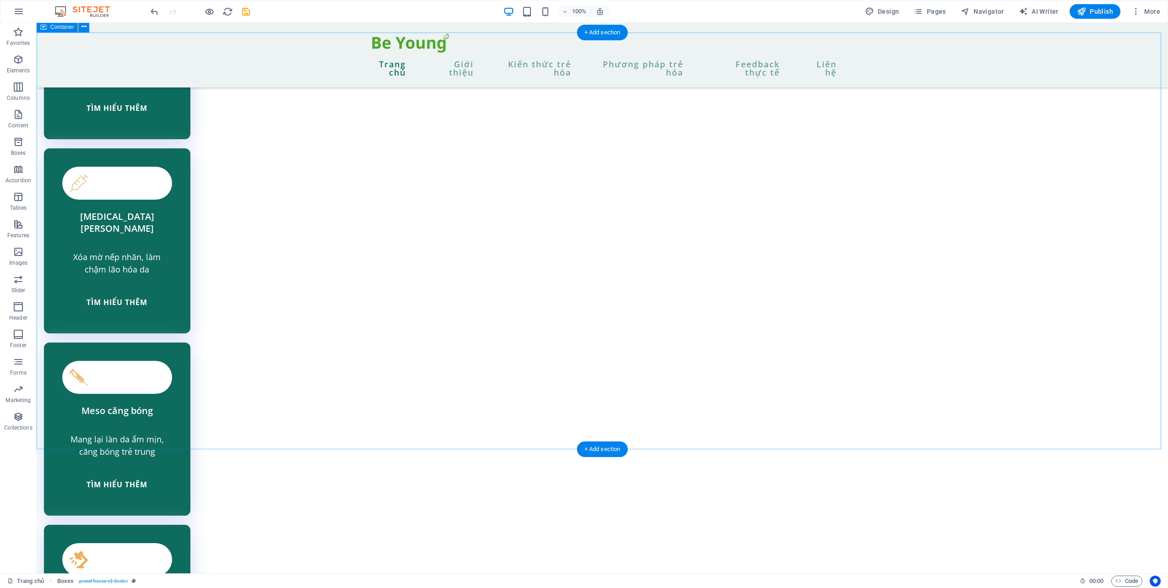
scroll to position [2518, 0]
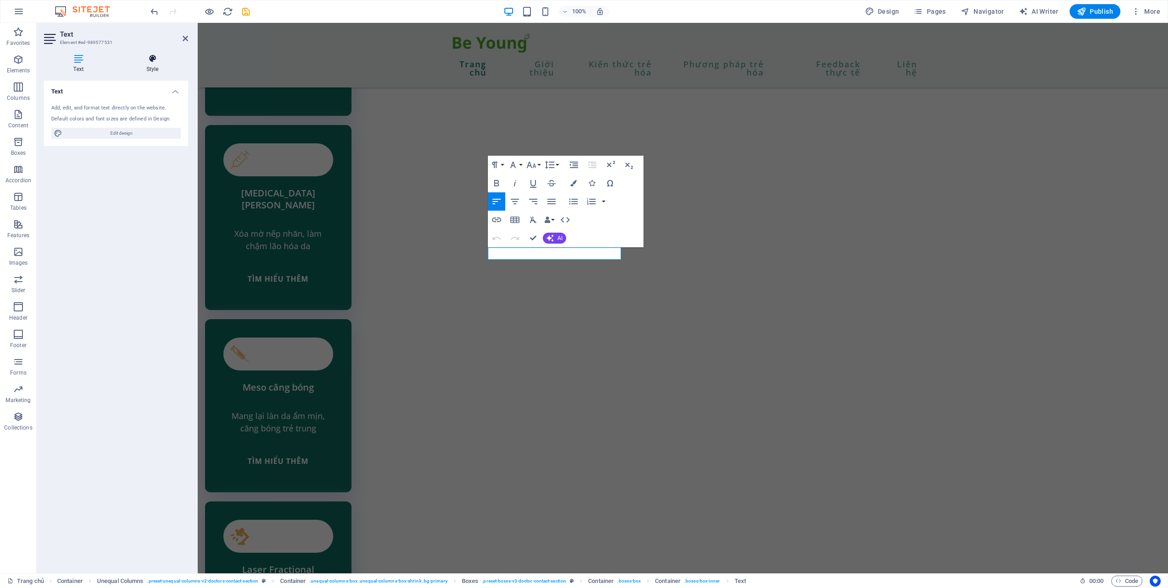
click at [146, 55] on icon at bounding box center [152, 58] width 71 height 9
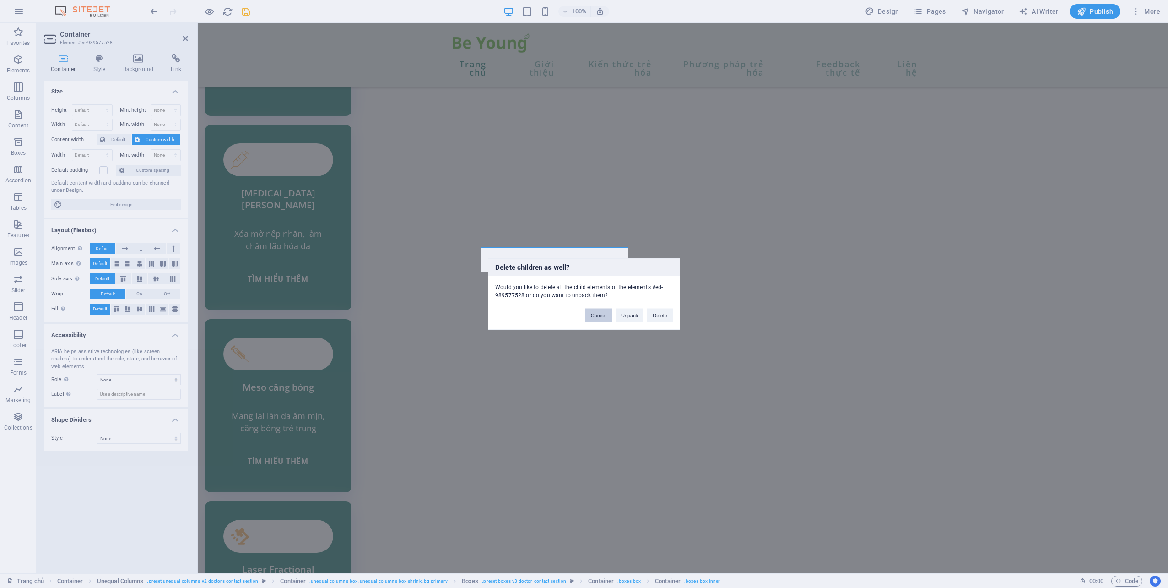
click at [605, 319] on button "Cancel" at bounding box center [598, 316] width 27 height 14
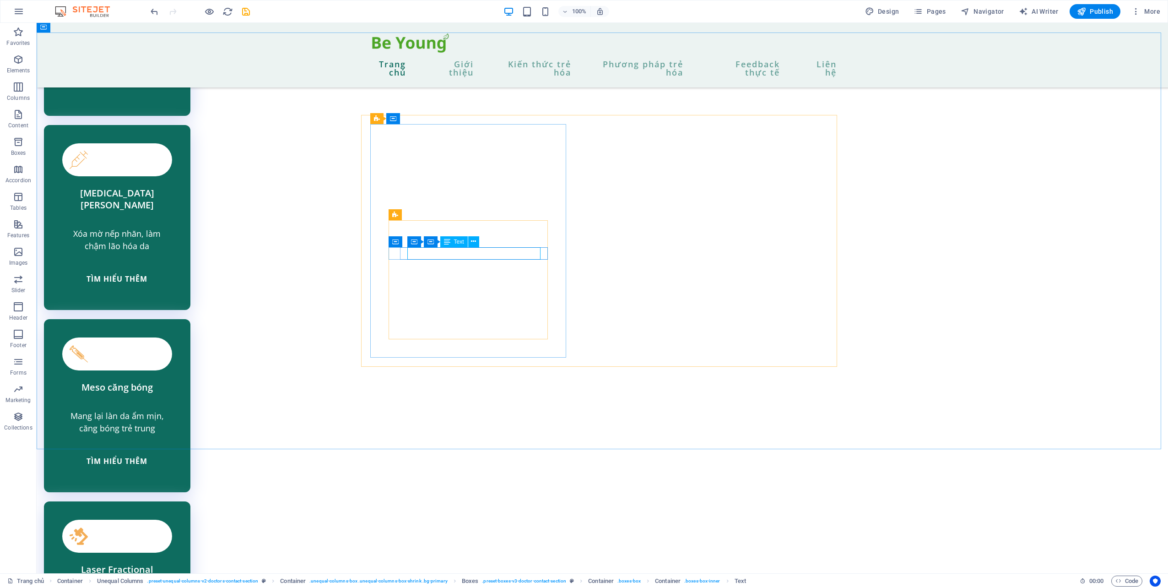
click at [463, 247] on div "Container Container Text" at bounding box center [446, 241] width 78 height 11
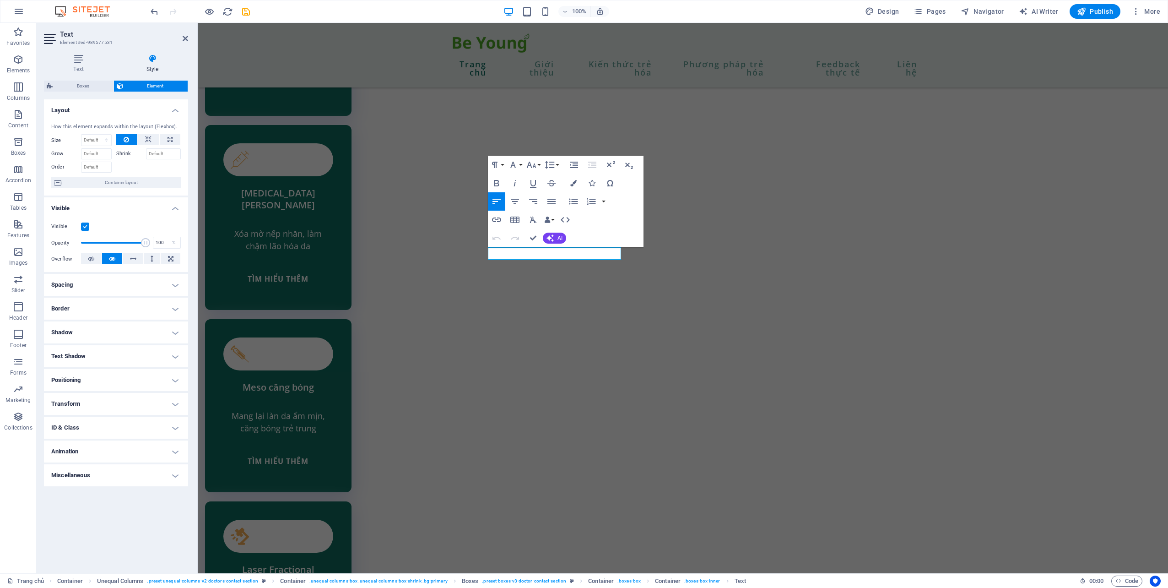
click at [128, 152] on label "Shrink" at bounding box center [131, 153] width 30 height 11
click at [146, 152] on input "Shrink" at bounding box center [163, 153] width 35 height 11
click at [98, 140] on select "Default auto px % 1/1 1/2 1/3 1/4 1/5 1/6 1/7 1/8 1/9 1/10" at bounding box center [96, 140] width 30 height 11
select select "px"
click at [98, 135] on select "Default auto px % 1/1 1/2 1/3 1/4 1/5 1/6 1/7 1/8 1/9 1/10" at bounding box center [96, 140] width 30 height 11
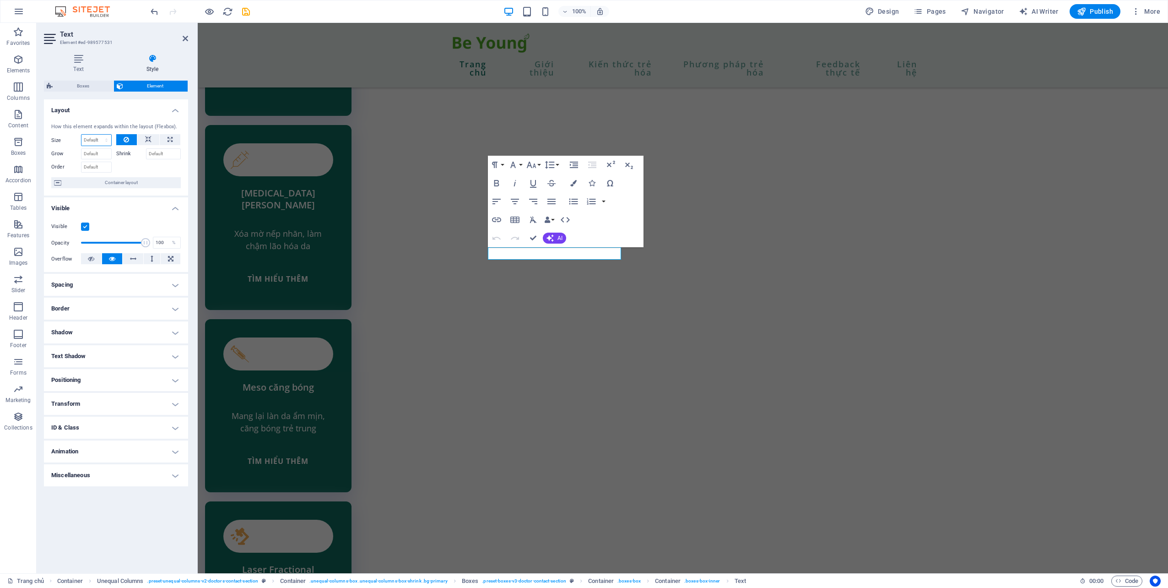
type input "0"
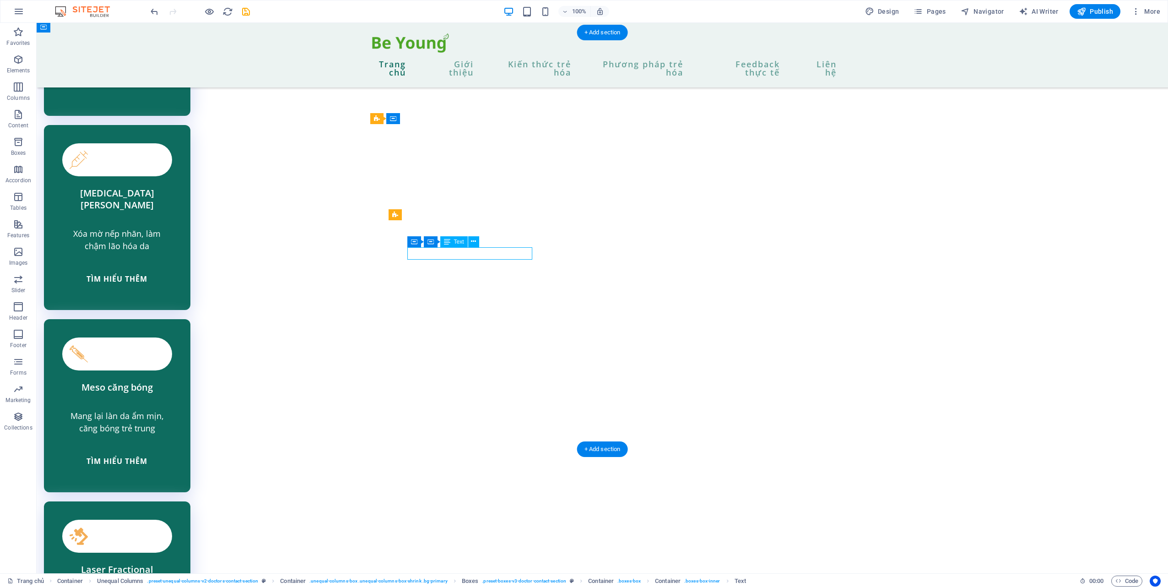
drag, startPoint x: 425, startPoint y: 255, endPoint x: 265, endPoint y: 255, distance: 160.2
select select "px"
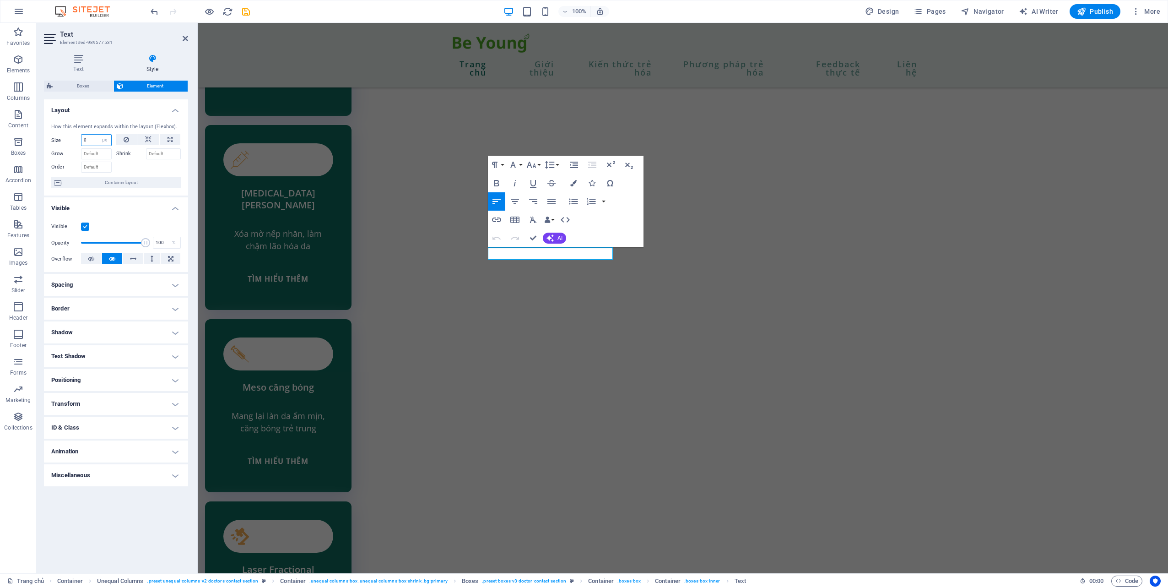
click at [86, 136] on input "0" at bounding box center [96, 140] width 30 height 11
click at [85, 142] on input "100" at bounding box center [96, 140] width 30 height 11
click at [89, 139] on input "100" at bounding box center [96, 140] width 30 height 11
click at [87, 137] on input "100" at bounding box center [96, 140] width 30 height 11
type input "0"
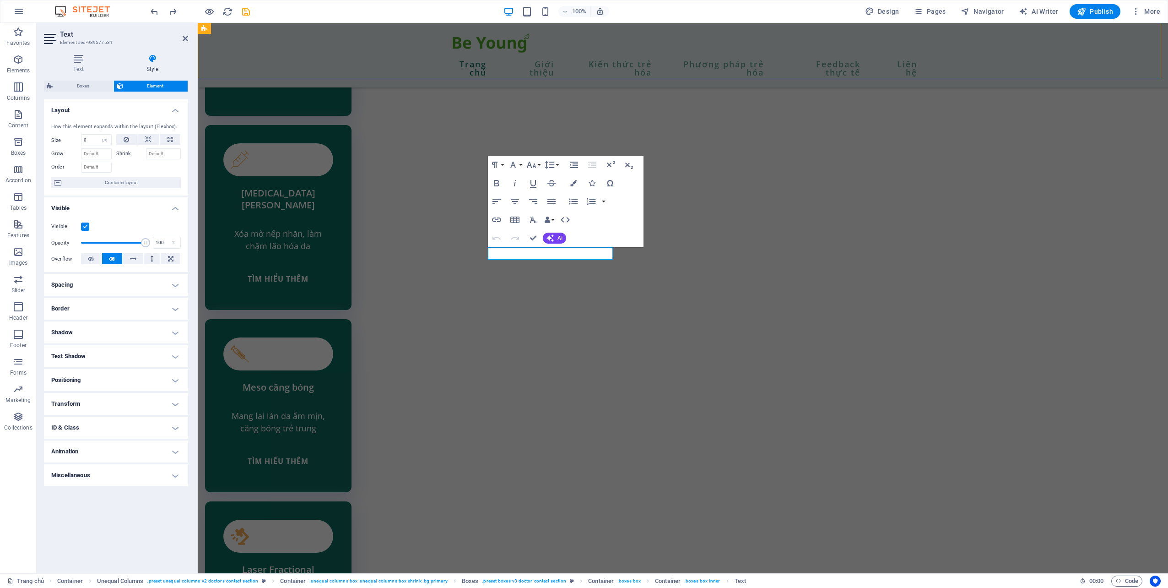
select select "DISABLED_OPTION_VALUE"
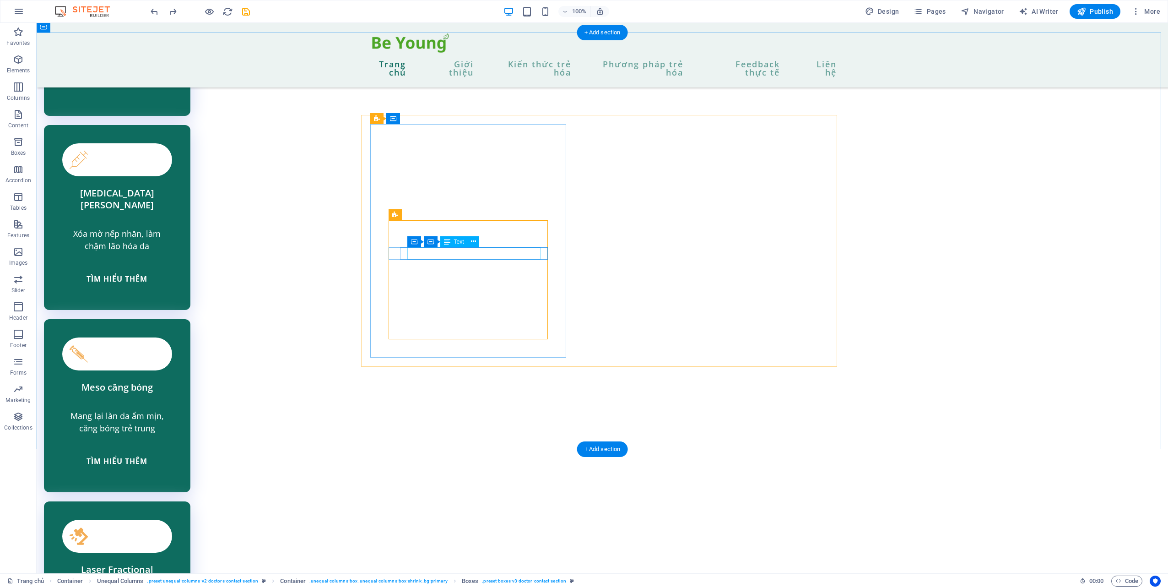
drag, startPoint x: 429, startPoint y: 245, endPoint x: 419, endPoint y: 246, distance: 10.1
click at [419, 246] on div "Container" at bounding box center [437, 241] width 41 height 11
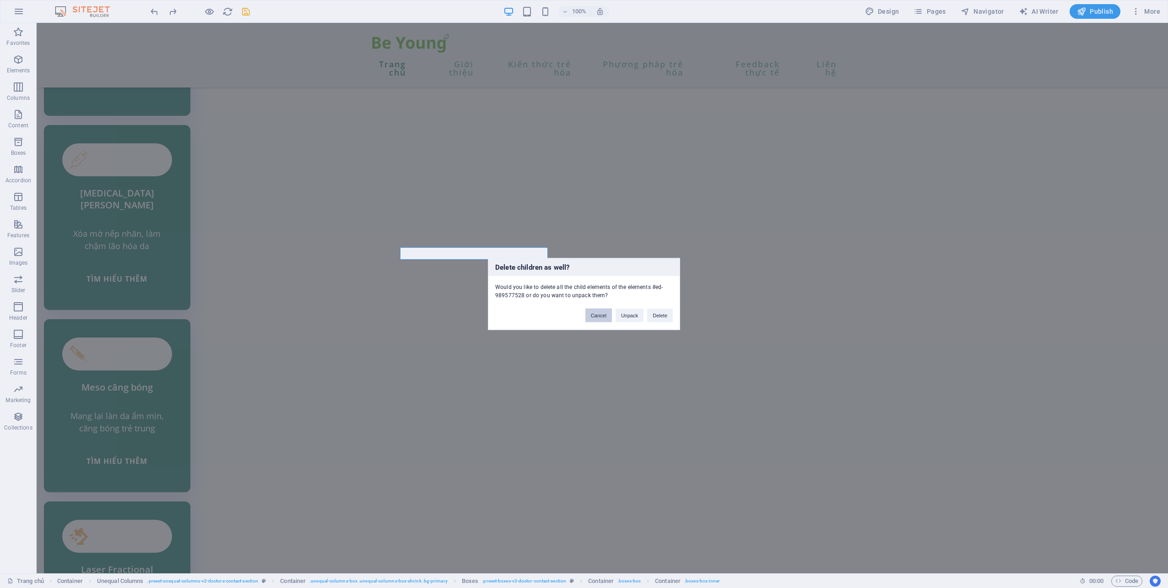
click at [597, 316] on button "Cancel" at bounding box center [598, 316] width 27 height 14
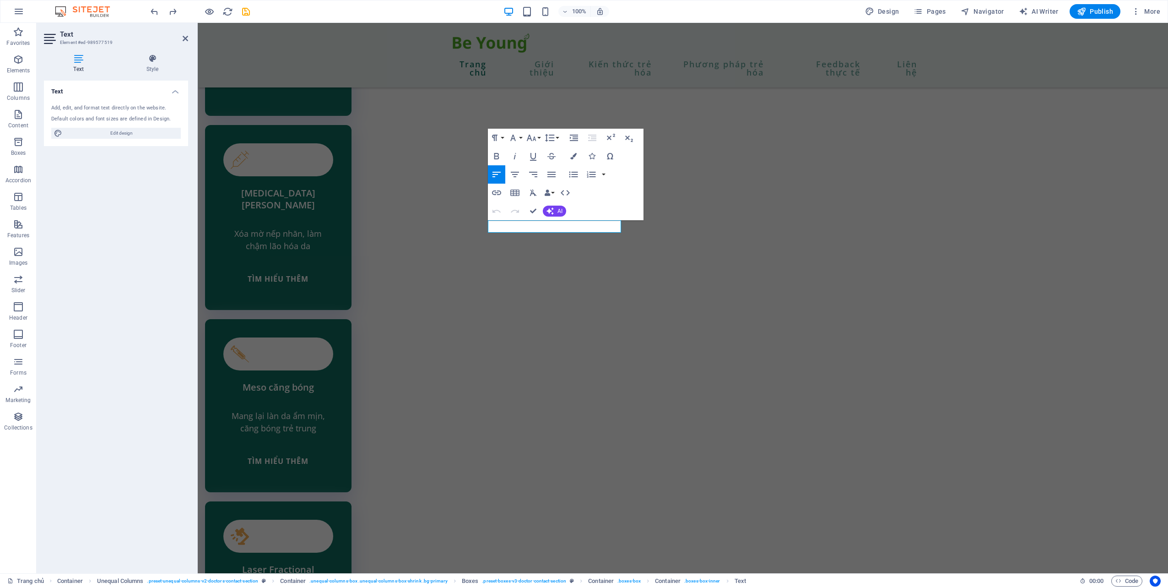
click at [83, 60] on icon at bounding box center [78, 58] width 69 height 9
click at [538, 135] on button "Font Size" at bounding box center [533, 138] width 17 height 18
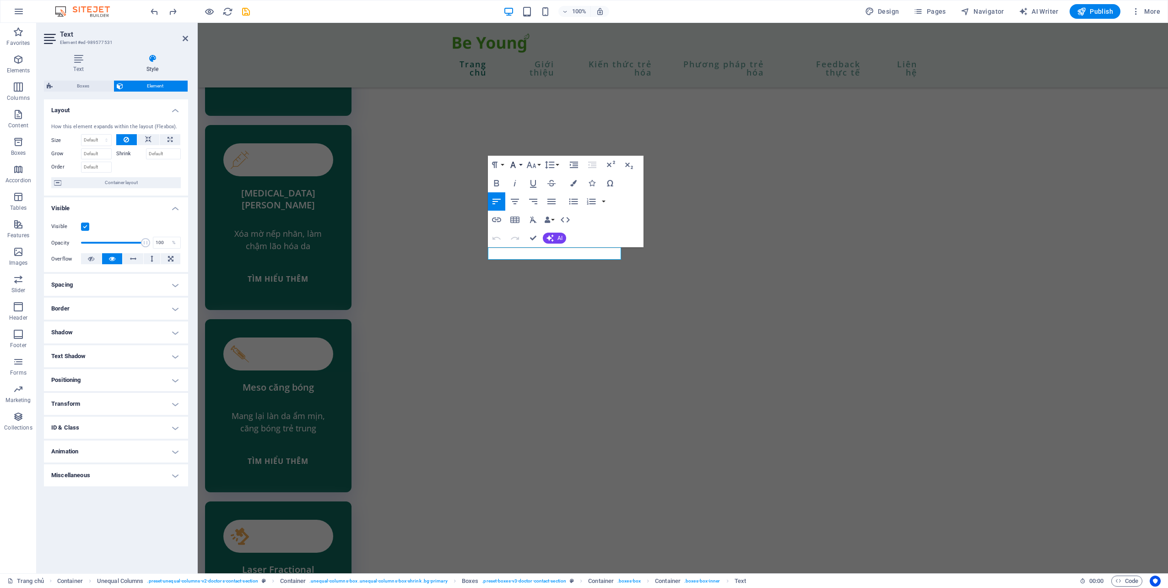
click at [518, 163] on icon "button" at bounding box center [513, 164] width 11 height 11
click at [543, 166] on button "Line Height" at bounding box center [551, 165] width 17 height 18
click at [539, 161] on button "Font Size" at bounding box center [533, 165] width 17 height 18
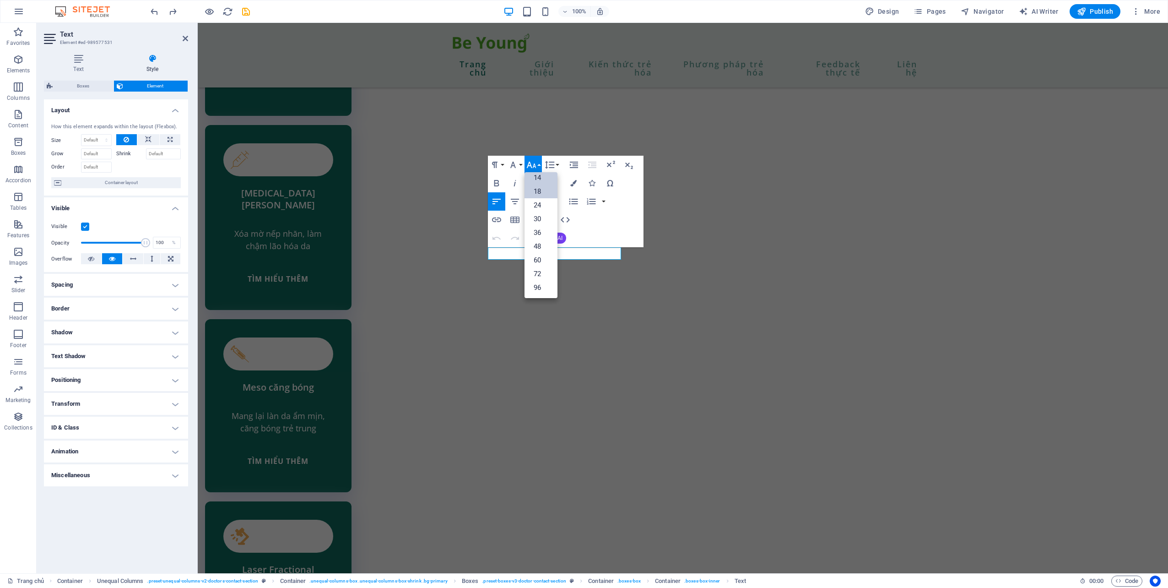
click at [541, 176] on link "14" at bounding box center [541, 178] width 33 height 14
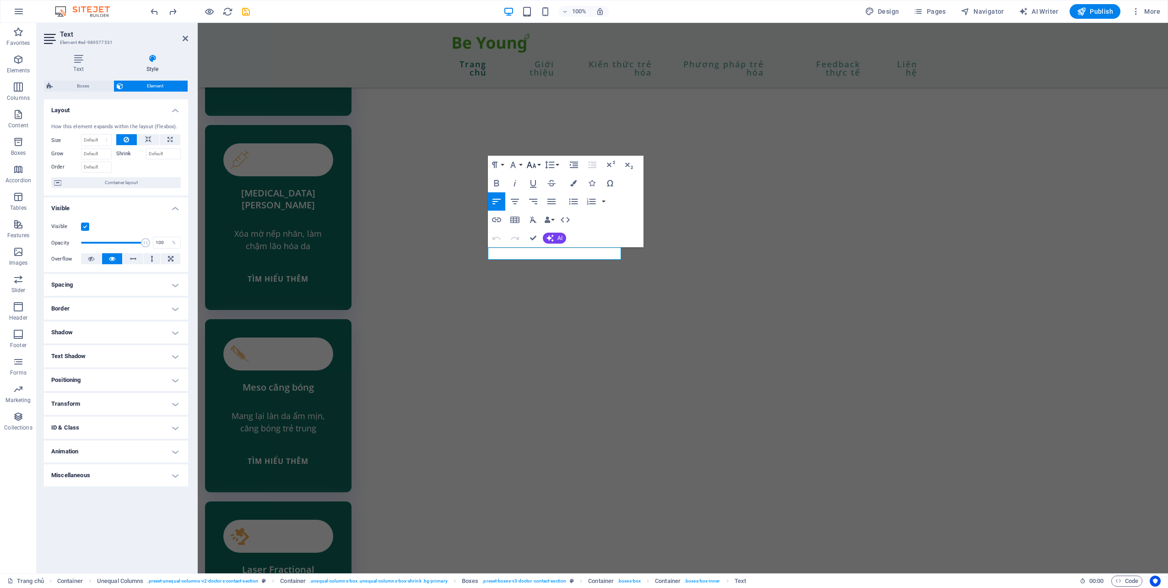
click at [537, 167] on button "Font Size" at bounding box center [533, 165] width 17 height 18
click at [515, 164] on icon "button" at bounding box center [513, 164] width 11 height 11
click at [538, 168] on button "Font Size" at bounding box center [533, 165] width 17 height 18
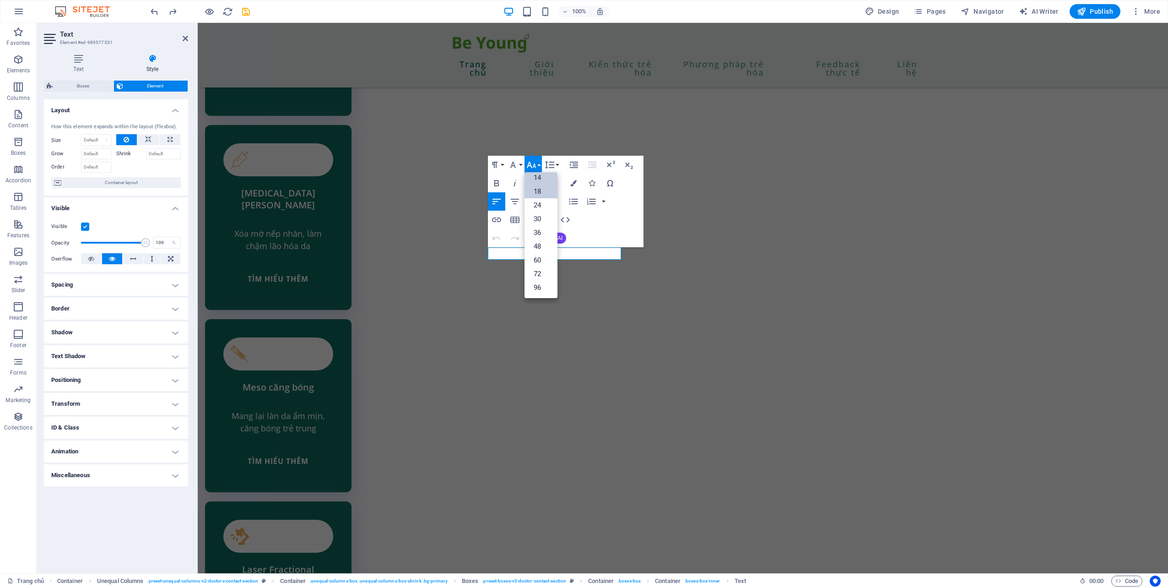
click at [541, 179] on link "14" at bounding box center [541, 178] width 33 height 14
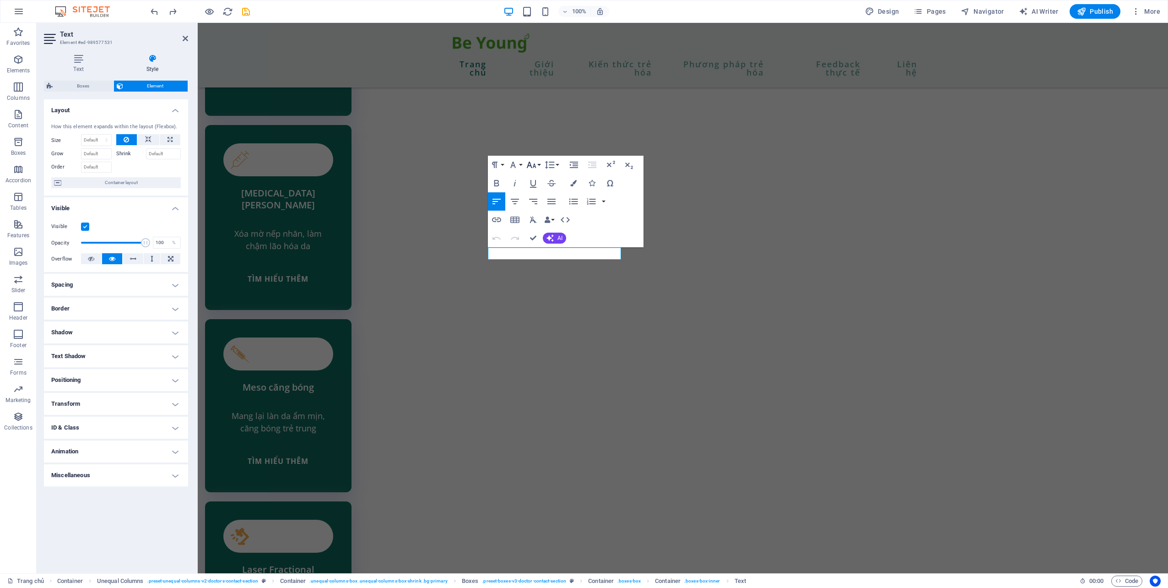
click at [538, 167] on button "Font Size" at bounding box center [533, 165] width 17 height 18
click at [542, 178] on link "14" at bounding box center [541, 178] width 33 height 14
click at [537, 163] on button "Font Size" at bounding box center [533, 165] width 17 height 18
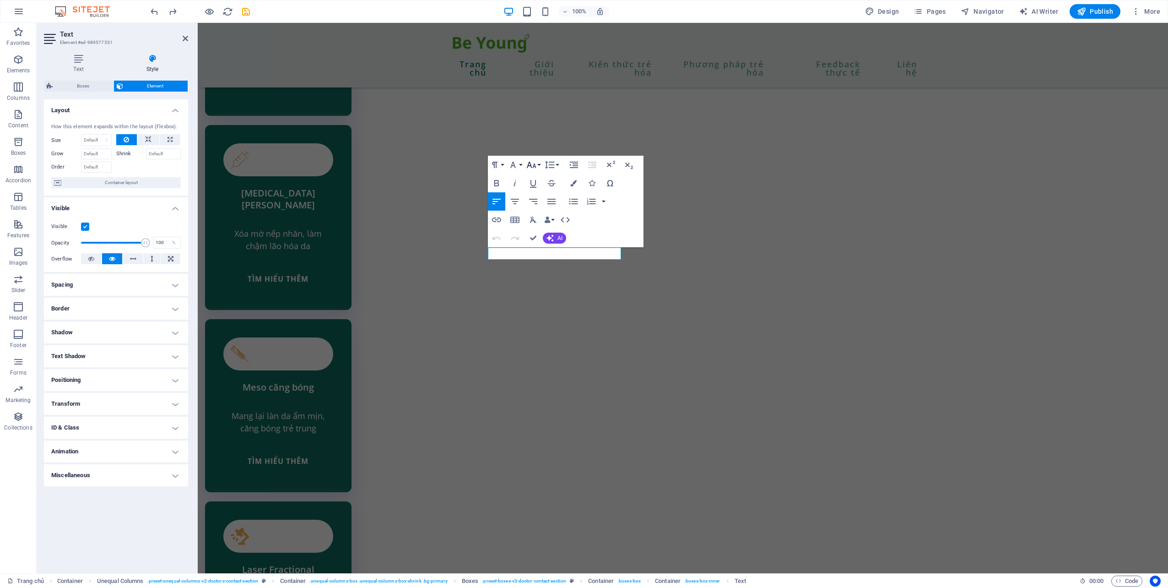
click at [537, 161] on button "Font Size" at bounding box center [533, 165] width 17 height 18
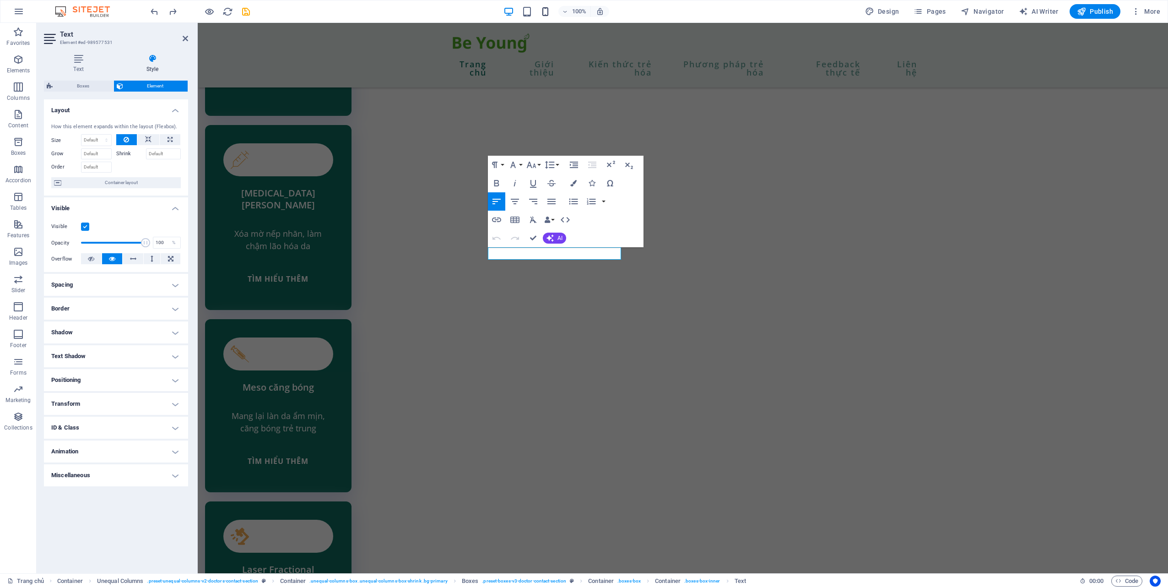
click at [545, 16] on div "100%" at bounding box center [557, 11] width 106 height 15
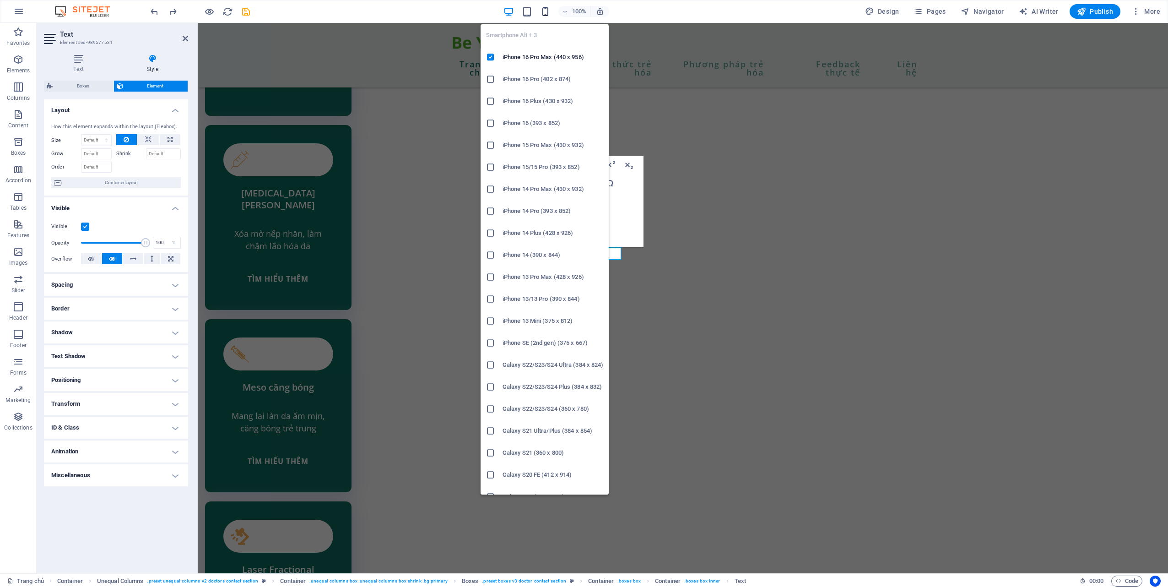
click at [547, 15] on icon "button" at bounding box center [545, 11] width 11 height 11
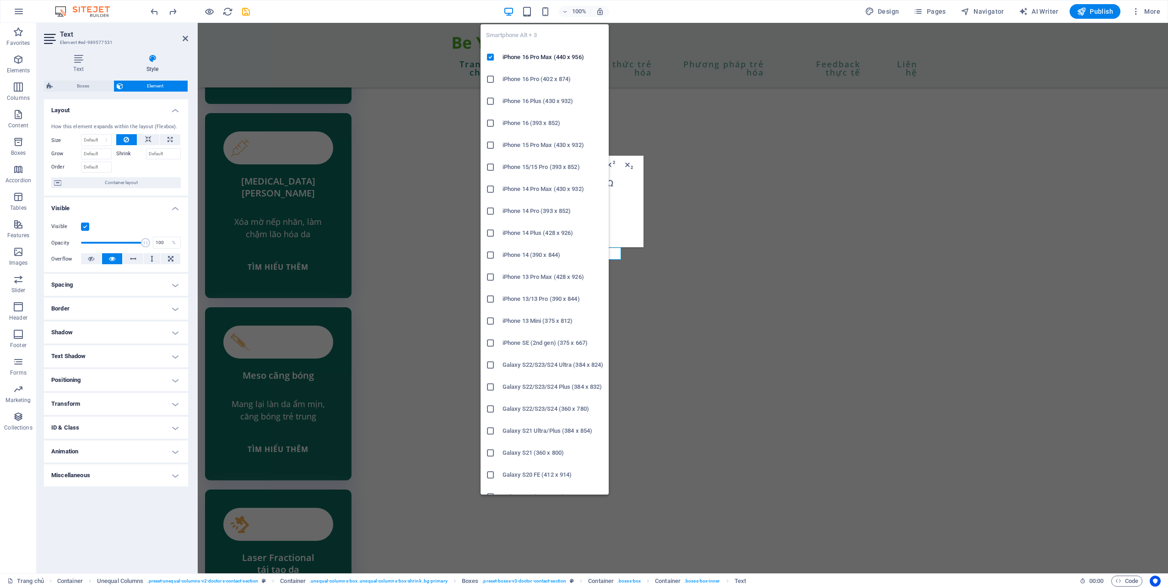
scroll to position [3020, 0]
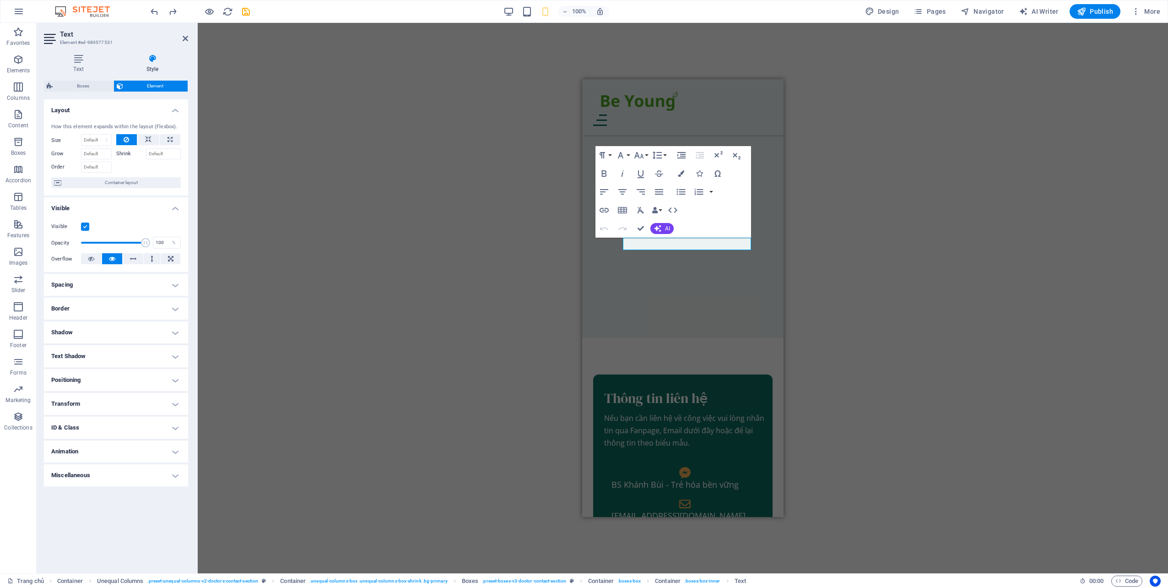
click at [876, 234] on div "H1 Banner Container Image Container 3 columns Text 2 columns Container H2 Conta…" at bounding box center [683, 298] width 970 height 550
click at [916, 291] on div "H1 Banner Container Image Container 3 columns Text 2 columns Container H2 Conta…" at bounding box center [683, 298] width 970 height 550
drag, startPoint x: 639, startPoint y: 229, endPoint x: 179, endPoint y: 167, distance: 463.8
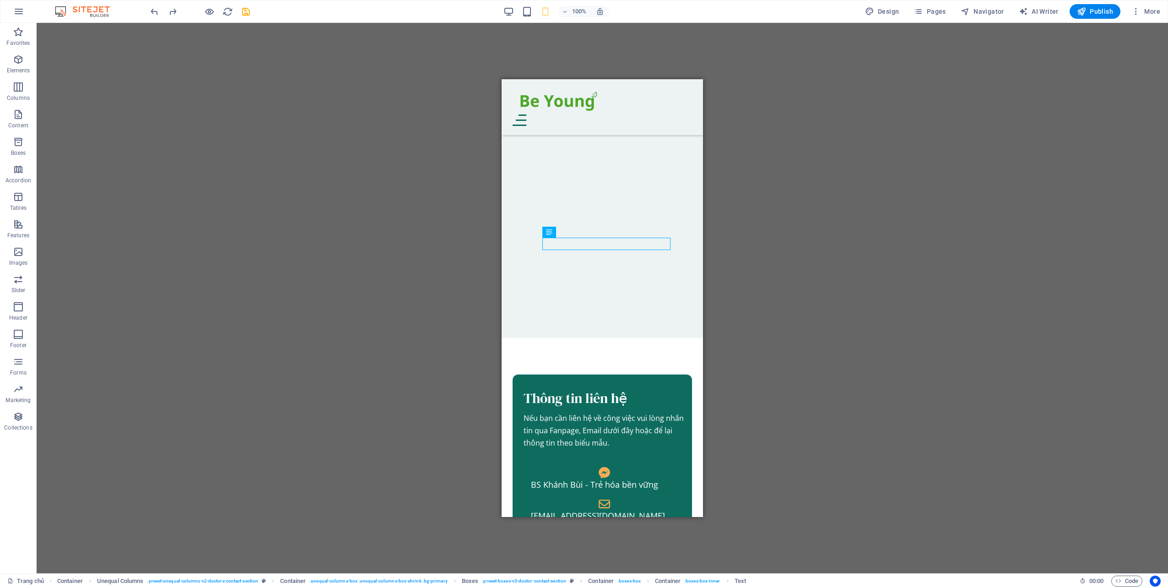
click at [939, 258] on div "H1 Banner Container Image Container 3 columns Text 2 columns Container H2 Conta…" at bounding box center [603, 298] width 1132 height 550
click at [881, 260] on div "H1 Banner Container Image Container 3 columns Text 2 columns Container H2 Conta…" at bounding box center [603, 298] width 1132 height 550
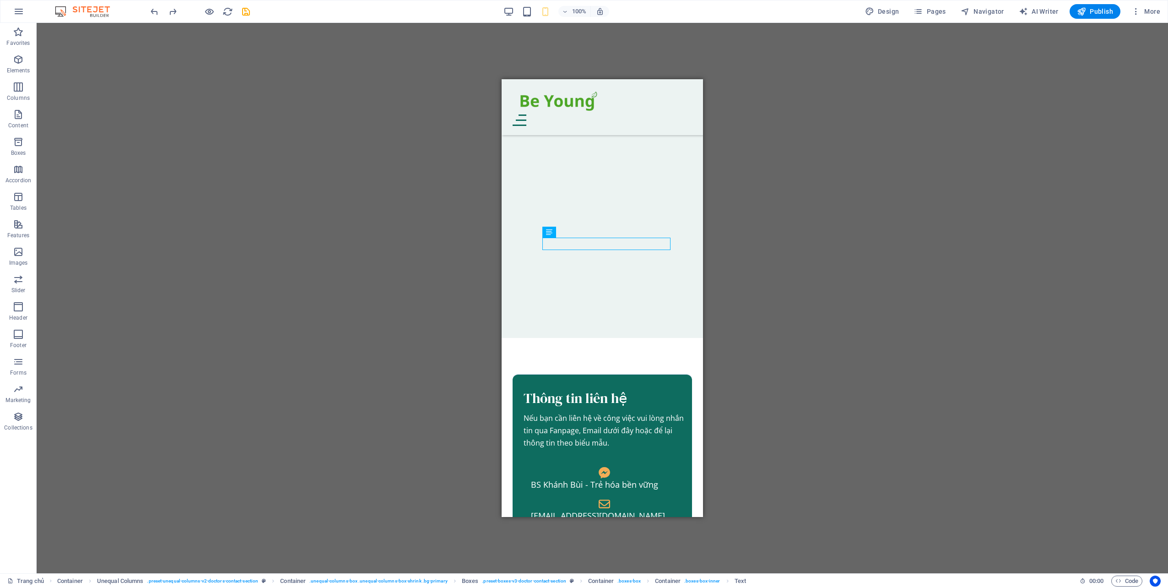
click at [867, 219] on div "H1 Banner Container Image Container 3 columns Text 2 columns Container H2 Conta…" at bounding box center [603, 298] width 1132 height 550
click at [634, 74] on div "H1 Banner Container Image Container 3 columns Text 2 columns Container H2 Conta…" at bounding box center [603, 298] width 1132 height 550
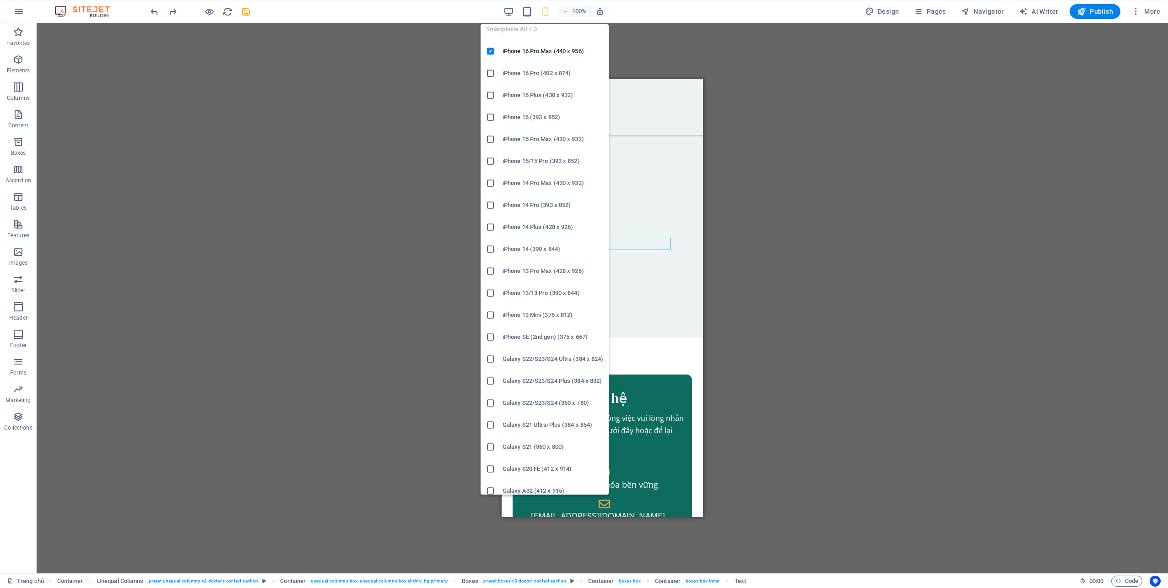
scroll to position [0, 0]
click at [491, 123] on icon at bounding box center [490, 123] width 9 height 9
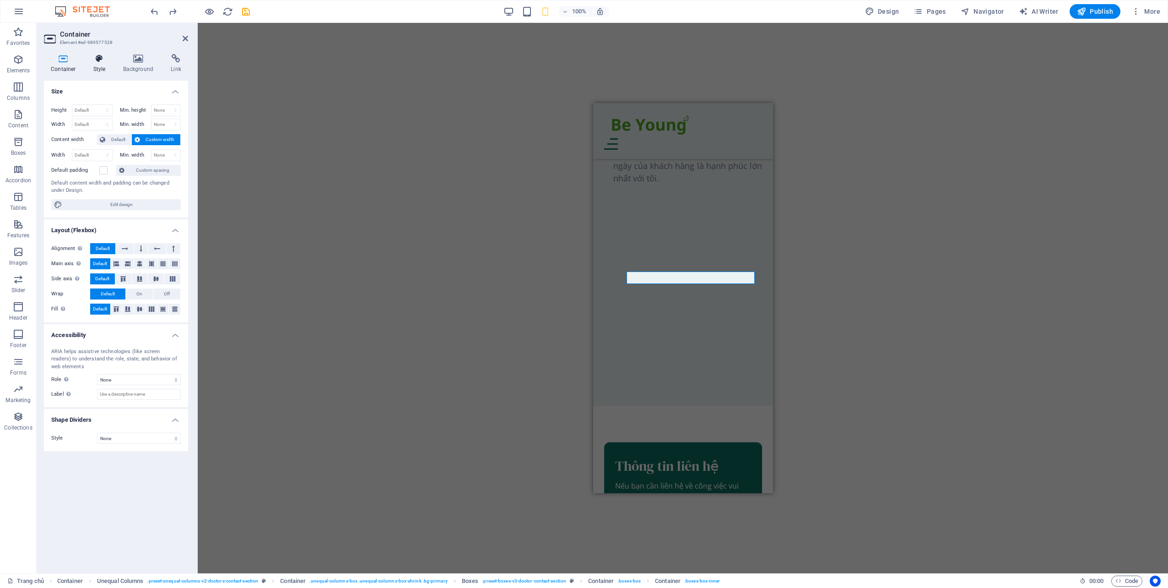
click at [105, 61] on icon at bounding box center [100, 58] width 26 height 9
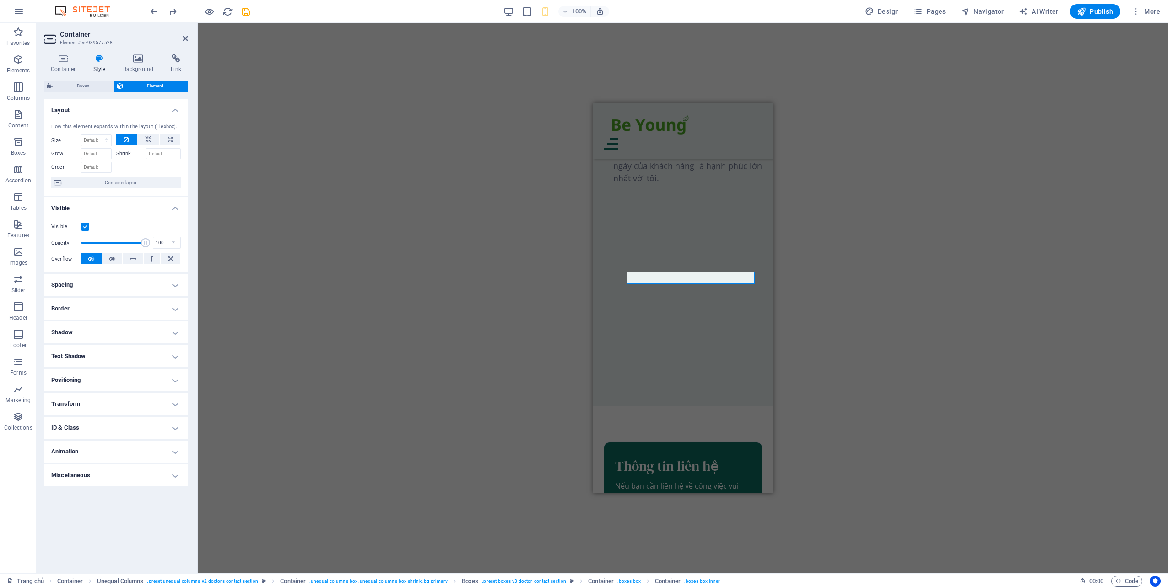
click at [121, 147] on div "Shrink" at bounding box center [148, 152] width 65 height 13
click at [122, 156] on label "Shrink" at bounding box center [131, 153] width 30 height 11
click at [700, 268] on icon at bounding box center [700, 266] width 5 height 10
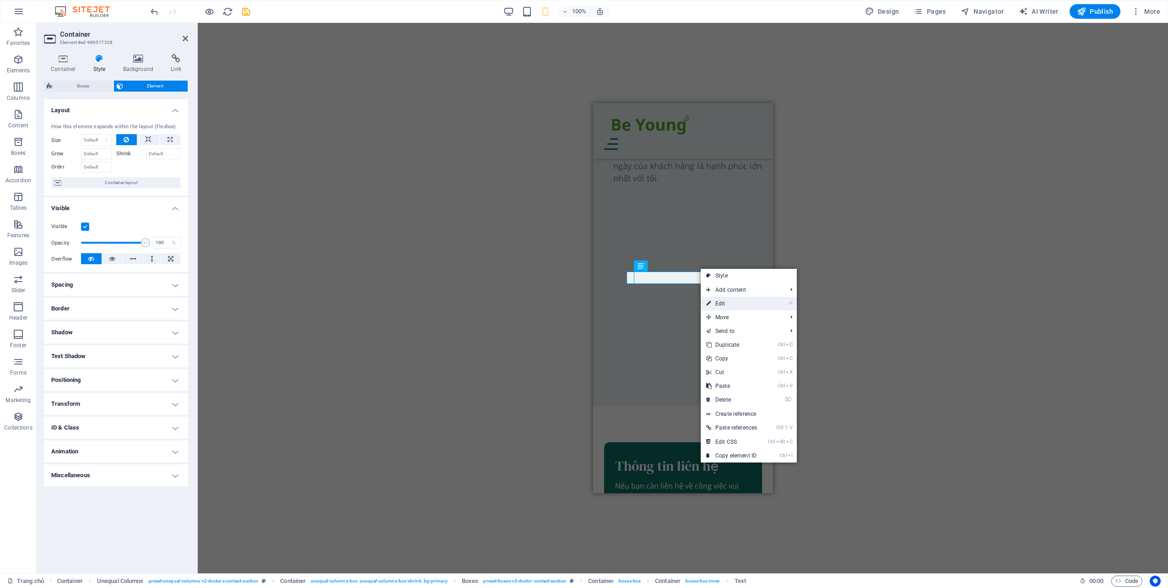
click at [737, 302] on link "⏎ Edit" at bounding box center [732, 304] width 62 height 14
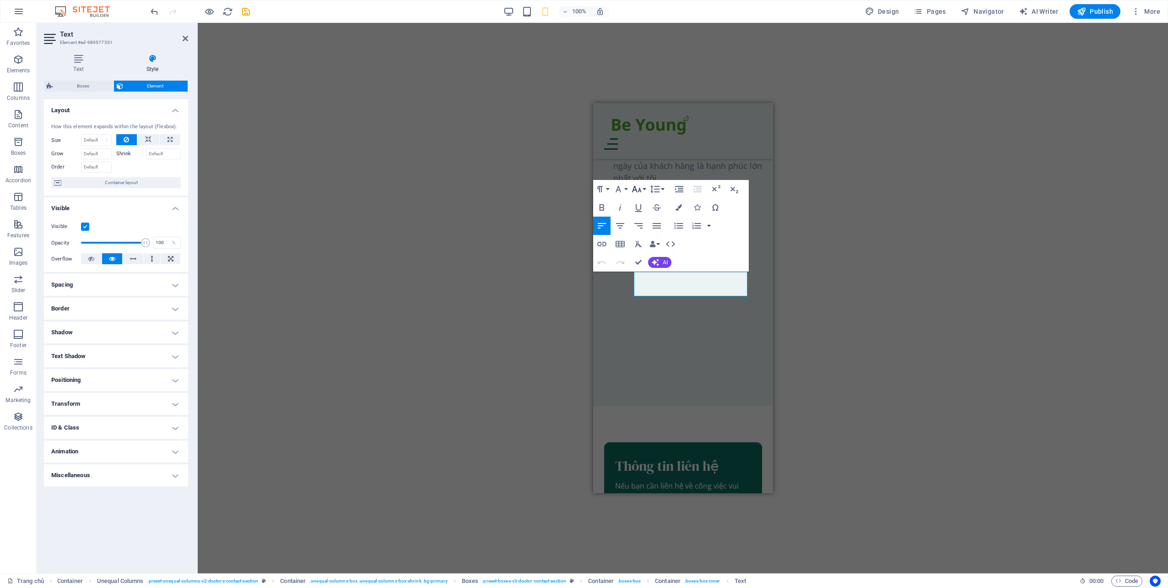
click at [636, 188] on icon "button" at bounding box center [637, 189] width 10 height 6
click at [648, 204] on link "14" at bounding box center [646, 202] width 33 height 14
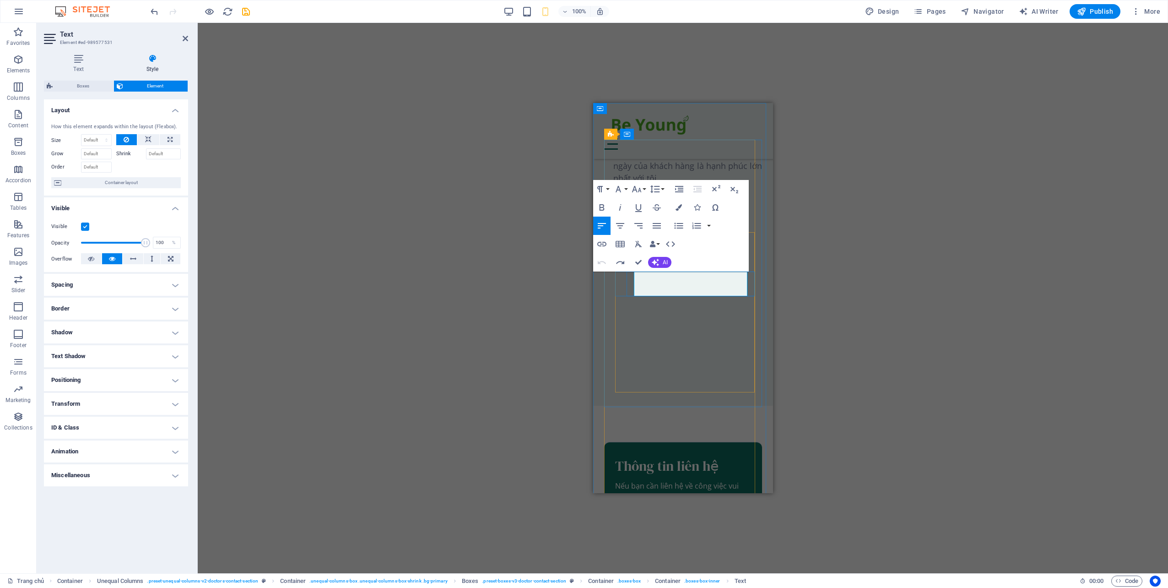
click at [642, 187] on button "Font Size" at bounding box center [638, 189] width 17 height 18
click at [648, 203] on link "14" at bounding box center [646, 202] width 33 height 14
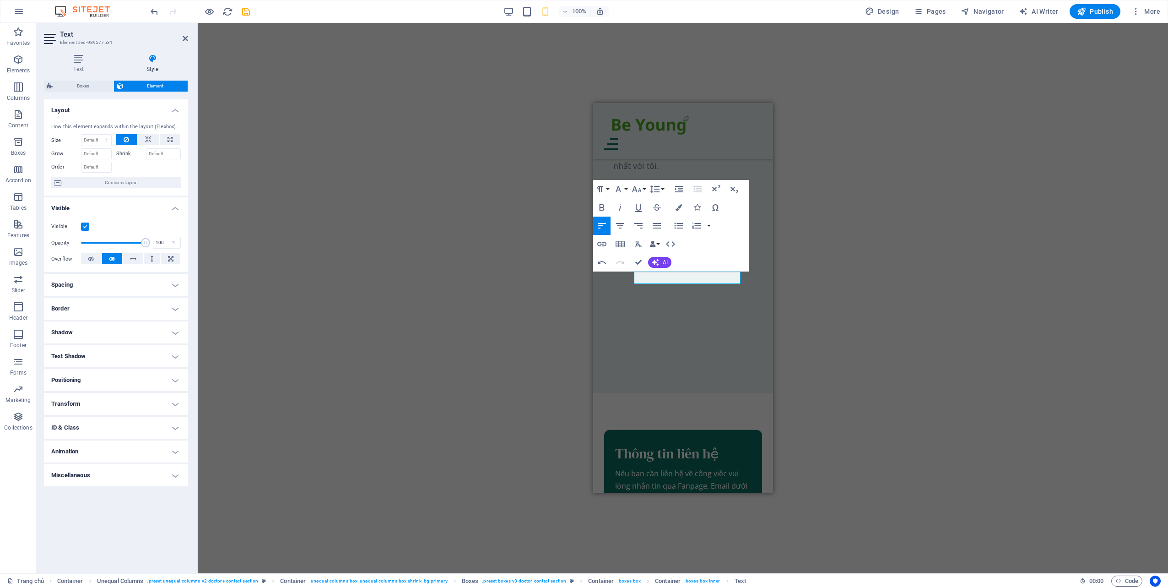
click at [840, 258] on div "H1 Banner Container Image Container 3 columns Text 2 columns Container H2 Conta…" at bounding box center [683, 298] width 970 height 550
click at [838, 259] on div "H1 Banner Container Image Container 3 columns Text 2 columns Container H2 Conta…" at bounding box center [683, 298] width 970 height 550
click at [817, 212] on div "H1 Banner Container Image Container 3 columns Text 2 columns Container H2 Conta…" at bounding box center [683, 298] width 970 height 550
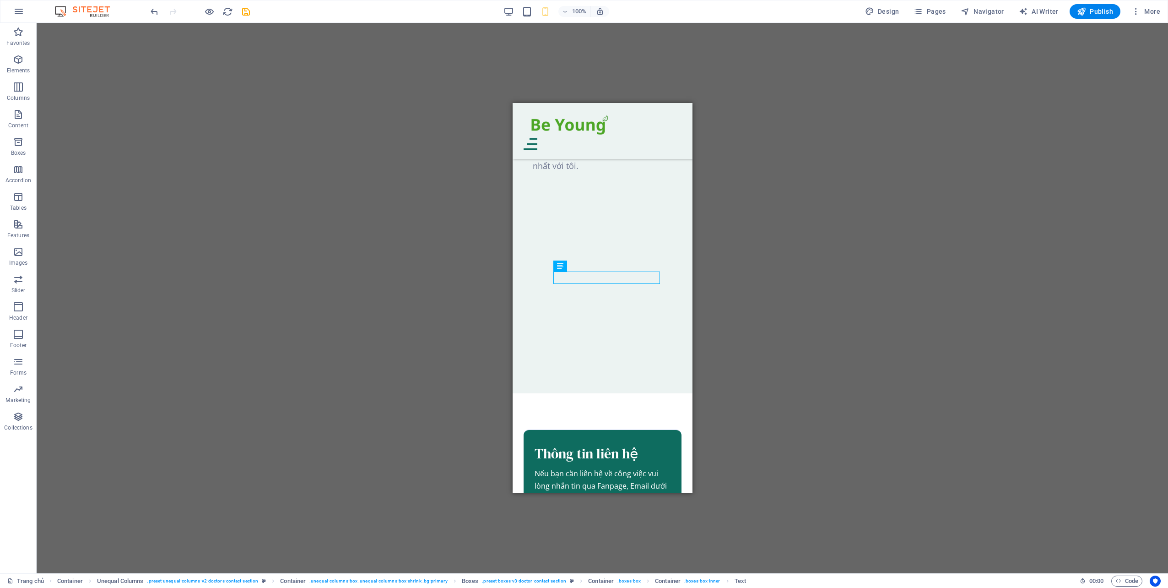
click at [918, 265] on div "H1 Banner Container Image Container 3 columns Text 2 columns Container H2 Conta…" at bounding box center [603, 298] width 1132 height 550
click at [866, 275] on div "H1 Banner Container Image Container 3 columns Text 2 columns Container H2 Conta…" at bounding box center [603, 298] width 1132 height 550
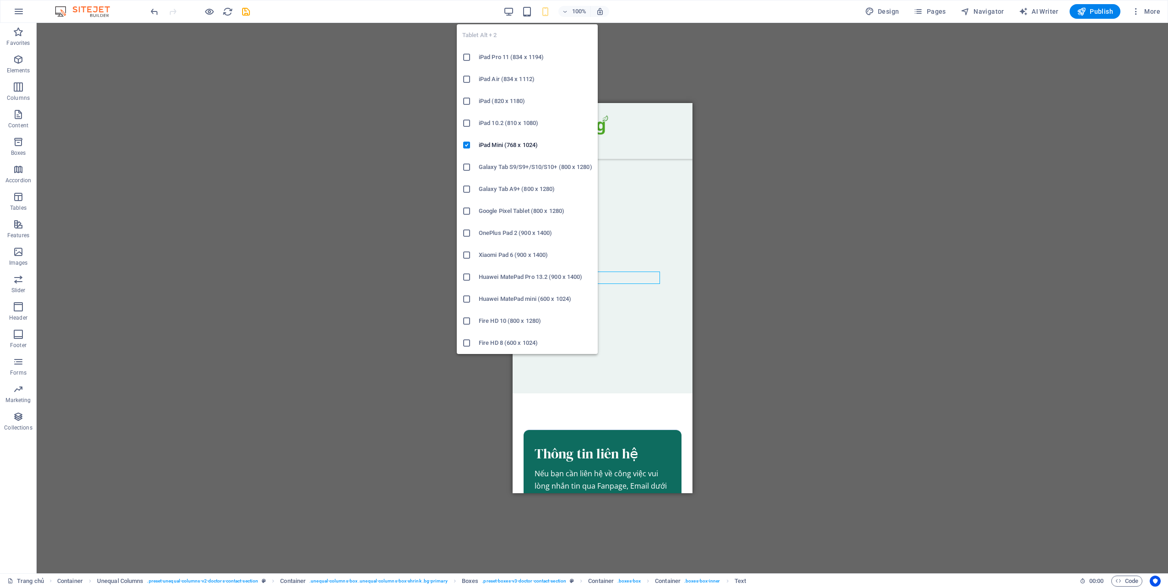
click at [466, 54] on icon at bounding box center [466, 57] width 9 height 9
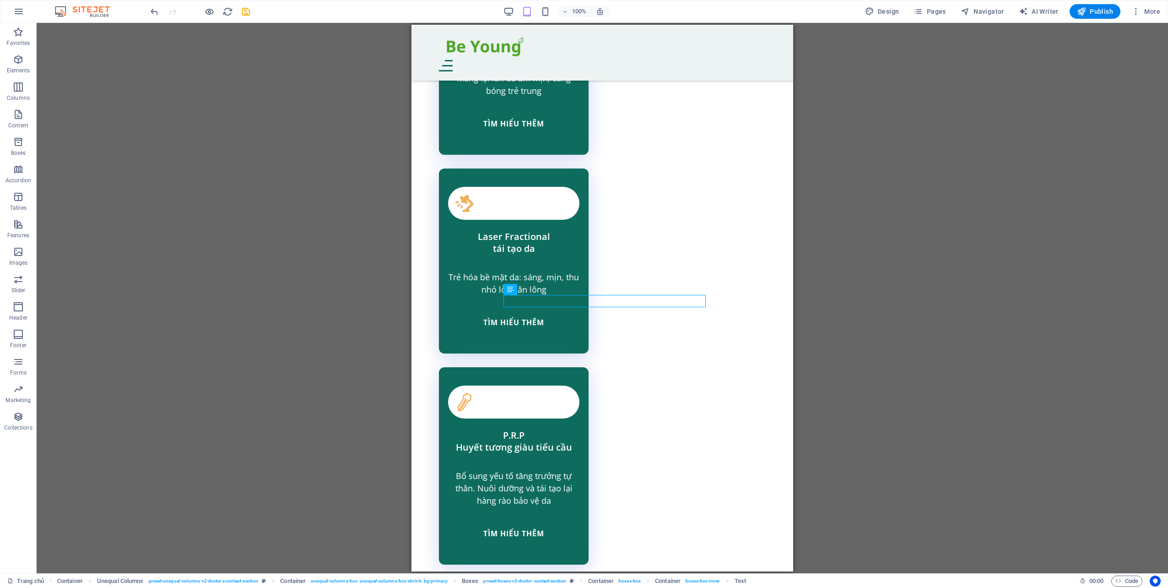
click at [946, 325] on div "H1 Banner Container Image Container 3 columns Text 2 columns Container H2 Conta…" at bounding box center [603, 298] width 1132 height 550
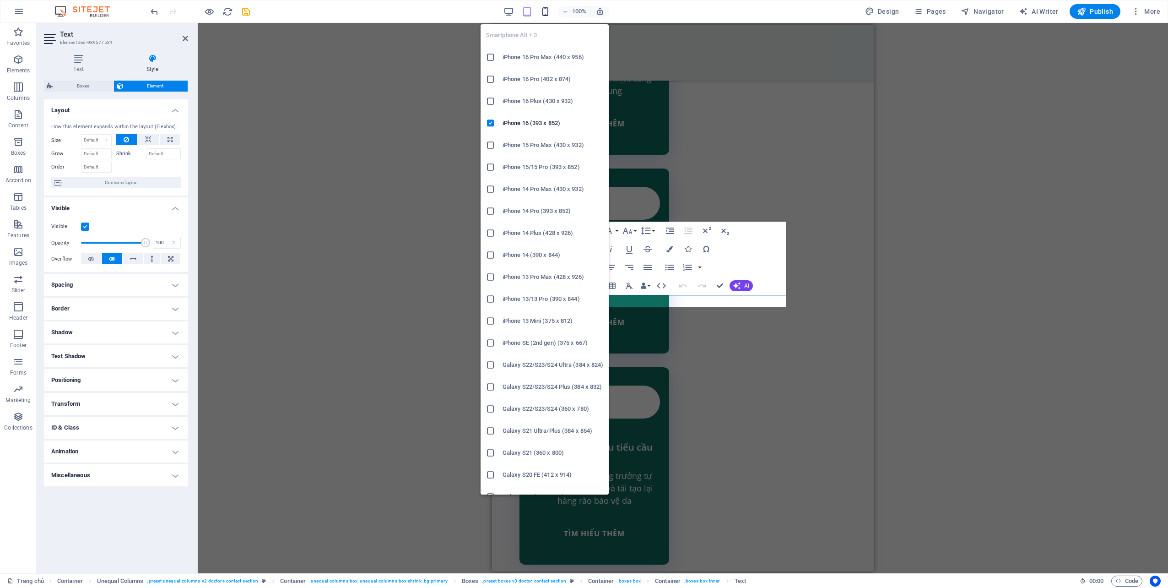
click at [548, 10] on icon "button" at bounding box center [545, 11] width 11 height 11
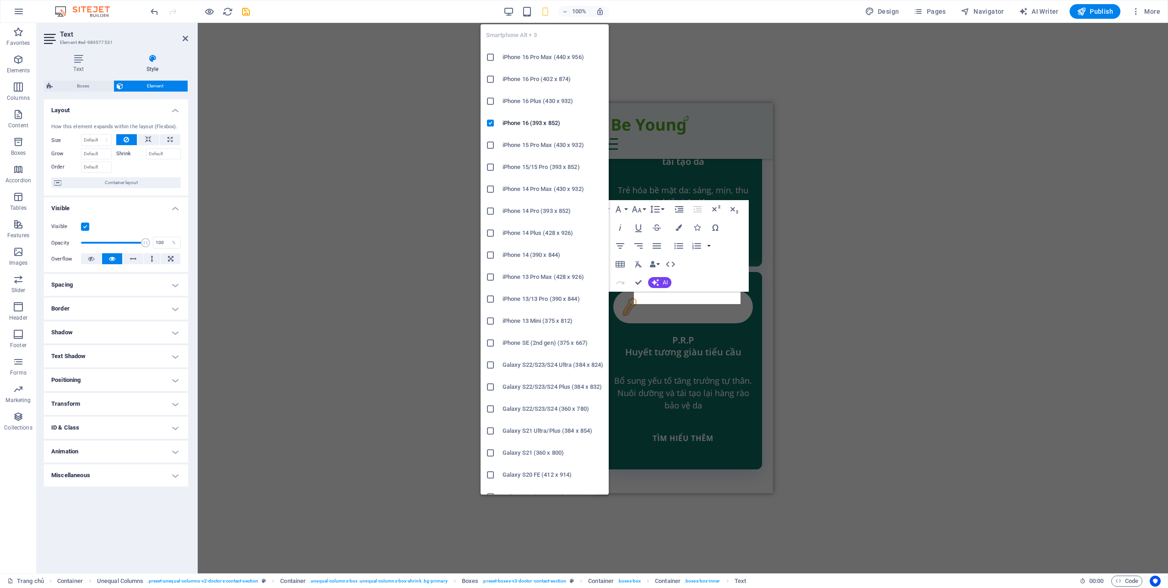
scroll to position [3072, 0]
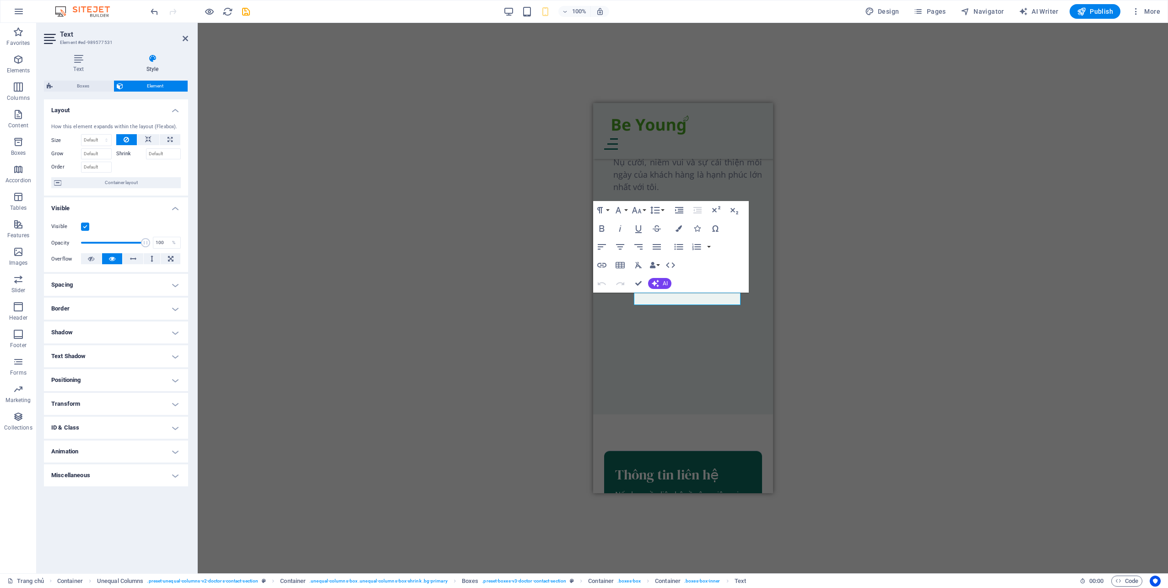
click at [844, 270] on div "H1 Banner Container Image Container 3 columns Text 2 columns Container H2 Conta…" at bounding box center [683, 298] width 970 height 550
click at [640, 208] on icon "button" at bounding box center [636, 210] width 11 height 11
click at [840, 283] on div "H1 Banner Container Image Container 3 columns Text 2 columns Container H2 Conta…" at bounding box center [683, 298] width 970 height 550
click at [840, 281] on div "H1 Banner Container Image Container 3 columns Text 2 columns Container H2 Conta…" at bounding box center [683, 298] width 970 height 550
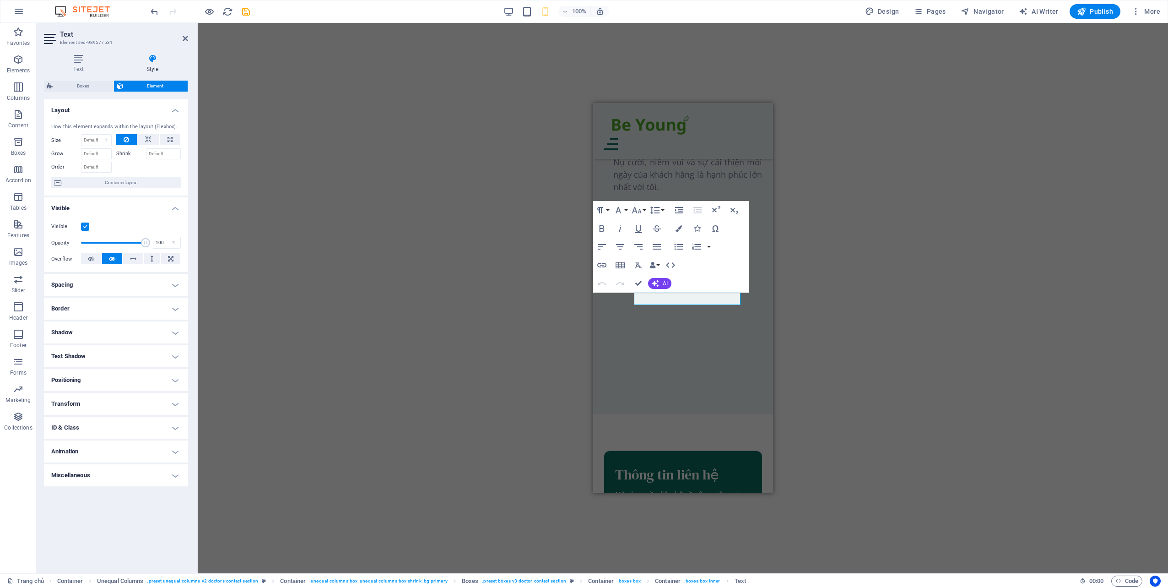
click at [840, 279] on div "H1 Banner Container Image Container 3 columns Text 2 columns Container H2 Conta…" at bounding box center [683, 298] width 970 height 550
click at [837, 282] on div "H1 Banner Container Image Container 3 columns Text 2 columns Container H2 Conta…" at bounding box center [683, 298] width 970 height 550
drag, startPoint x: 834, startPoint y: 282, endPoint x: 829, endPoint y: 280, distance: 5.2
click at [830, 281] on div "H1 Banner Container Image Container 3 columns Text 2 columns Container H2 Conta…" at bounding box center [683, 298] width 970 height 550
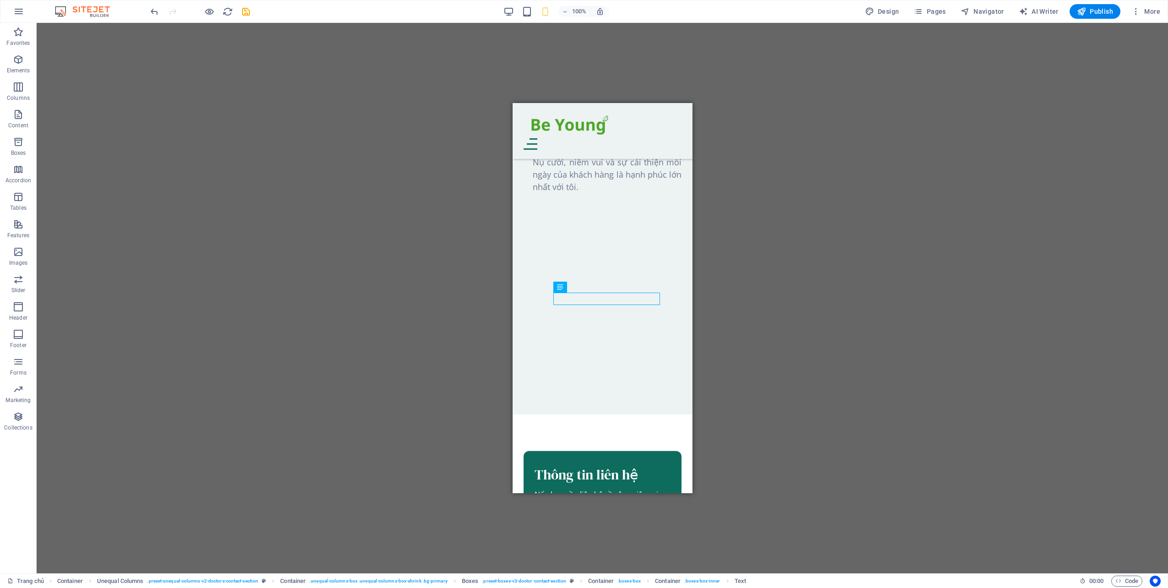
click at [759, 223] on div "H1 Banner Container Image Container 3 columns Text 2 columns Container H2 Conta…" at bounding box center [603, 298] width 1132 height 550
click at [777, 270] on div "H1 Banner Container Image Container 3 columns Text 2 columns Container H2 Conta…" at bounding box center [603, 298] width 1132 height 550
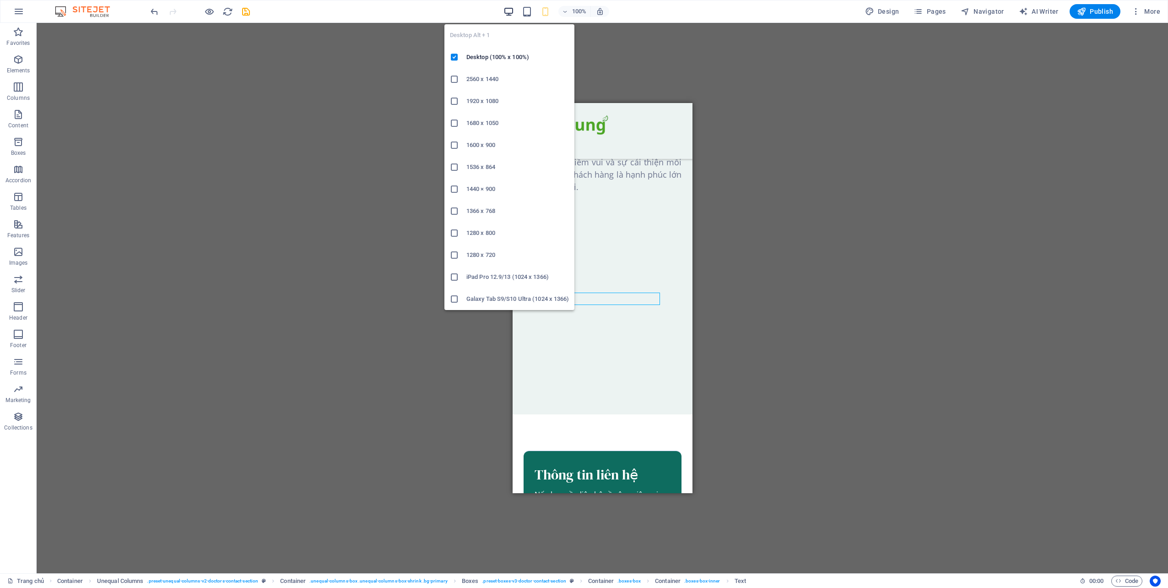
click at [513, 8] on icon "button" at bounding box center [509, 11] width 11 height 11
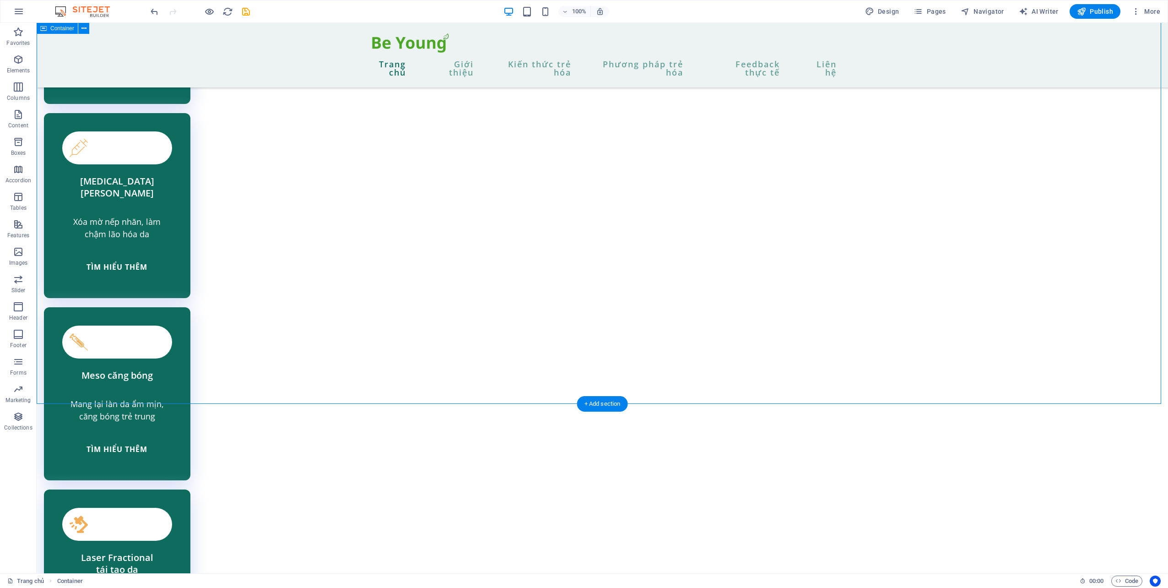
scroll to position [2439, 0]
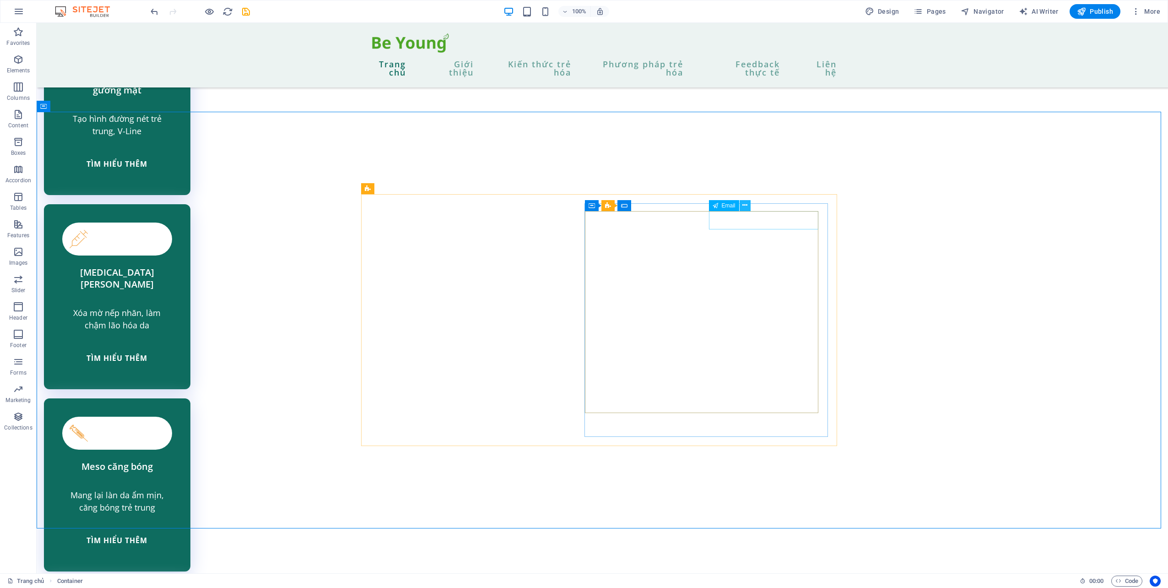
click at [744, 208] on icon at bounding box center [745, 206] width 5 height 10
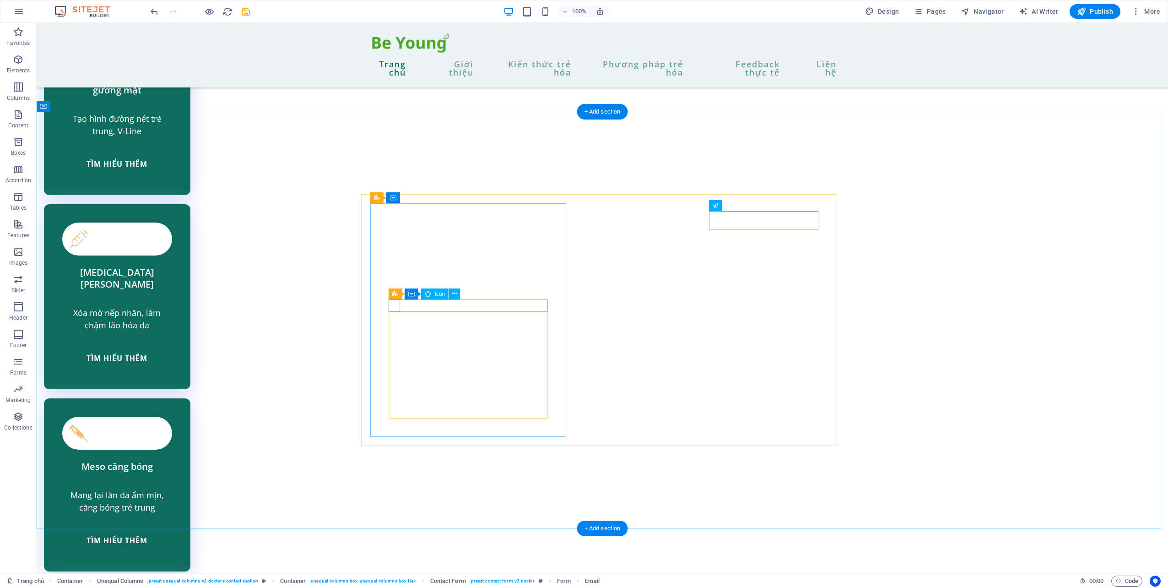
select select "xMidYMid"
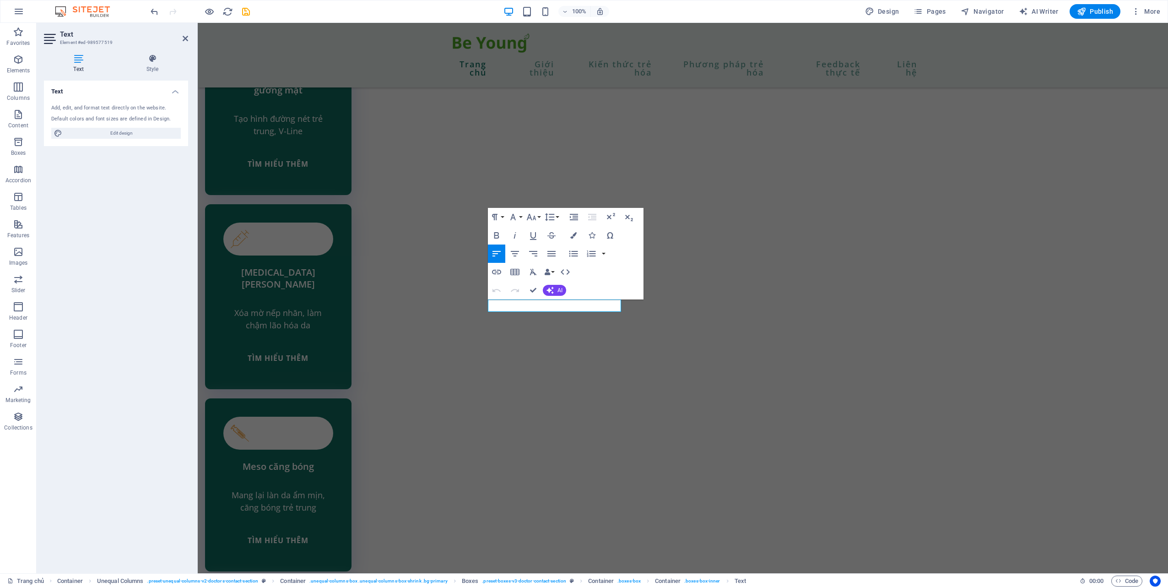
click at [155, 47] on div "Text Style Text Add, edit, and format text directly on the website. Default col…" at bounding box center [116, 310] width 159 height 526
click at [155, 57] on icon at bounding box center [152, 58] width 71 height 9
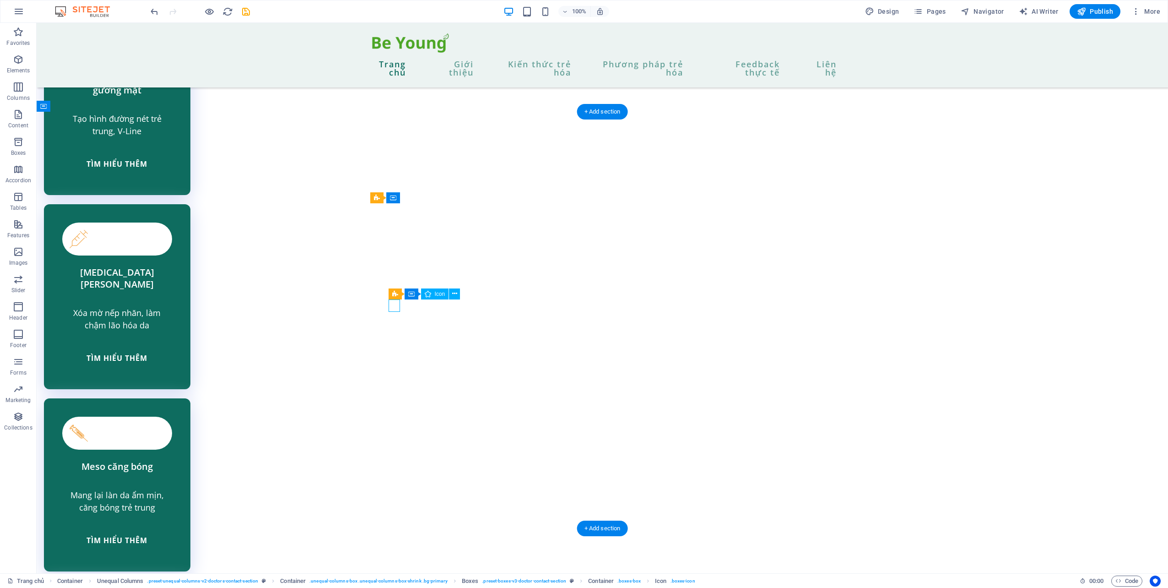
select select "xMidYMid"
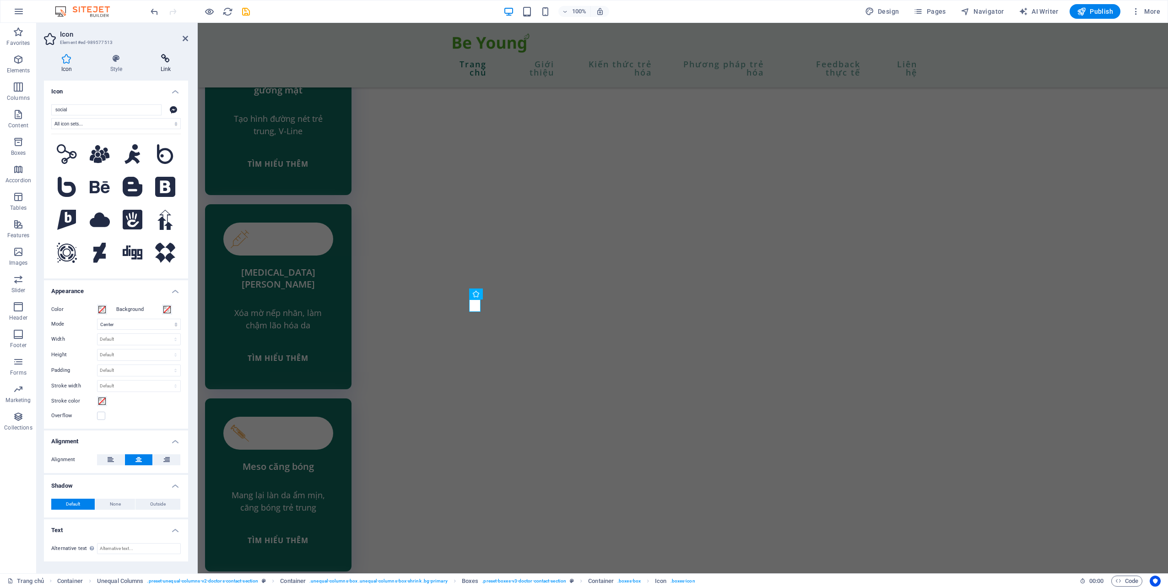
click at [169, 60] on icon at bounding box center [165, 58] width 45 height 9
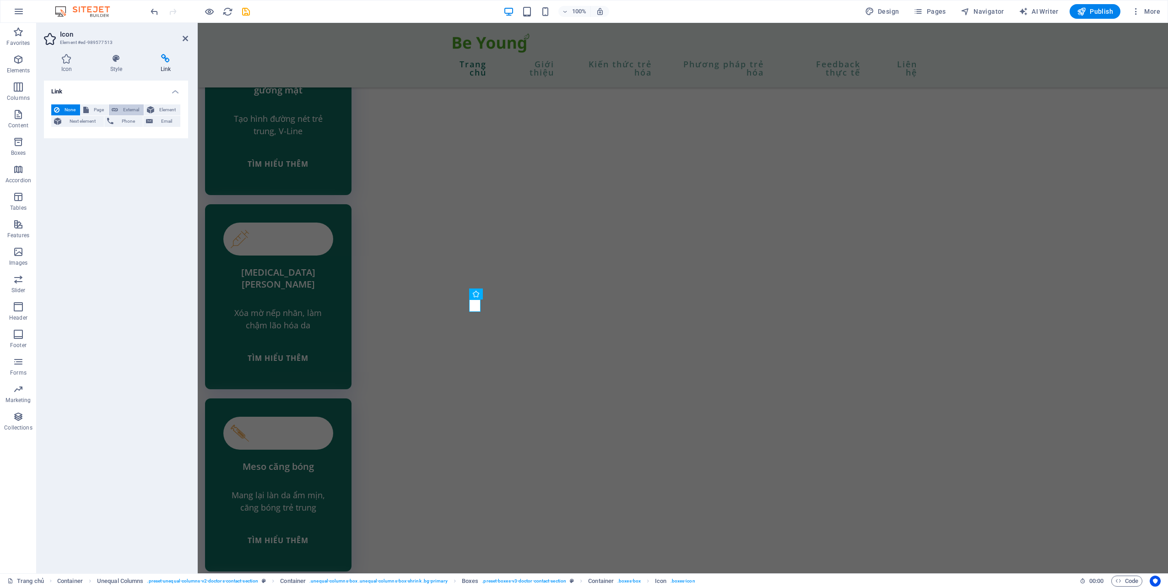
click at [132, 111] on span "External" at bounding box center [131, 109] width 20 height 11
select select "blank"
click at [133, 130] on div "None Page External Element Next element Phone Email Page Trang chủ Giới thiệu K…" at bounding box center [116, 144] width 130 height 81
click at [129, 139] on input "URL" at bounding box center [139, 136] width 84 height 11
paste input "https://www.facebook.com/profile.php?id=100087165983240"
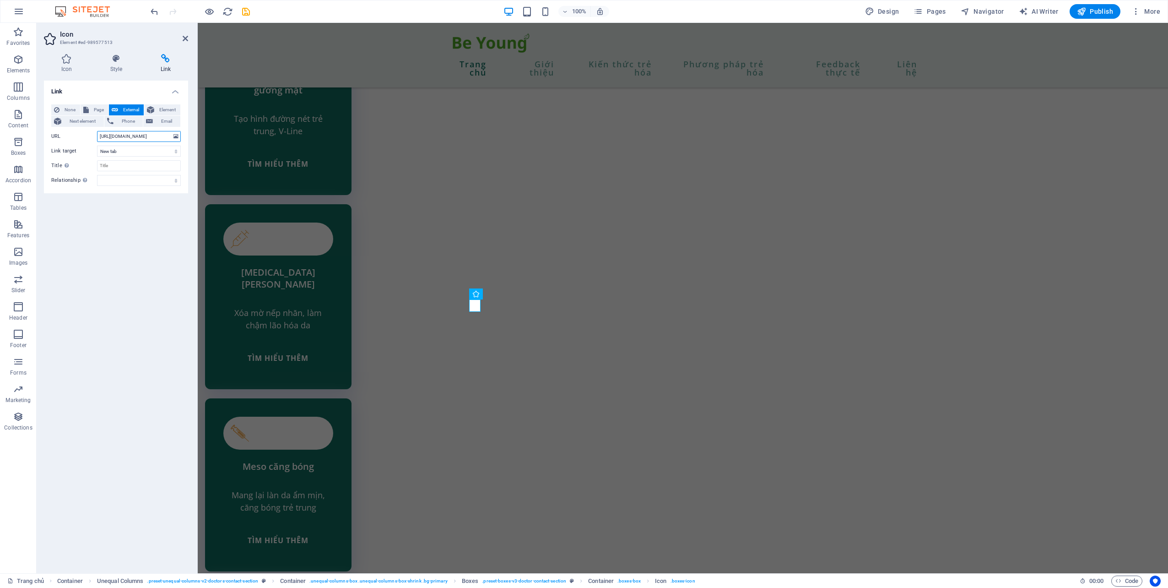
scroll to position [0, 56]
type input "https://www.facebook.com/profile.php?id=100087165983240"
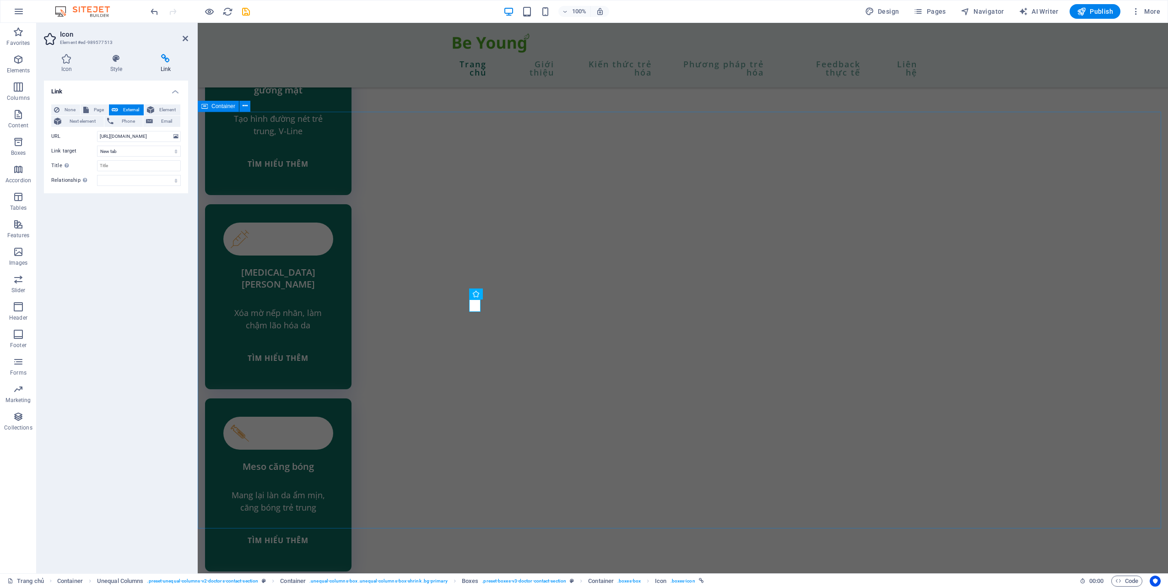
drag, startPoint x: 278, startPoint y: 185, endPoint x: 367, endPoint y: 238, distance: 103.2
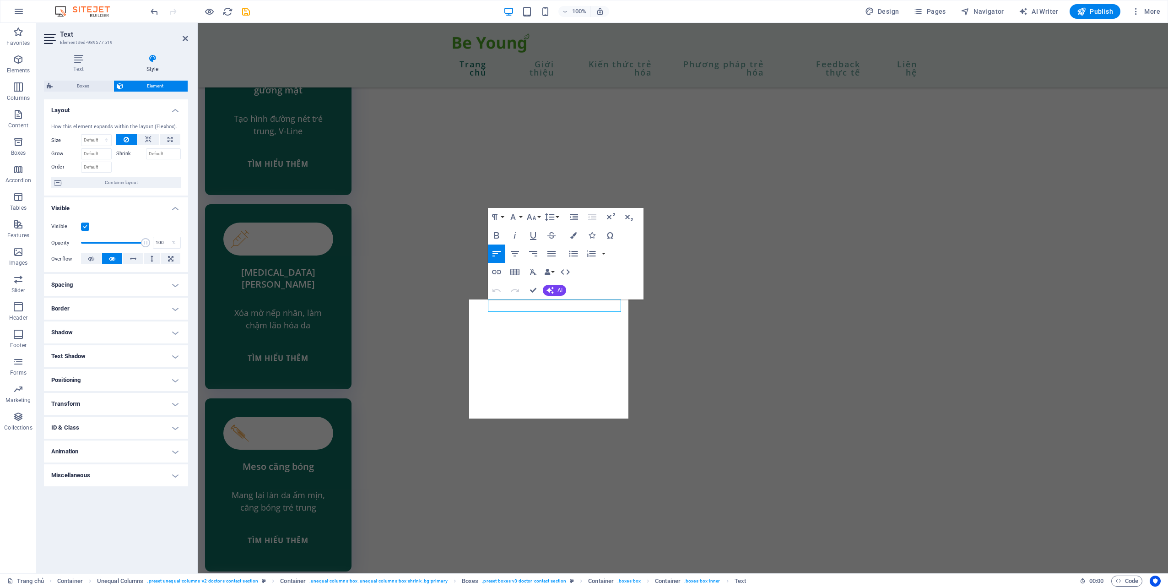
click at [96, 84] on span "Boxes" at bounding box center [82, 86] width 55 height 11
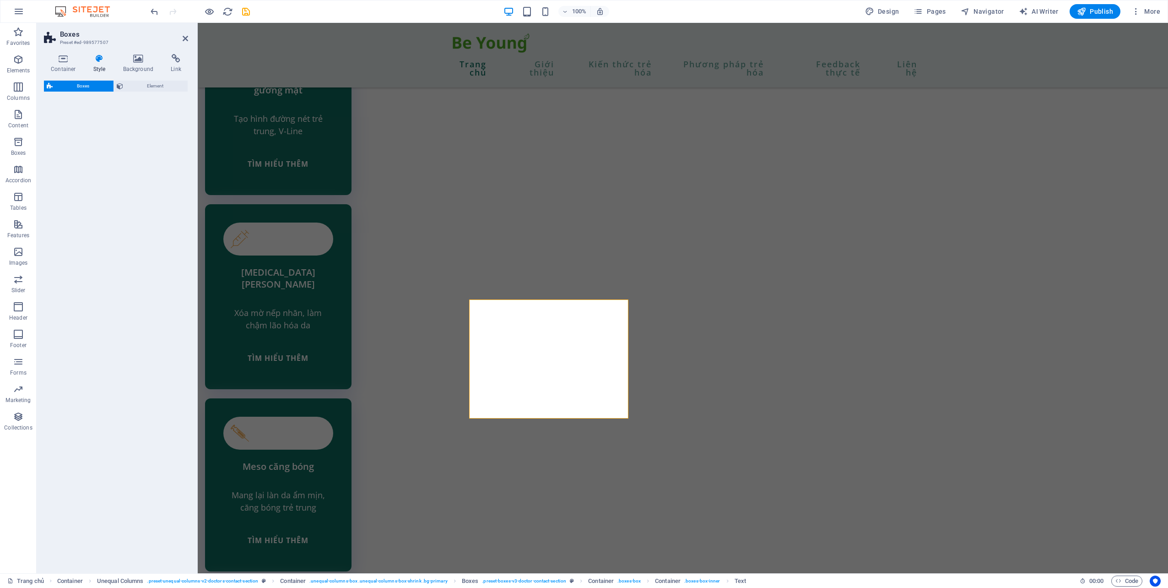
select select "rem"
select select "preset-boxes-v3-doctor-contact-section"
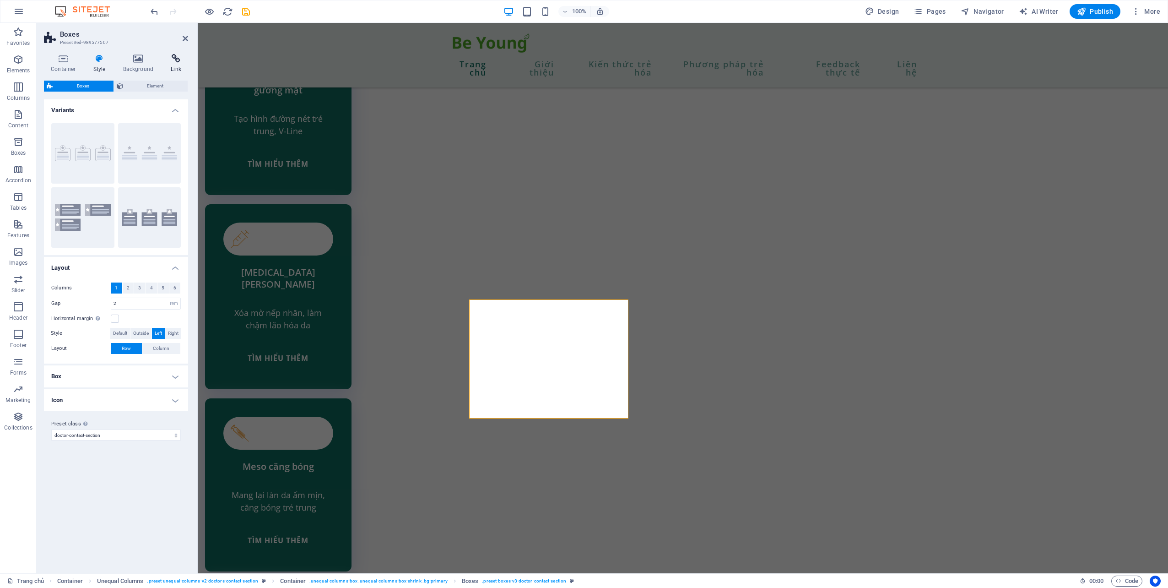
click at [172, 55] on icon at bounding box center [176, 58] width 24 height 9
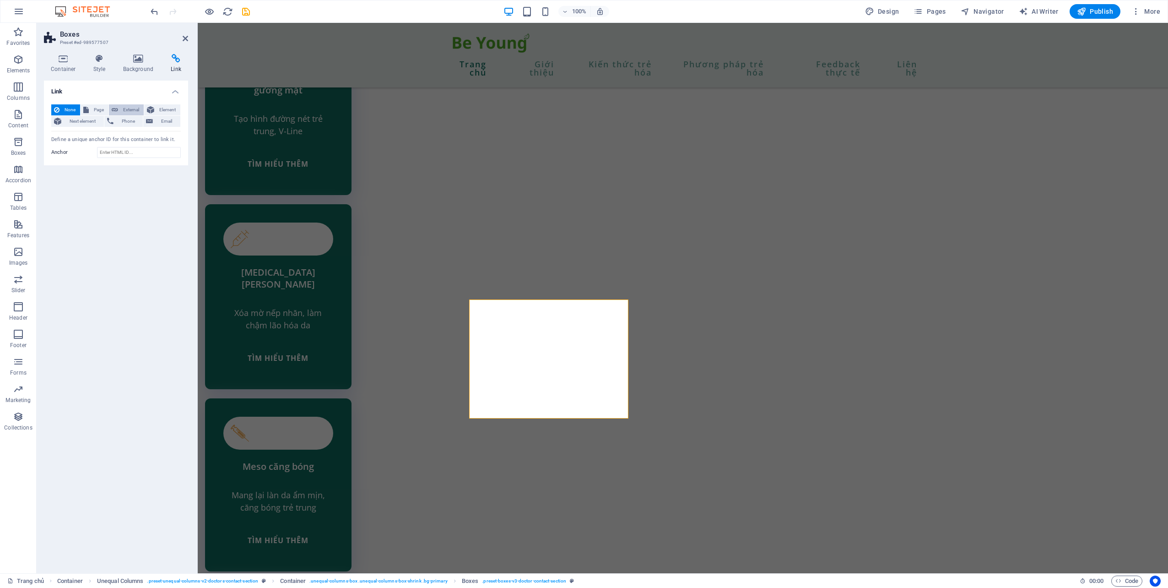
click at [117, 108] on icon at bounding box center [115, 109] width 6 height 11
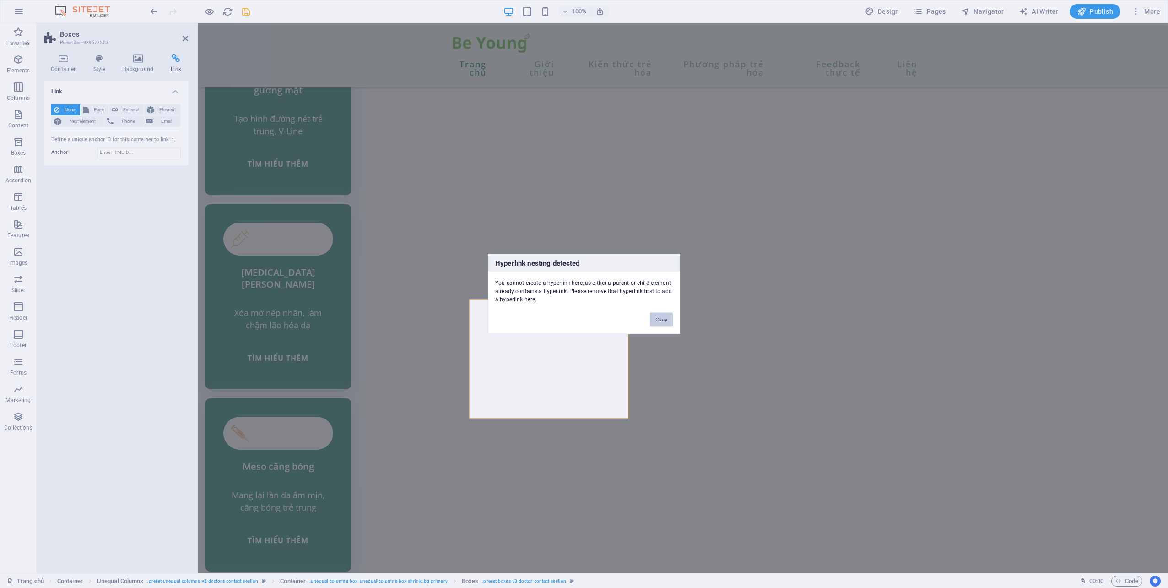
click at [664, 320] on button "Okay" at bounding box center [661, 320] width 23 height 14
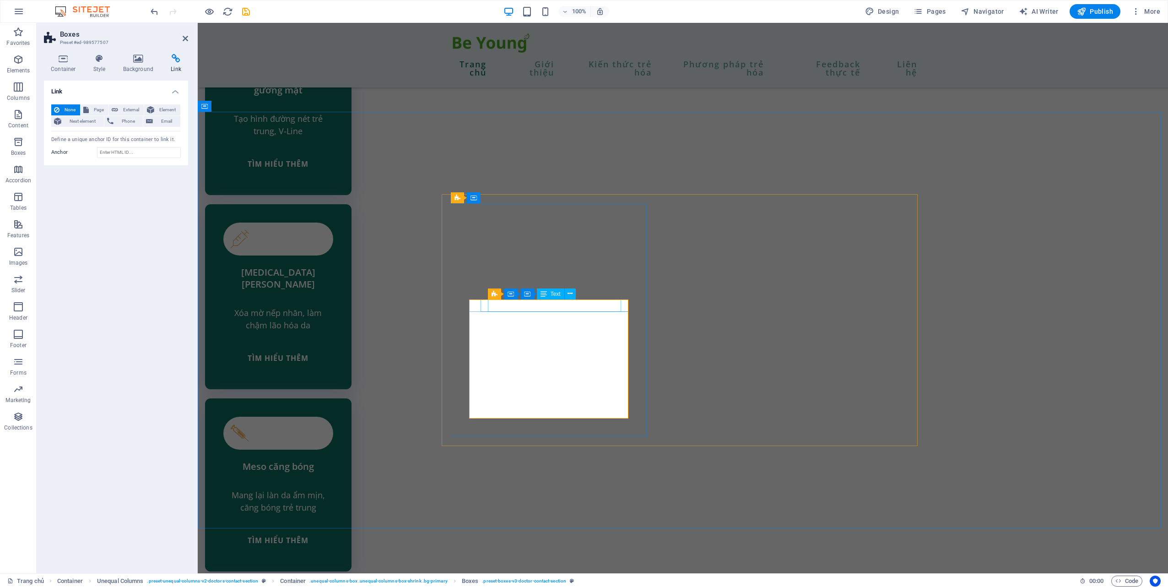
click at [134, 113] on span "External" at bounding box center [131, 109] width 20 height 11
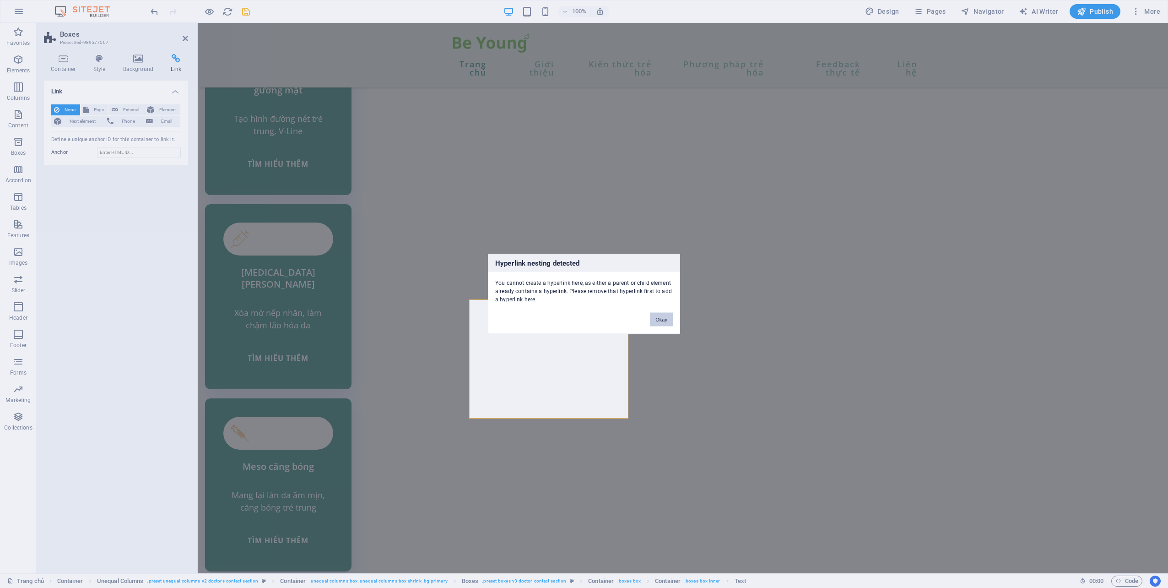
click at [664, 319] on button "Okay" at bounding box center [661, 320] width 23 height 14
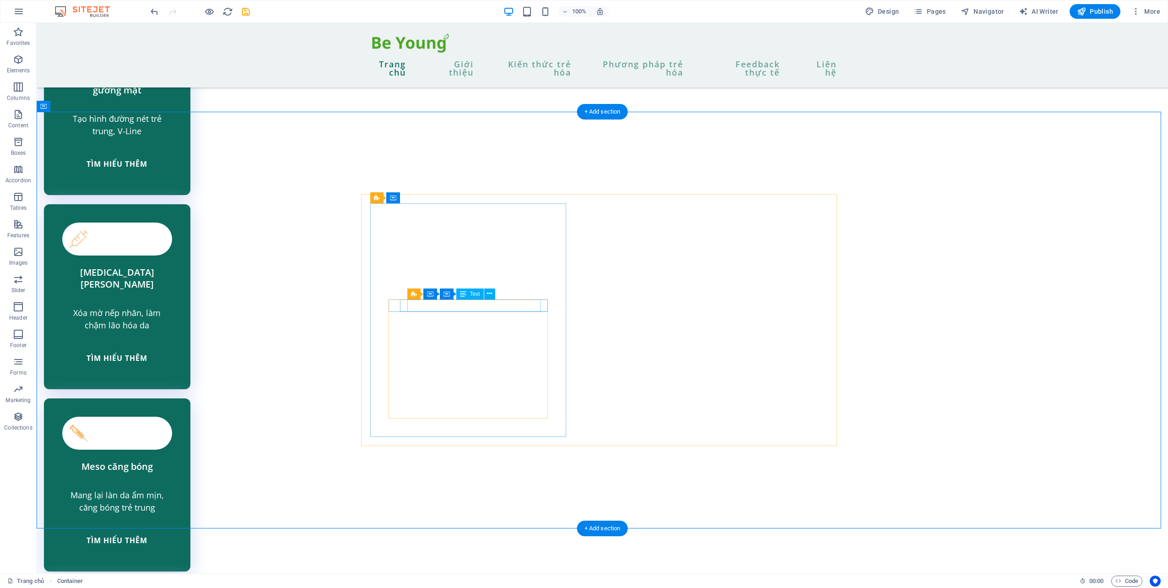
click at [492, 293] on icon at bounding box center [489, 294] width 5 height 10
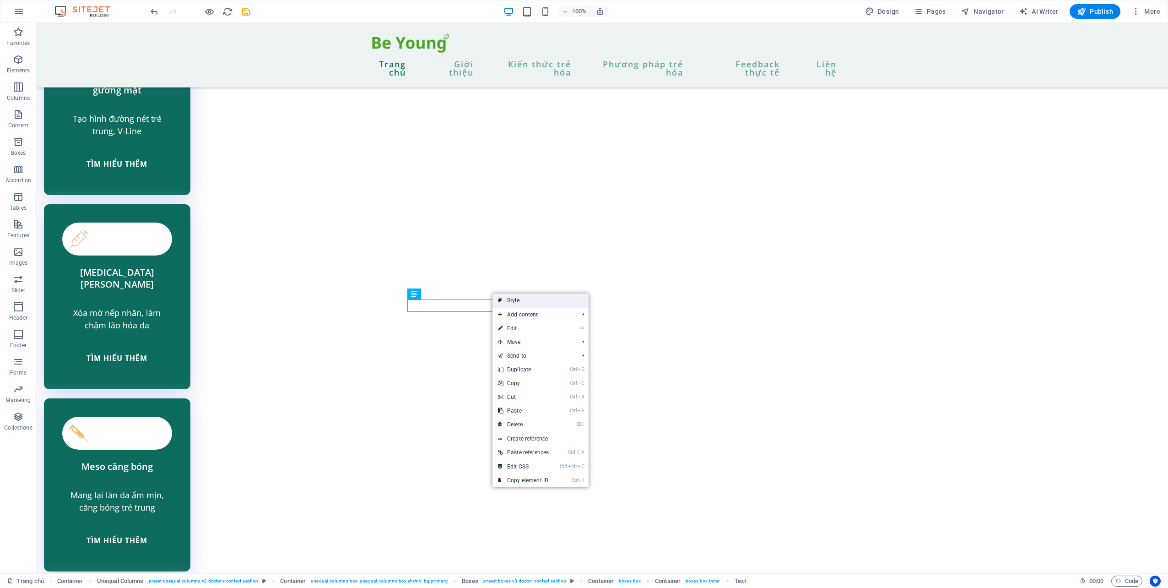
click at [549, 298] on link "Style" at bounding box center [541, 300] width 96 height 14
select select "rem"
select select "preset-boxes-v3-doctor-contact-section"
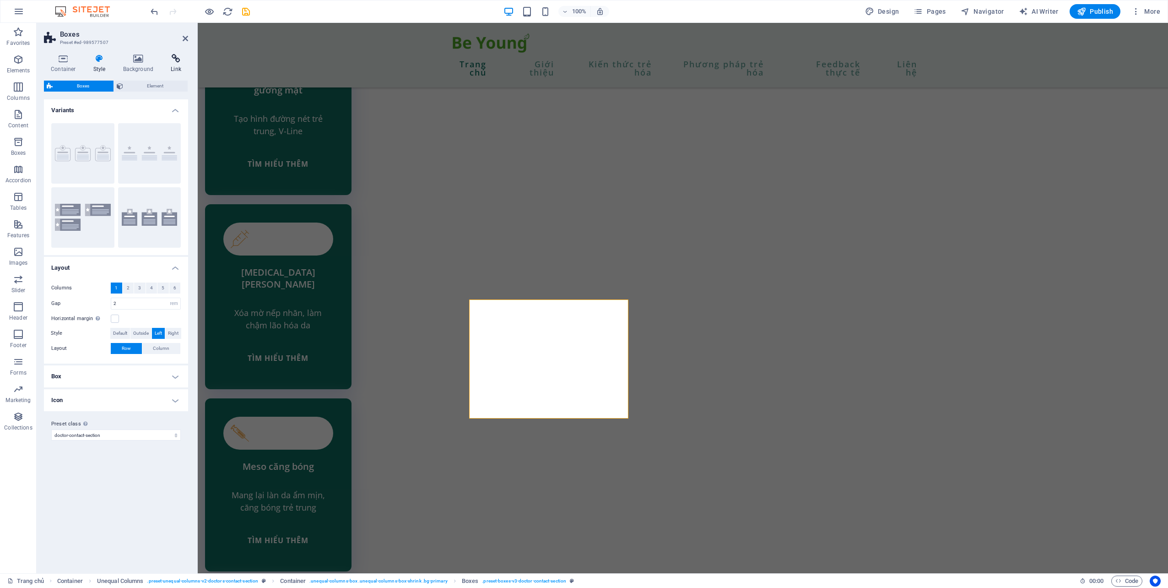
click at [176, 60] on icon at bounding box center [176, 58] width 24 height 9
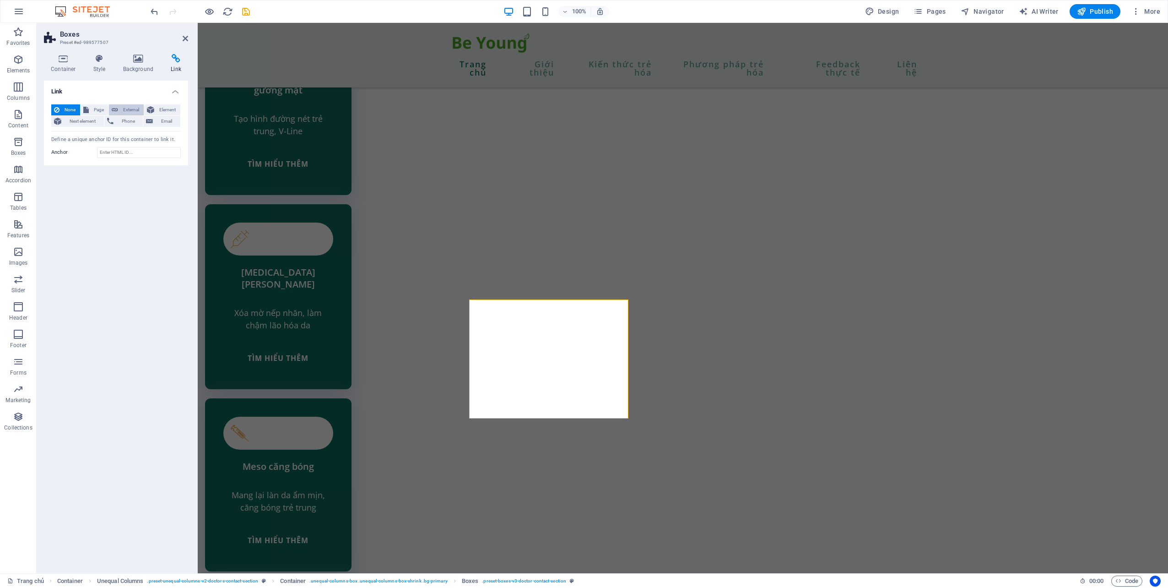
click at [130, 105] on span "External" at bounding box center [131, 109] width 20 height 11
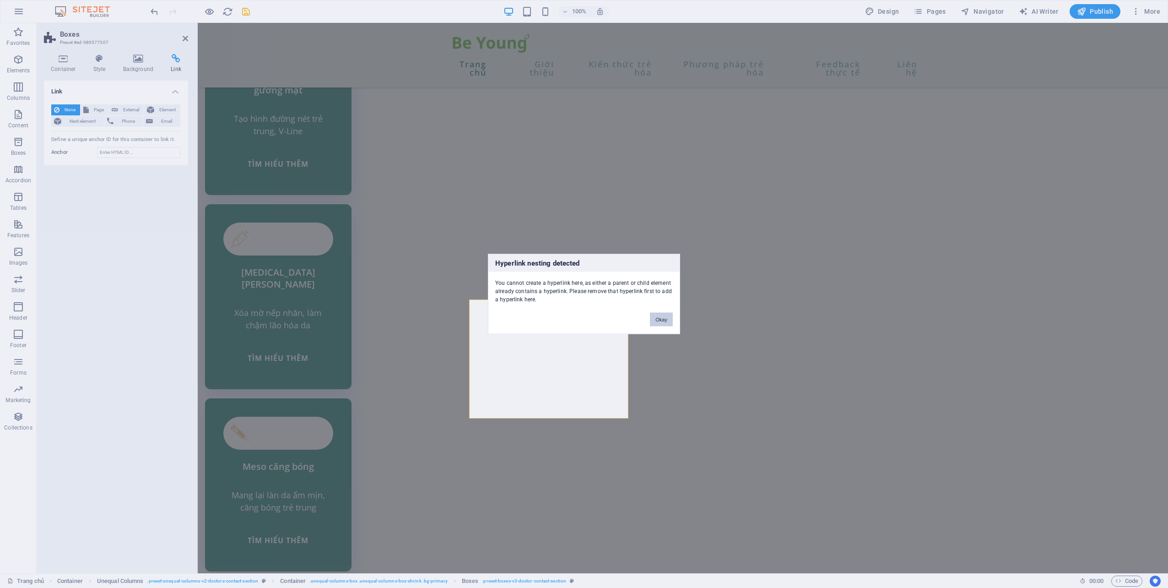
click at [662, 316] on button "Okay" at bounding box center [661, 320] width 23 height 14
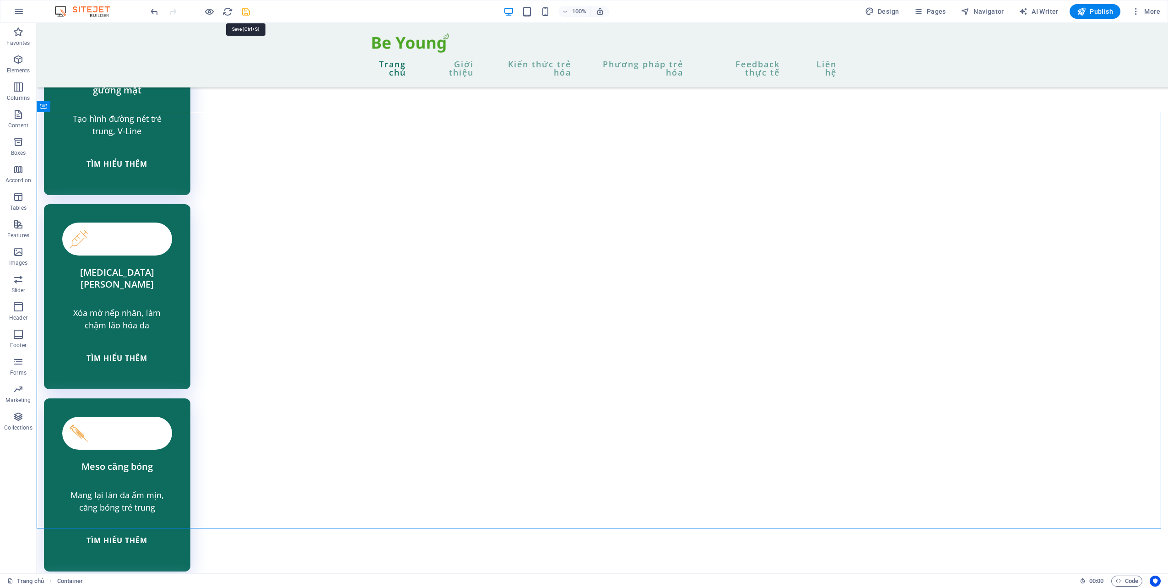
click at [249, 8] on icon "save" at bounding box center [246, 11] width 11 height 11
checkbox input "false"
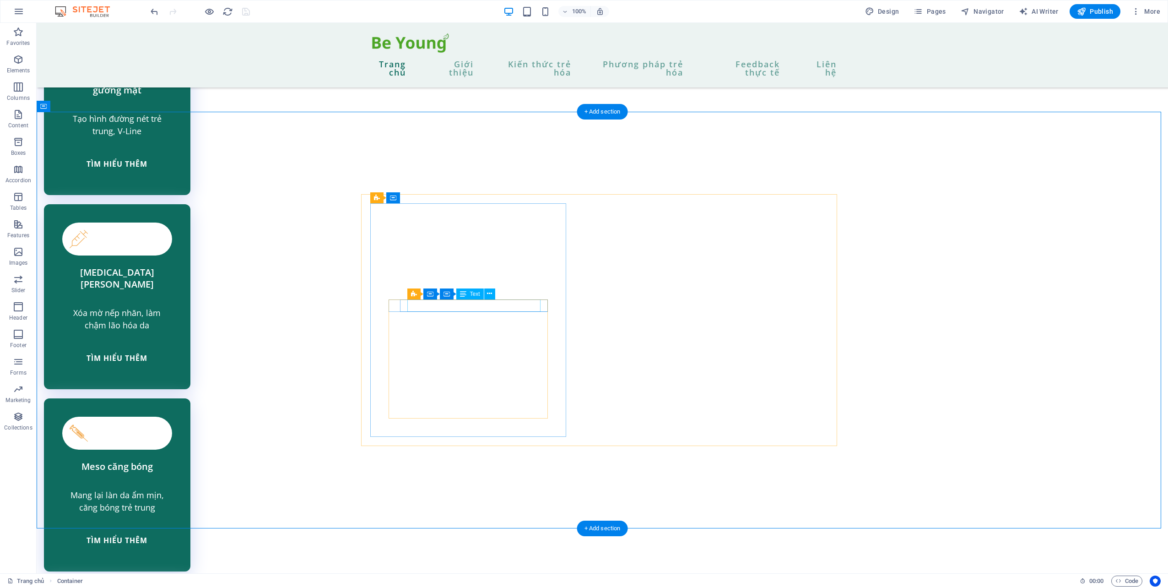
click at [488, 293] on icon at bounding box center [489, 294] width 5 height 10
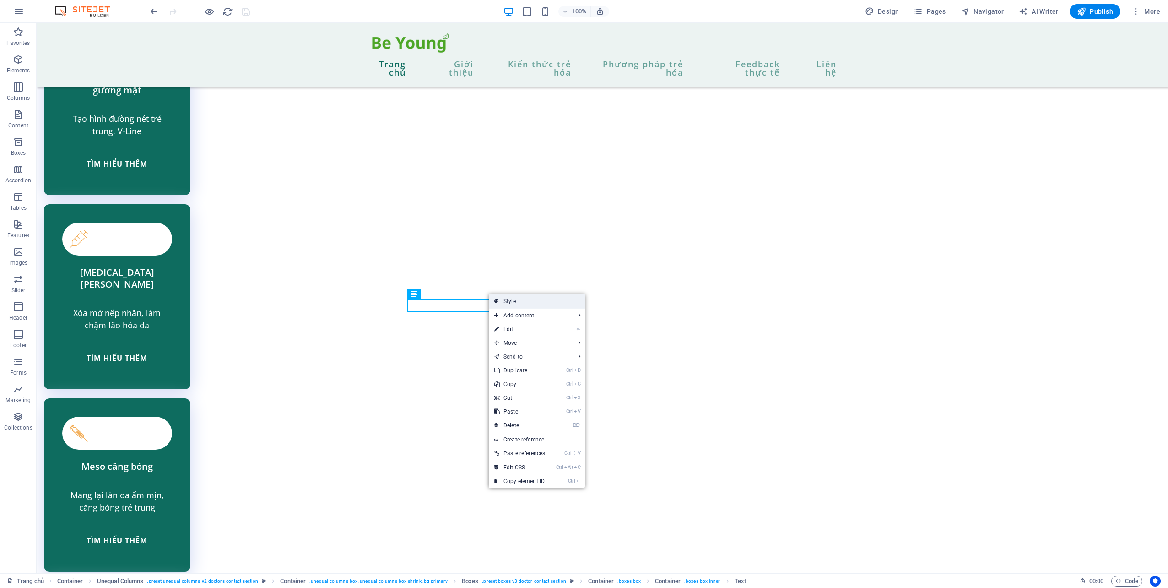
click at [548, 305] on link "Style" at bounding box center [537, 301] width 96 height 14
select select "rem"
select select "preset-boxes-v3-doctor-contact-section"
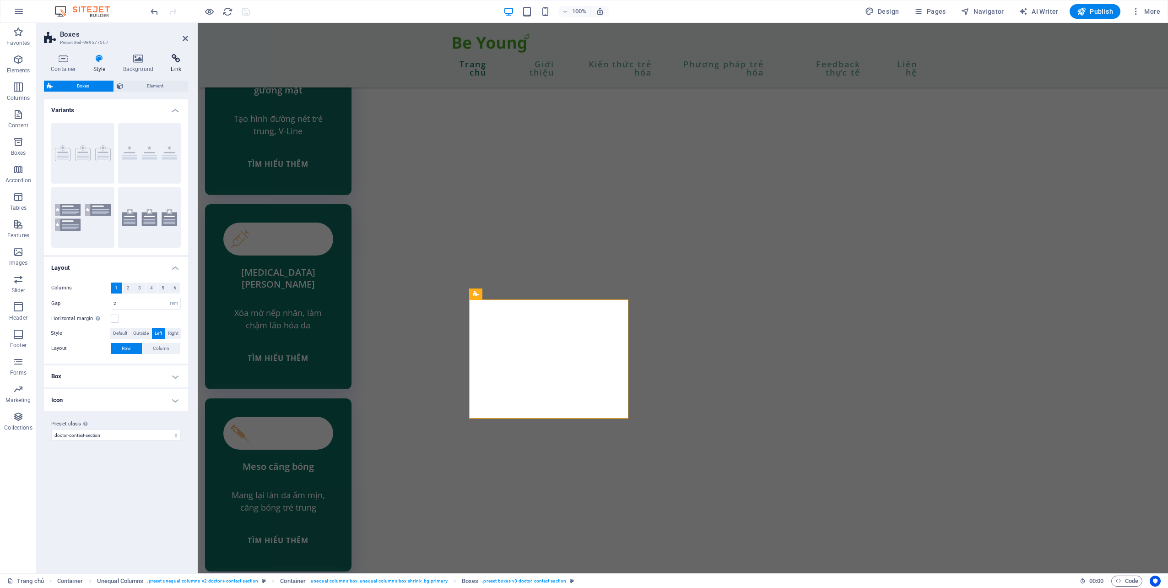
click at [174, 60] on icon at bounding box center [176, 58] width 24 height 9
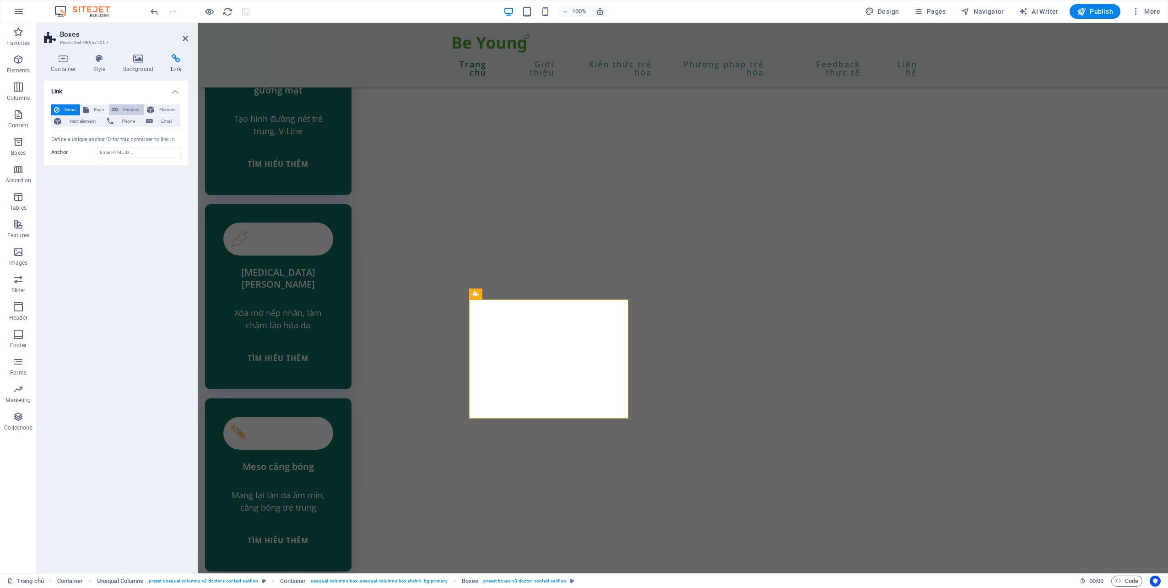
click at [130, 108] on span "External" at bounding box center [131, 109] width 20 height 11
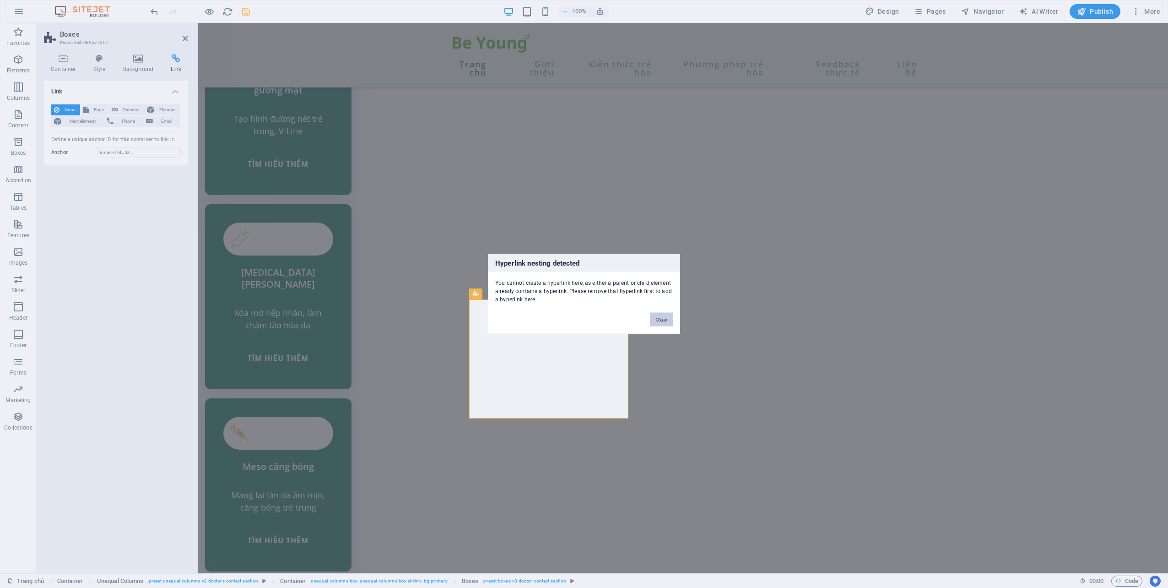
click at [665, 321] on button "Okay" at bounding box center [661, 320] width 23 height 14
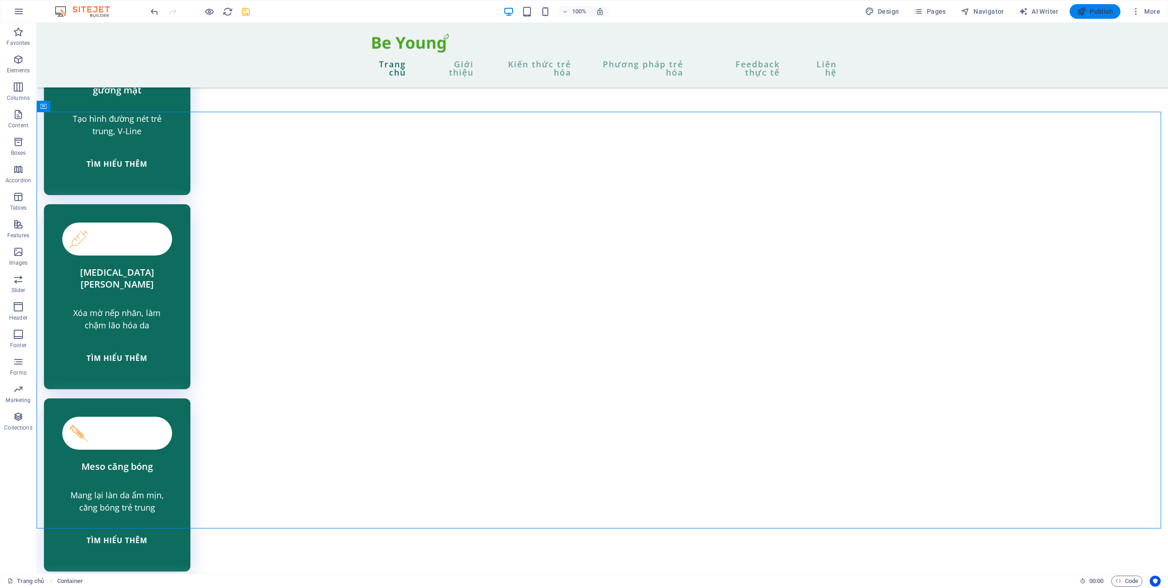
click at [1109, 11] on span "Publish" at bounding box center [1095, 11] width 36 height 9
checkbox input "false"
